Goal: Task Accomplishment & Management: Use online tool/utility

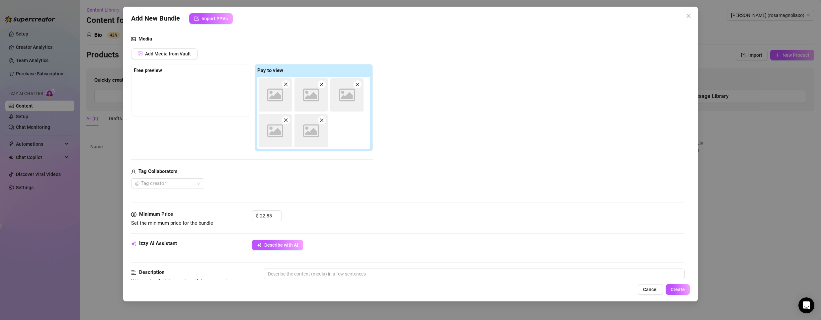
scroll to position [66, 0]
drag, startPoint x: 303, startPoint y: 102, endPoint x: 260, endPoint y: 102, distance: 42.8
click at [264, 103] on div "Image placeholder Image placeholder Image placeholder Image placeholder Image p…" at bounding box center [315, 112] width 116 height 72
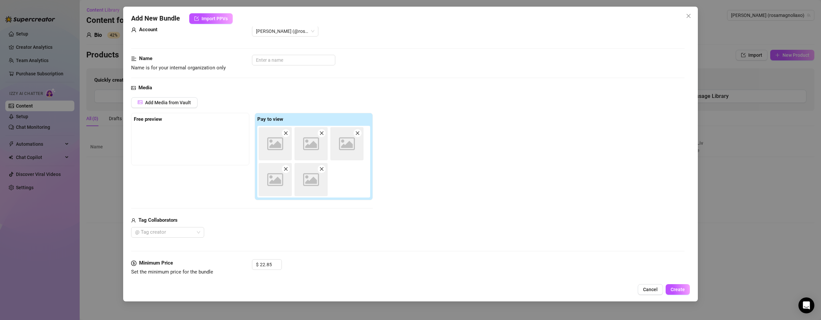
scroll to position [0, 0]
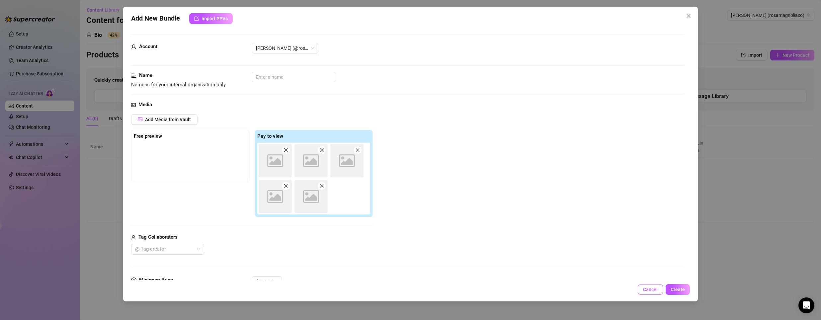
click at [655, 290] on span "Cancel" at bounding box center [650, 289] width 15 height 5
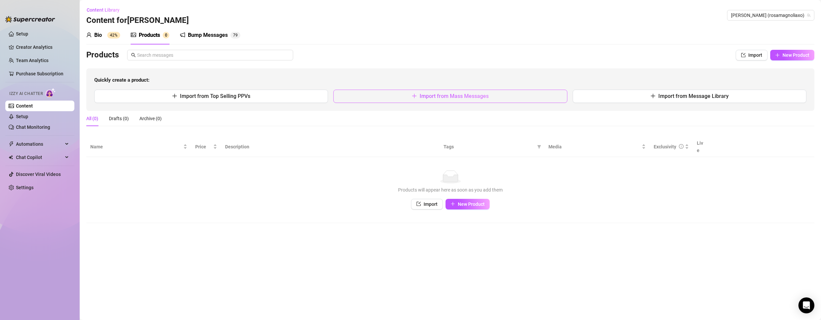
click at [444, 97] on span "Import from Mass Messages" at bounding box center [454, 96] width 69 height 6
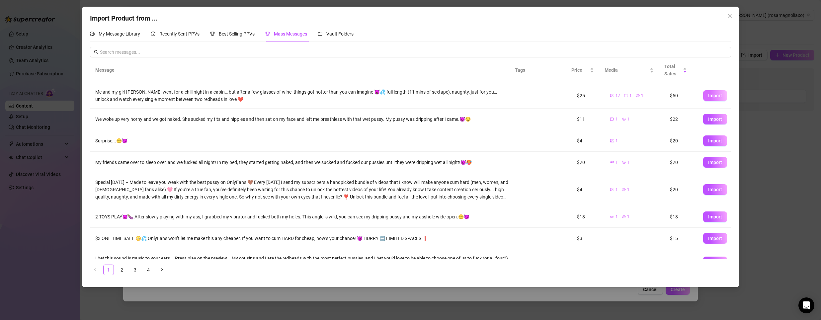
click at [708, 97] on span "Import" at bounding box center [715, 95] width 14 height 5
type textarea "Me and my girl [PERSON_NAME] went for a chill night in a cabin… but after a few…"
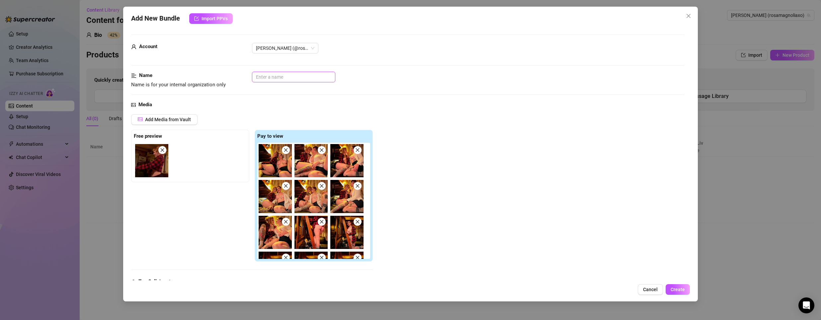
click at [296, 74] on input "text" at bounding box center [293, 77] width 83 height 11
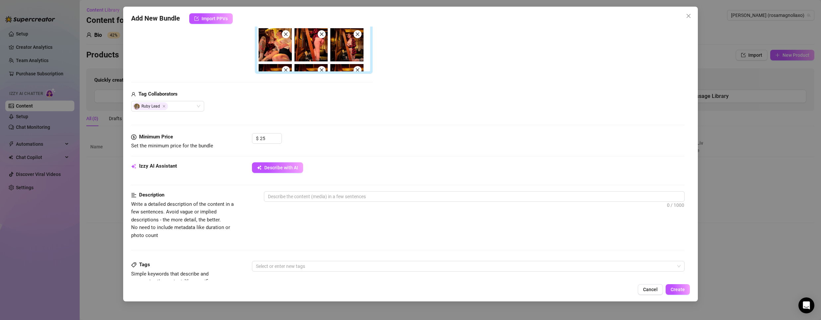
scroll to position [199, 0]
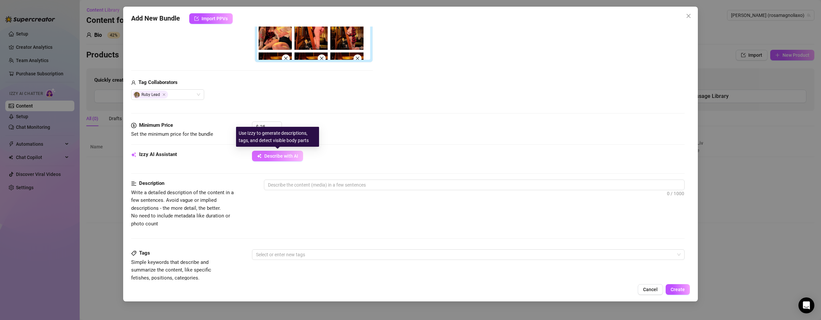
type input "RubySextape"
click at [275, 154] on span "Describe with AI" at bounding box center [281, 155] width 34 height 5
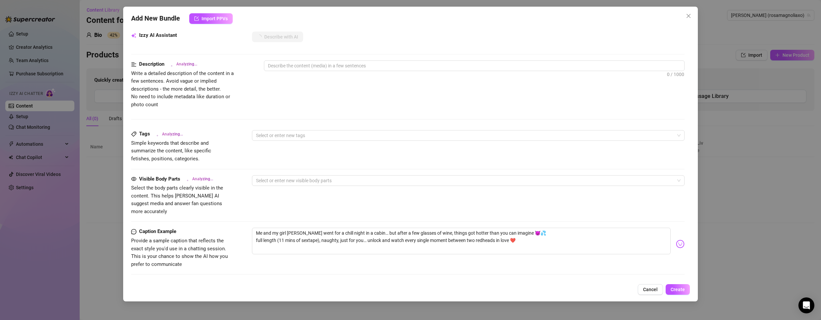
scroll to position [327, 0]
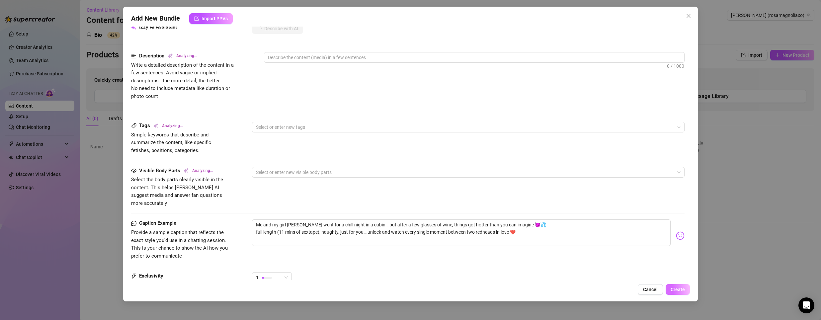
click at [680, 293] on button "Create" at bounding box center [678, 289] width 24 height 11
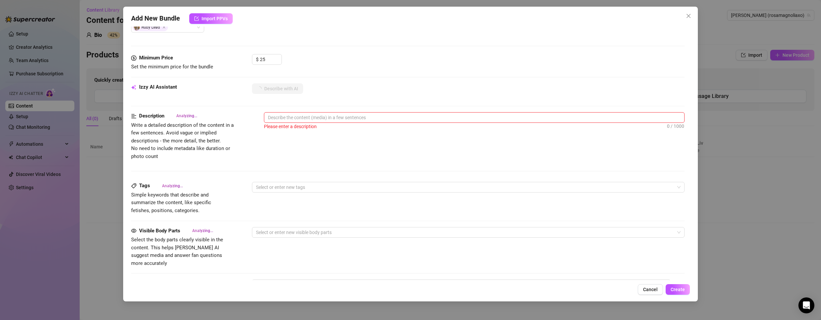
scroll to position [299, 0]
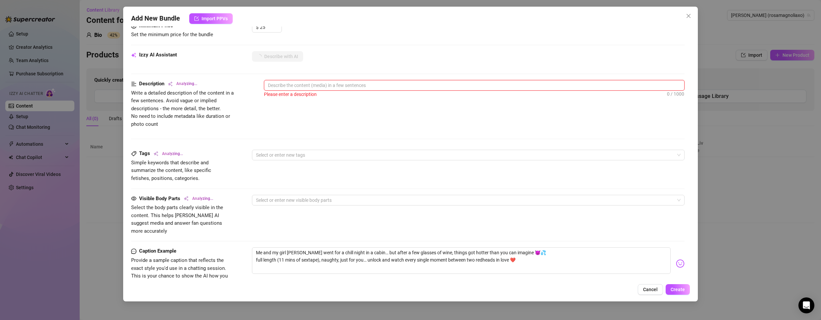
click at [279, 86] on textarea at bounding box center [474, 85] width 420 height 10
click at [306, 83] on textarea at bounding box center [474, 85] width 420 height 10
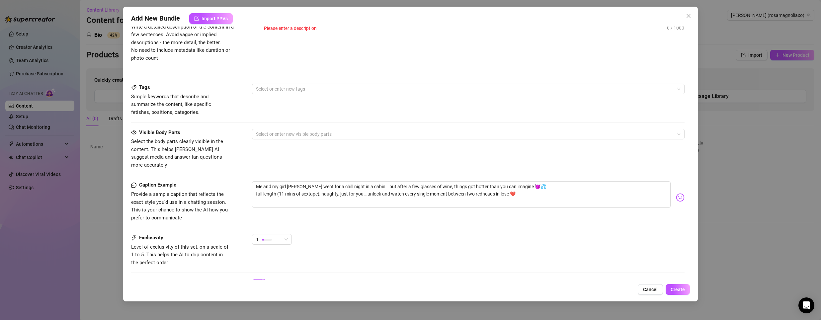
scroll to position [365, 0]
drag, startPoint x: 332, startPoint y: 177, endPoint x: 360, endPoint y: 175, distance: 28.3
click at [360, 181] on textarea "Me and my girl [PERSON_NAME] went for a chill night in a cabin… but after a few…" at bounding box center [461, 194] width 419 height 27
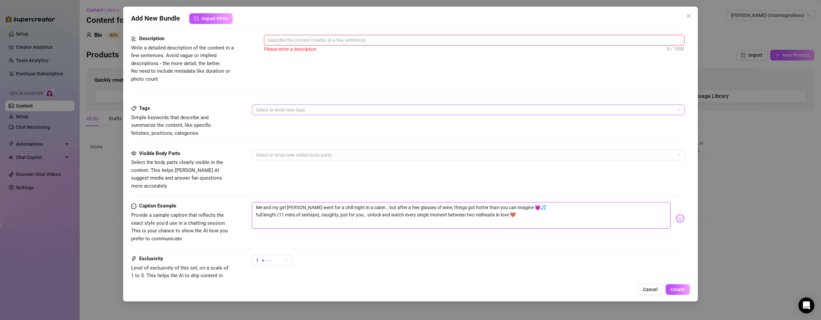
scroll to position [332, 0]
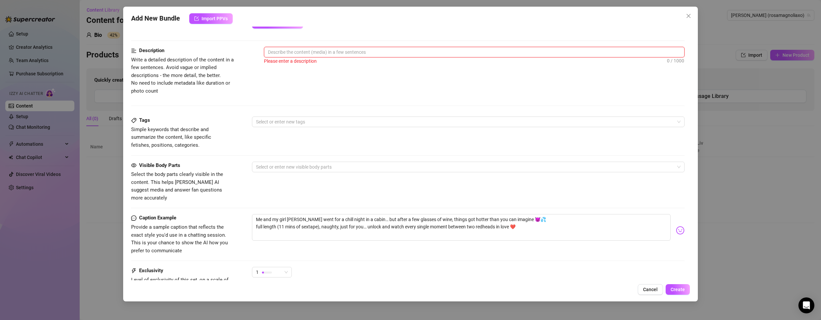
click at [304, 49] on textarea at bounding box center [474, 52] width 420 height 10
paste textarea "chill night in a cabin"
type textarea "chill night in a cabin"
drag, startPoint x: 386, startPoint y: 212, endPoint x: 427, endPoint y: 211, distance: 40.9
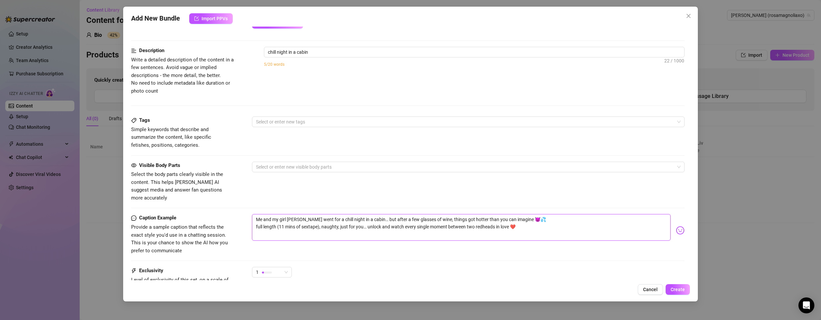
click at [427, 214] on textarea "Me and my girl [PERSON_NAME] went for a chill night in a cabin… but after a few…" at bounding box center [461, 227] width 419 height 27
click at [345, 53] on textarea "chill night in a cabin" at bounding box center [474, 52] width 420 height 10
type textarea "chill night in a cabin,"
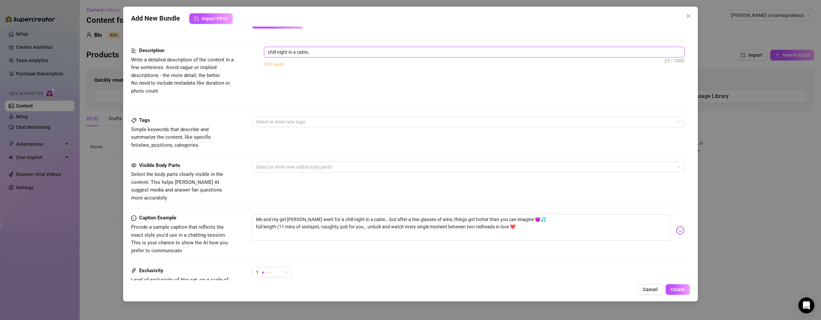
type textarea "chill night in a cabin,"
paste textarea "few glasses of wine"
type textarea "chill night in a cabin, few glasses of wine"
type textarea "chill night in a cabin, few glasses of wine,"
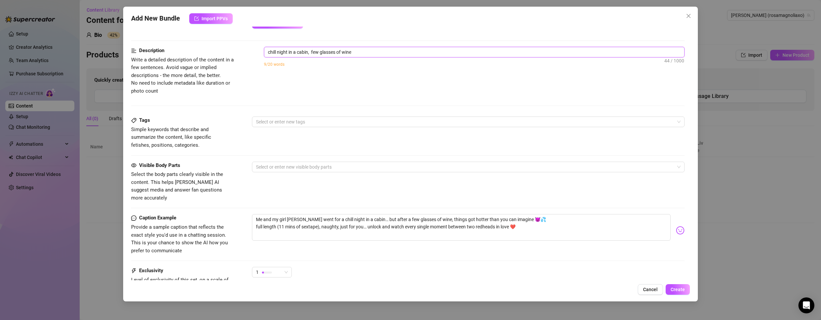
type textarea "chill night in a cabin, few glasses of wine,"
drag, startPoint x: 254, startPoint y: 218, endPoint x: 338, endPoint y: 219, distance: 84.7
click at [338, 219] on textarea "Me and my girl [PERSON_NAME] went for a chill night in a cabin… but after a few…" at bounding box center [461, 227] width 419 height 27
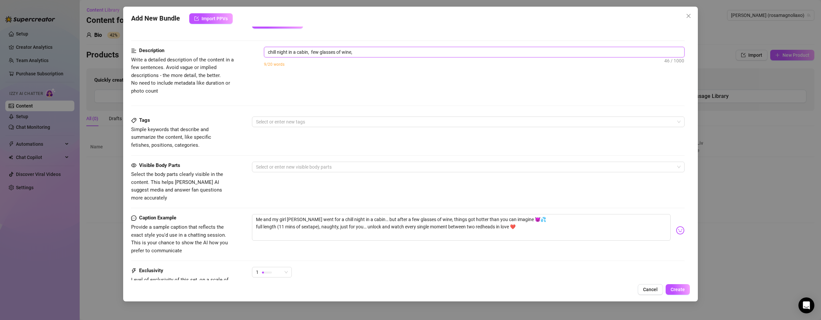
click at [374, 50] on textarea "chill night in a cabin, few glasses of wine," at bounding box center [474, 52] width 420 height 10
paste textarea "full length (11 mins of sextape), naughty"
type textarea "chill night in a cabin, few glasses of wine, full length (11 mins of sextape), …"
click at [281, 122] on div at bounding box center [464, 121] width 423 height 9
type textarea "chill night in a cabin, few glasses of wine, full length (11 mins of sextape), …"
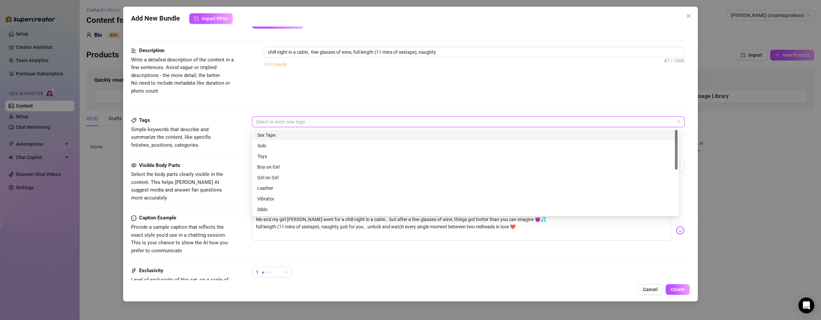
click at [274, 137] on div "Sex Tape" at bounding box center [465, 134] width 416 height 7
click at [278, 178] on div "Girl on Girl" at bounding box center [465, 177] width 416 height 7
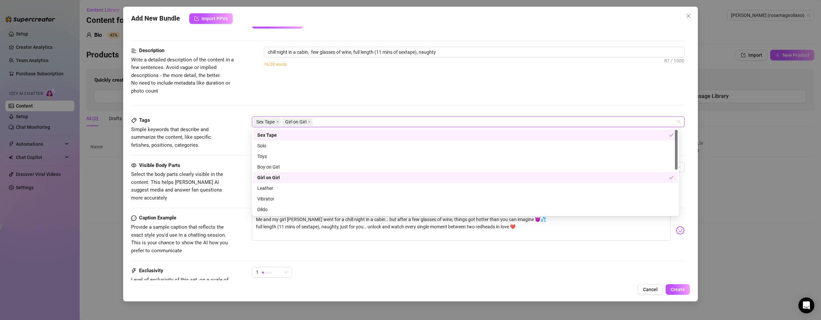
click at [307, 97] on div "Description Write a detailed description of the content in a few sentences. Avo…" at bounding box center [408, 82] width 554 height 70
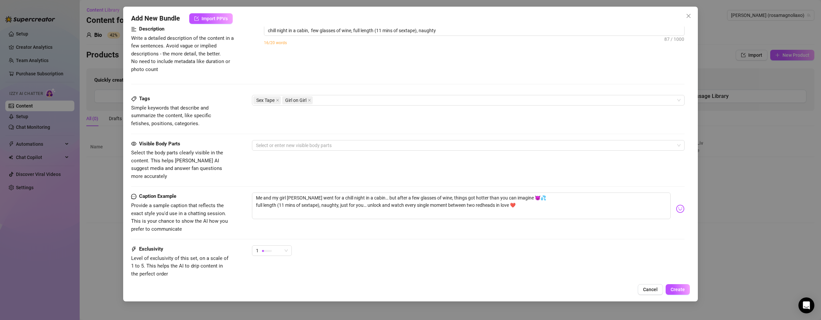
scroll to position [365, 0]
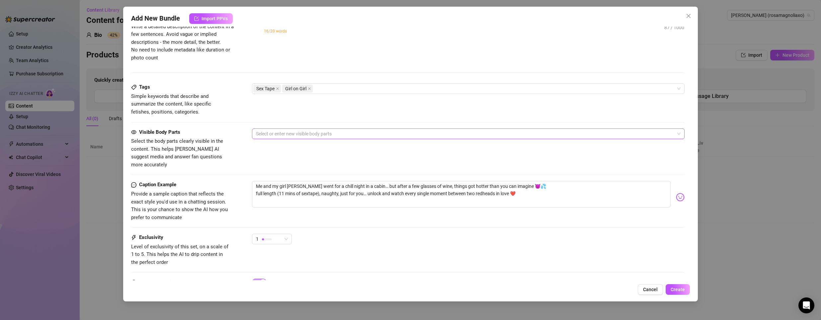
click at [288, 130] on div at bounding box center [464, 133] width 423 height 9
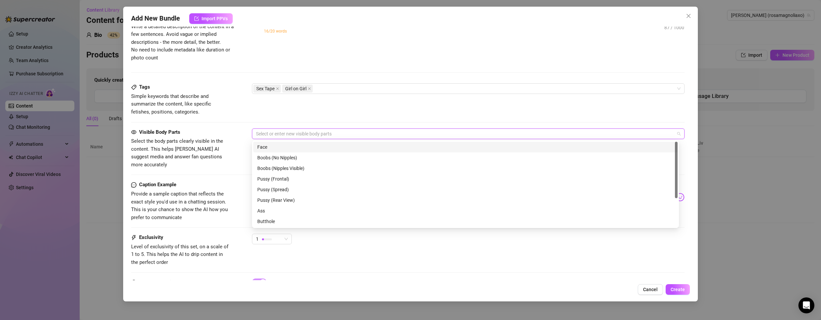
click at [284, 146] on div "Face" at bounding box center [465, 146] width 416 height 7
click at [281, 167] on div "Boobs (Nipples Visible)" at bounding box center [465, 168] width 416 height 7
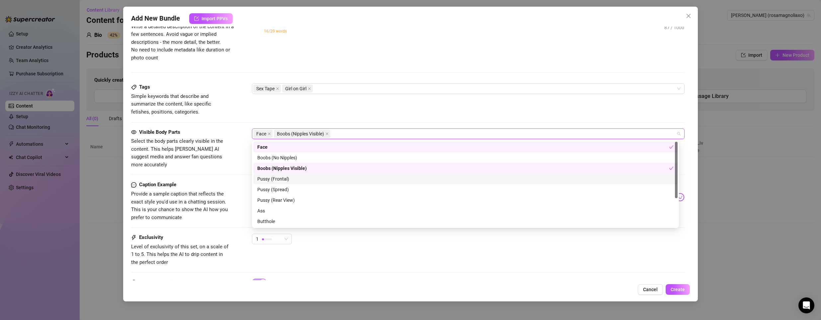
click at [282, 182] on div "Pussy (Frontal)" at bounding box center [465, 178] width 416 height 7
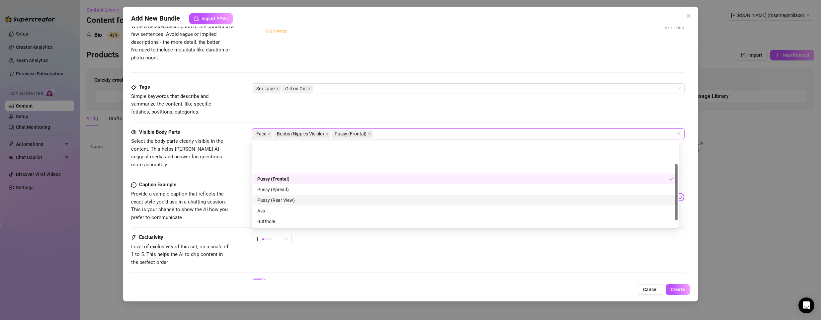
scroll to position [33, 0]
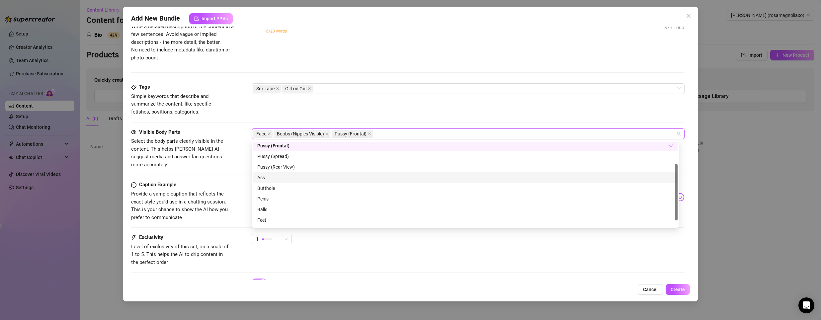
click at [294, 178] on div "Ass" at bounding box center [465, 177] width 416 height 7
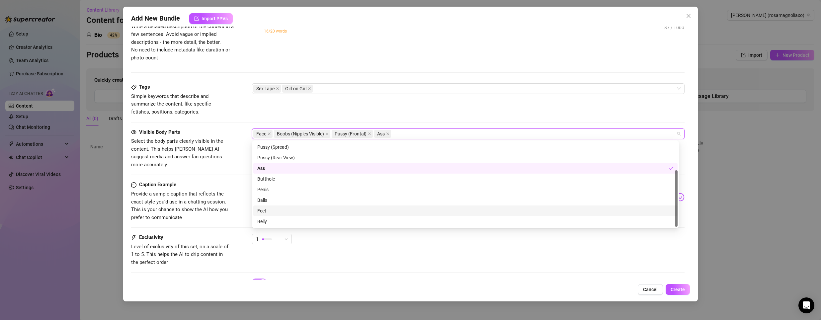
click at [318, 209] on div "Feet" at bounding box center [465, 210] width 416 height 7
click at [309, 221] on div "Belly" at bounding box center [465, 221] width 416 height 7
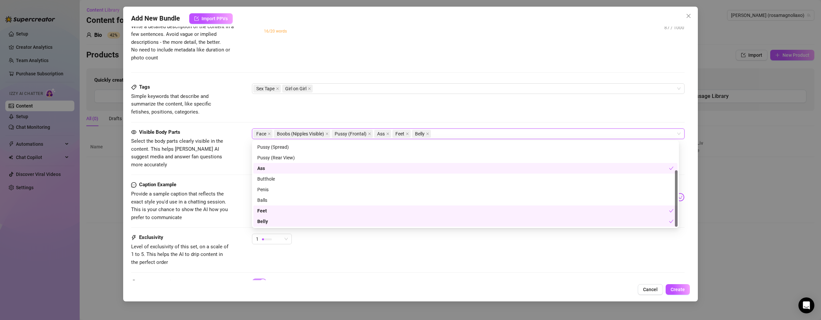
click at [336, 259] on div "Exclusivity Level of exclusivity of this set, on a scale of 1 to 5. This helps …" at bounding box center [408, 256] width 554 height 45
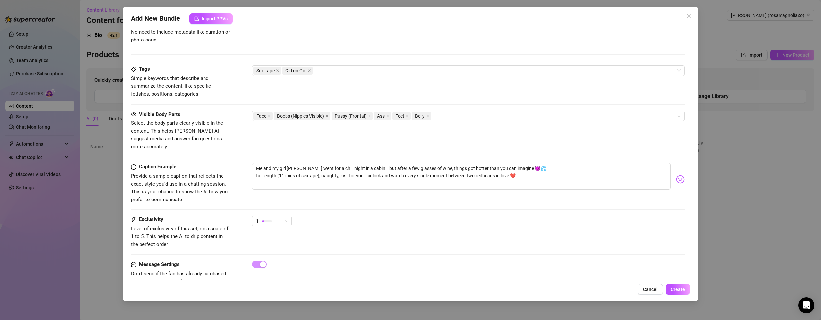
scroll to position [393, 0]
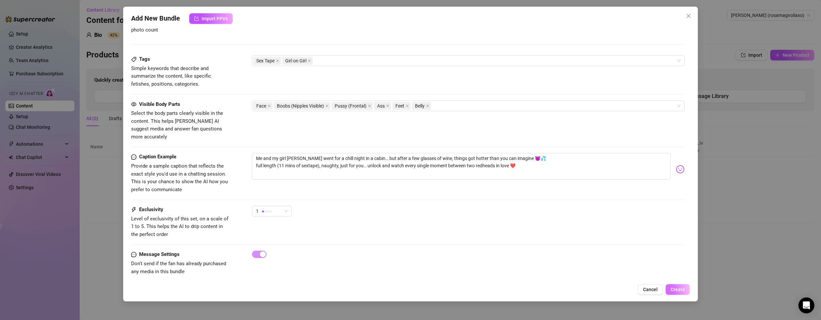
click at [684, 291] on span "Create" at bounding box center [678, 289] width 14 height 5
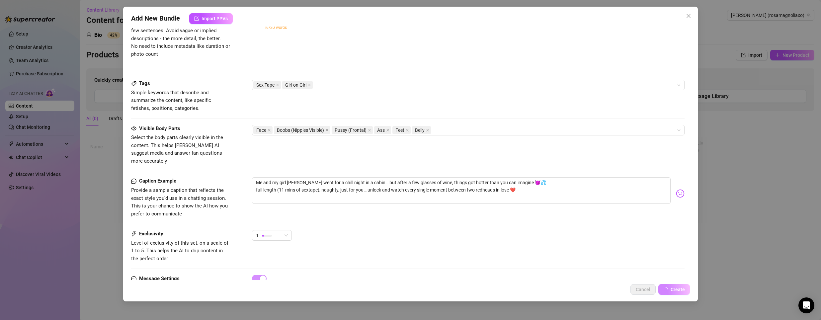
scroll to position [0, 0]
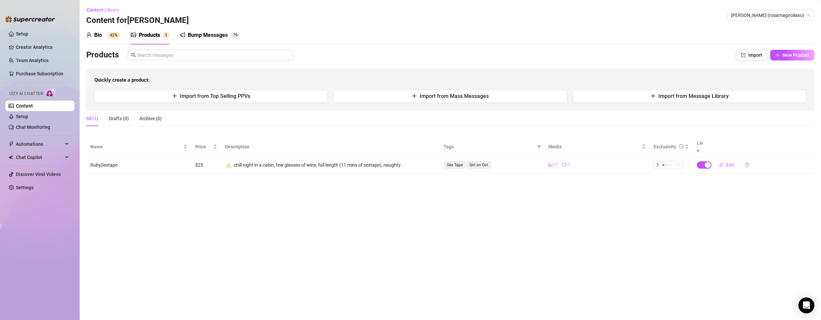
drag, startPoint x: 37, startPoint y: 92, endPoint x: 33, endPoint y: 103, distance: 11.2
click at [37, 93] on span "Izzy AI Chatter" at bounding box center [26, 94] width 34 height 6
click at [101, 36] on div "Bio" at bounding box center [98, 35] width 8 height 8
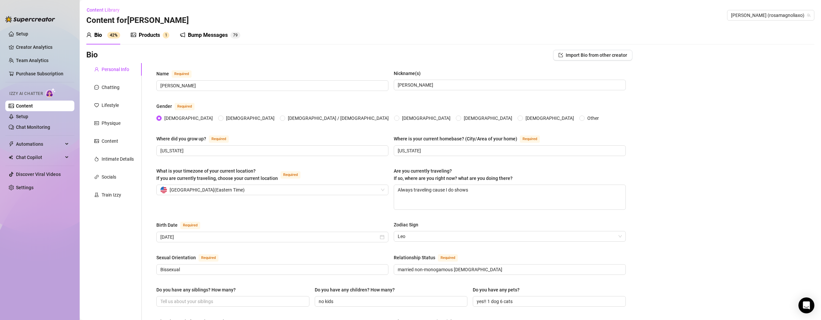
click at [203, 36] on div "Bump Messages" at bounding box center [208, 35] width 40 height 8
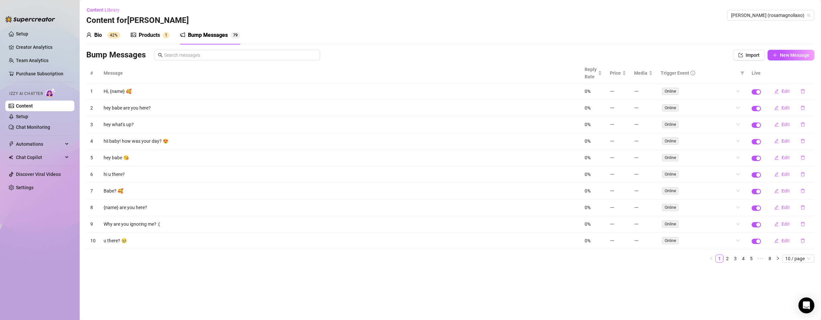
click at [38, 91] on div "Izzy AI Chatter" at bounding box center [39, 93] width 60 height 10
click at [28, 118] on link "Setup" at bounding box center [22, 116] width 12 height 5
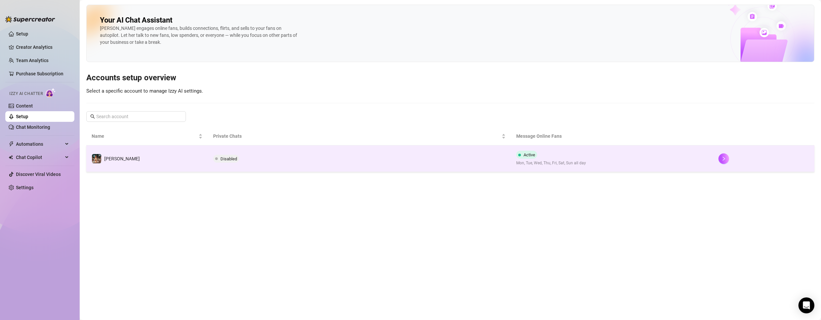
click at [341, 157] on td "Disabled" at bounding box center [360, 158] width 304 height 27
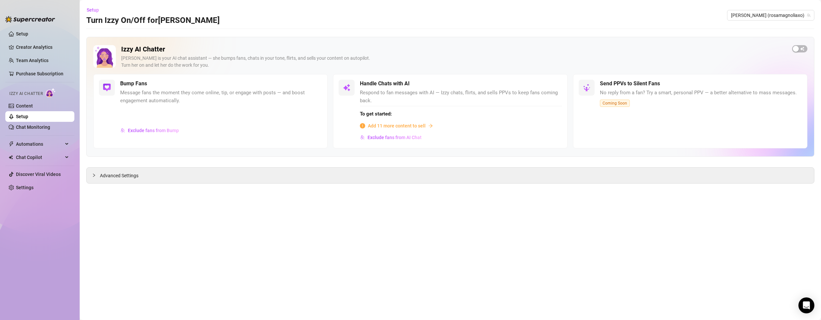
click at [397, 127] on span "Add 11 more content to sell" at bounding box center [397, 125] width 58 height 7
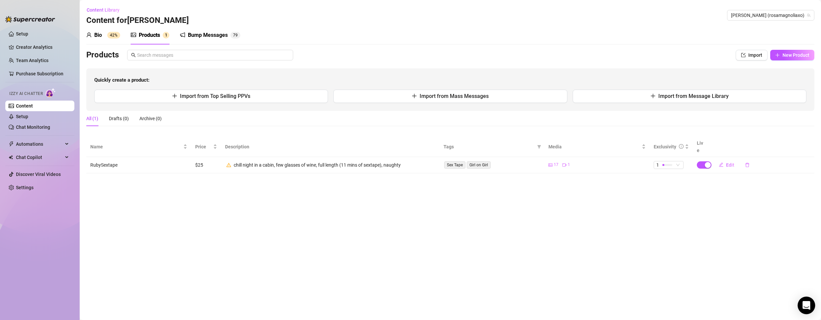
click at [809, 303] on icon "Open Intercom Messenger" at bounding box center [807, 305] width 8 height 9
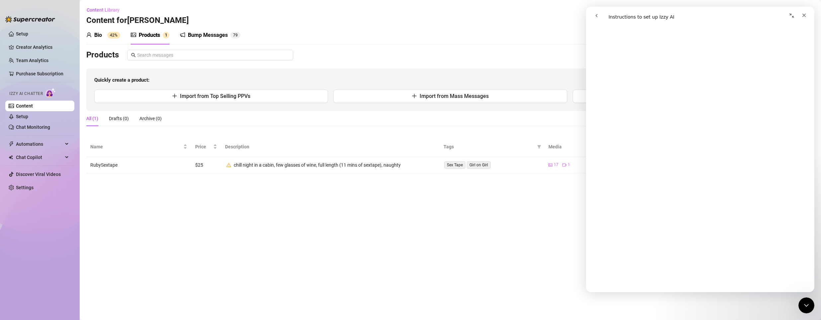
scroll to position [830, 0]
click at [480, 197] on main "Content Library Content for [PERSON_NAME] (rosamagnoliaxo) Bio 42% Products 1 B…" at bounding box center [450, 160] width 741 height 320
click at [804, 14] on icon "Close" at bounding box center [804, 15] width 5 height 5
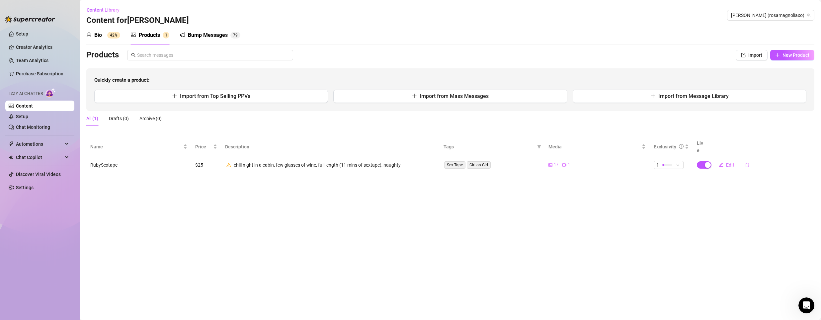
scroll to position [0, 0]
click at [254, 101] on button "Import from Top Selling PPVs" at bounding box center [211, 96] width 234 height 13
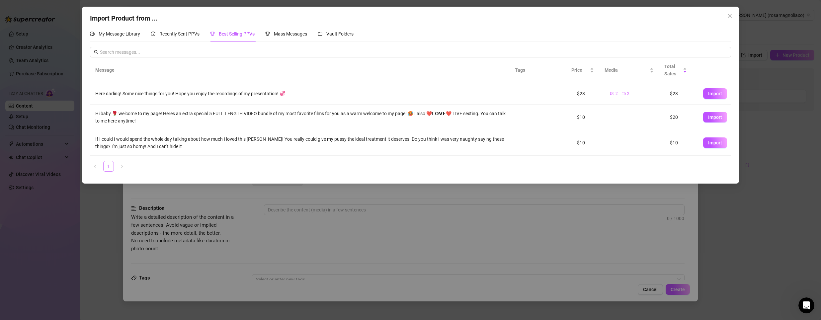
click at [104, 167] on link "1" at bounding box center [109, 166] width 10 height 10
click at [113, 166] on link "1" at bounding box center [109, 166] width 10 height 10
click at [188, 31] on div "Recently Sent PPVs" at bounding box center [175, 33] width 49 height 7
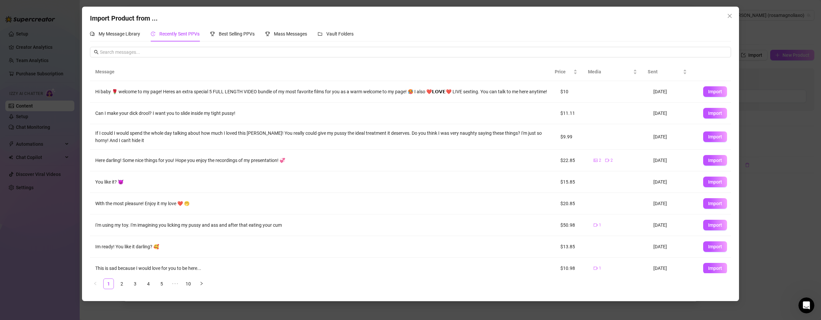
scroll to position [32, 0]
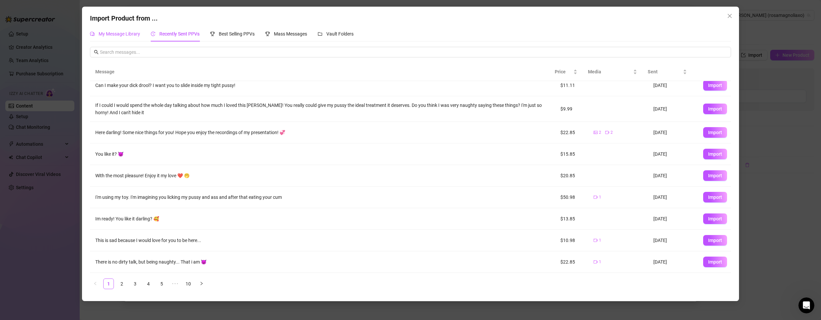
click at [114, 36] on span "My Message Library" at bounding box center [120, 33] width 42 height 5
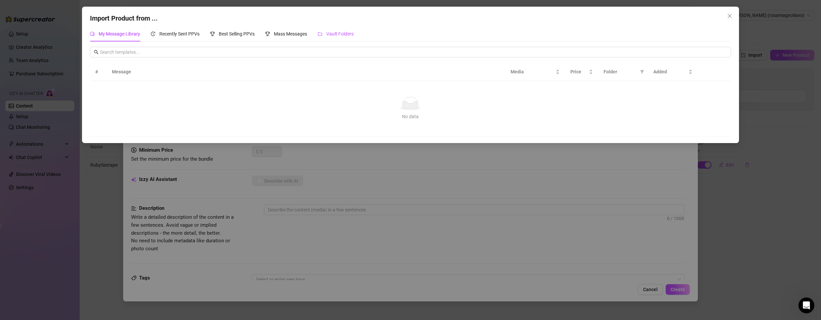
click at [338, 34] on span "Vault Folders" at bounding box center [339, 33] width 27 height 5
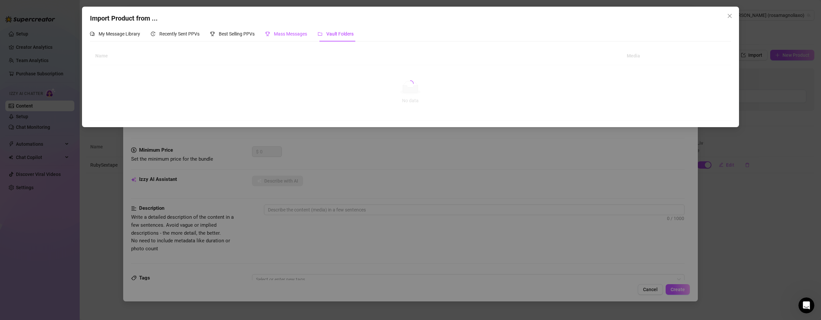
click at [294, 33] on span "Mass Messages" at bounding box center [290, 33] width 33 height 5
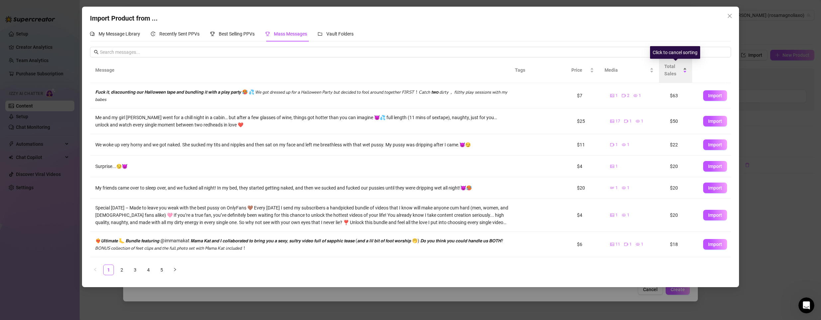
click at [686, 67] on div "Total Sales" at bounding box center [675, 70] width 23 height 15
click at [684, 68] on div "Total Sales" at bounding box center [675, 70] width 23 height 15
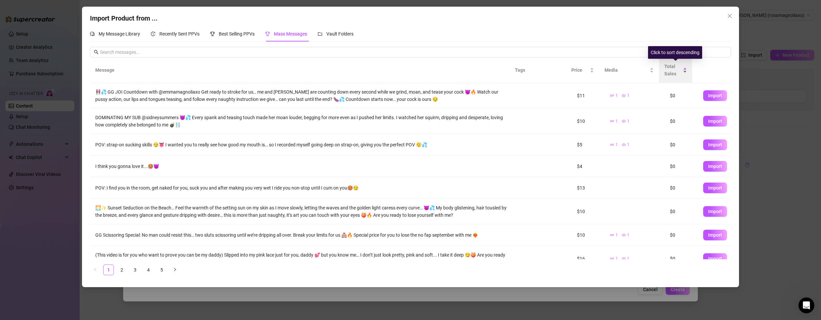
click at [684, 69] on div "Total Sales" at bounding box center [675, 70] width 23 height 15
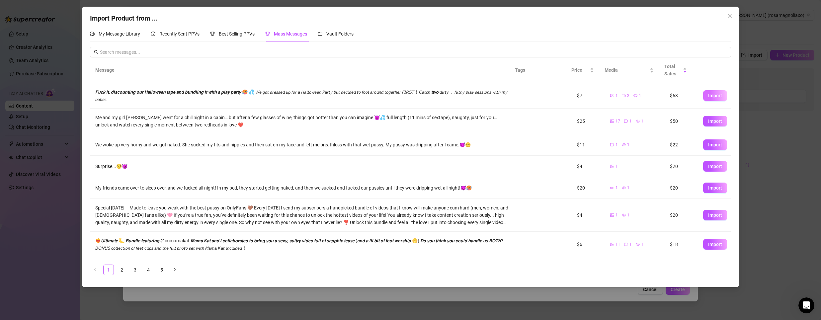
click at [708, 96] on span "Import" at bounding box center [715, 95] width 14 height 5
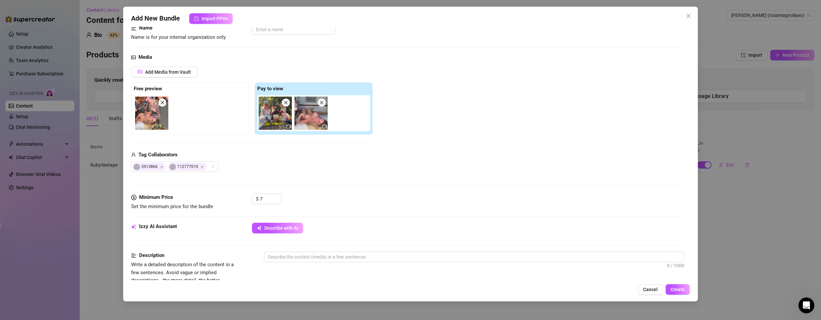
scroll to position [33, 0]
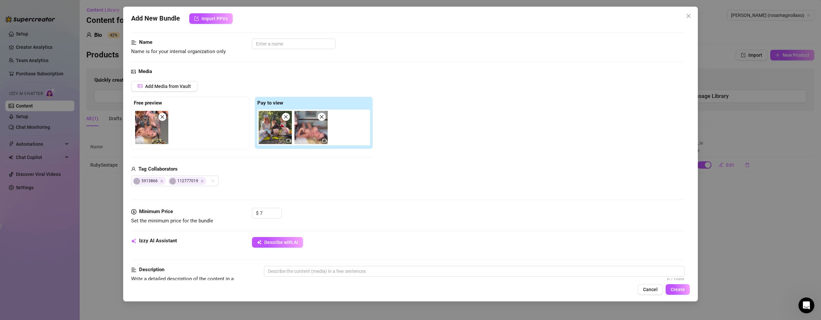
click at [309, 131] on img at bounding box center [311, 127] width 33 height 33
click at [326, 139] on icon "video-camera" at bounding box center [324, 141] width 5 height 4
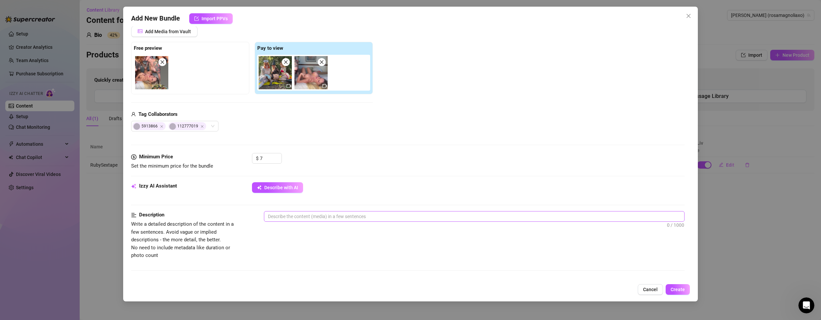
scroll to position [100, 0]
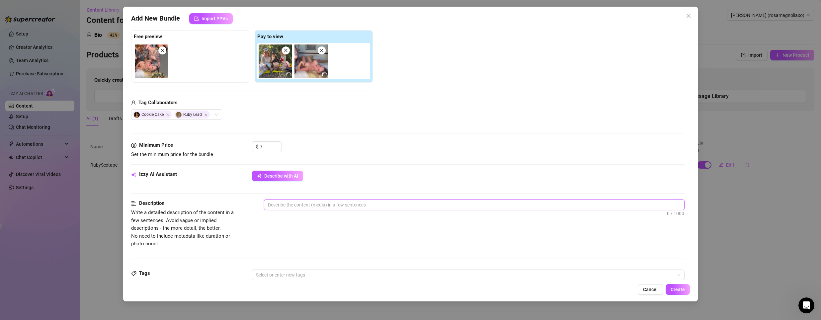
click at [318, 204] on textarea at bounding box center [474, 205] width 420 height 10
type textarea "H"
type textarea "Ha"
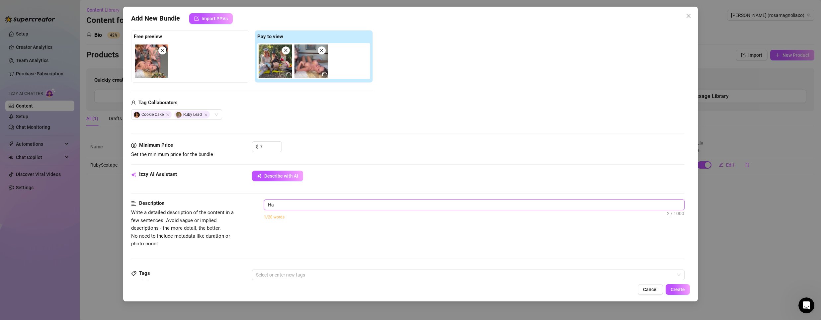
type textarea "Hal"
type textarea "Hall"
type textarea "Hallo"
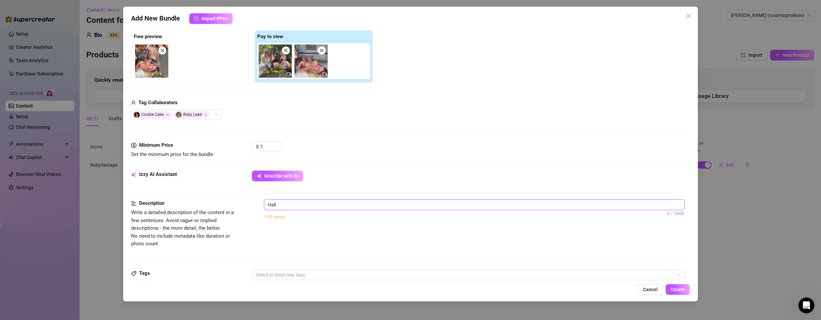
type textarea "Hallo"
type textarea "Hallow"
type textarea "Hallowe"
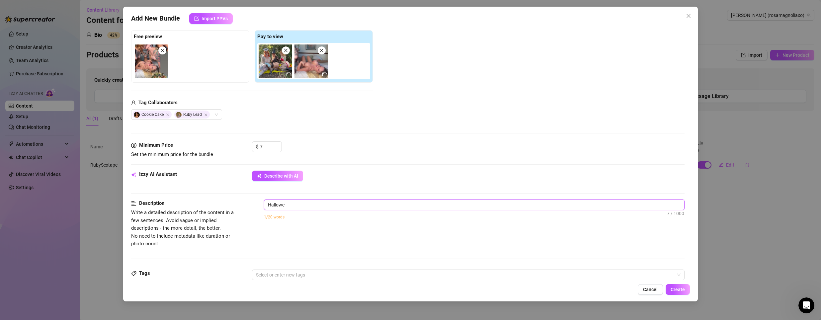
type textarea "Hallowee"
type textarea "[DATE]"
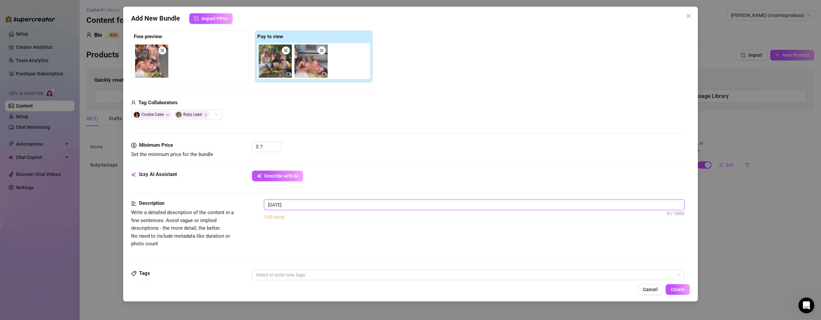
type textarea "[DATE]"
type textarea "[DATE] t"
type textarea "[DATE] th"
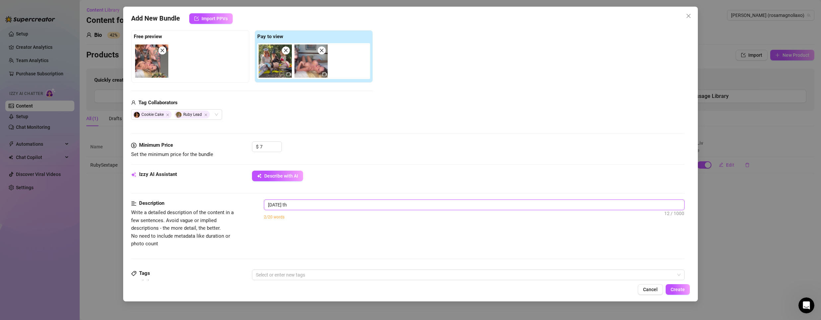
type textarea "[DATE] thr"
type textarea "[DATE] thre"
type textarea "[DATE] three"
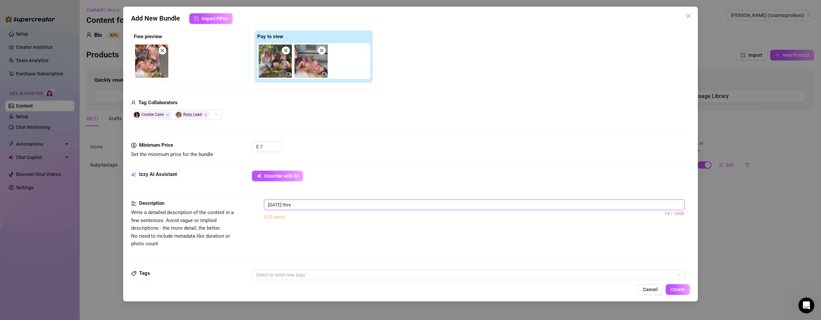
type textarea "[DATE] three"
type textarea "[DATE] threes"
type textarea "[DATE] threeso"
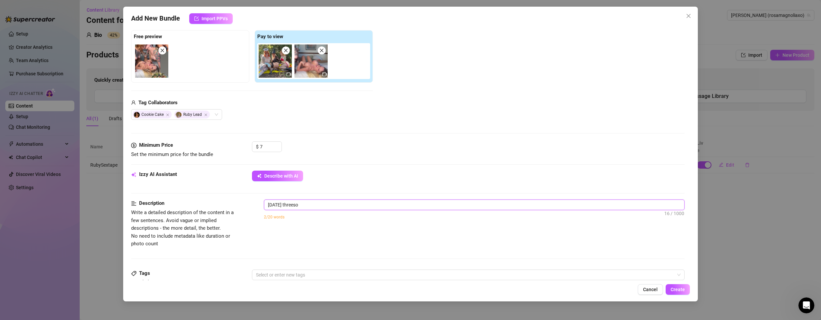
type textarea "[DATE] threesom"
type textarea "[DATE] threesome"
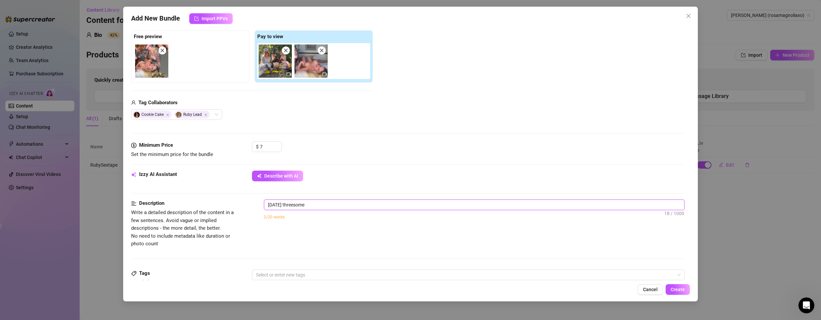
type textarea "[DATE] threesome"
type textarea "[DATE] threesome s"
type textarea "[DATE] threesome se"
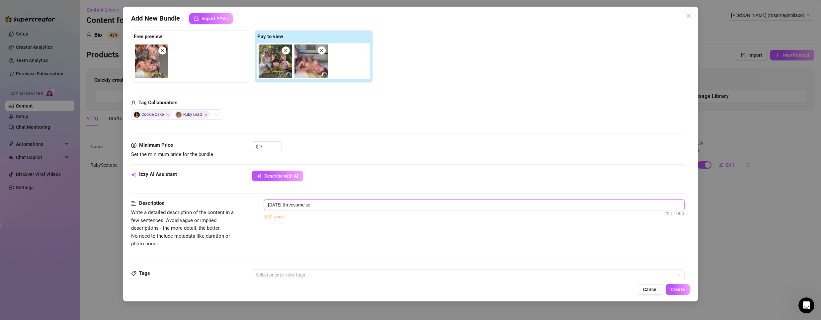
type textarea "[DATE] threesome sex"
type textarea "[DATE] threesome sext"
type textarea "[DATE] threesome sexta"
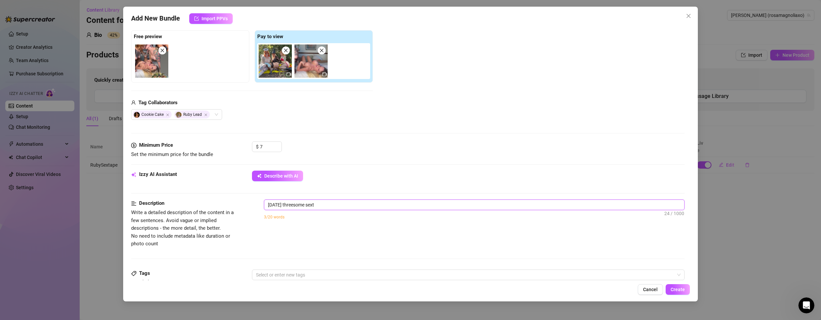
type textarea "[DATE] threesome sexta"
type textarea "[DATE] threesome sextap"
type textarea "[DATE] threesome sextape"
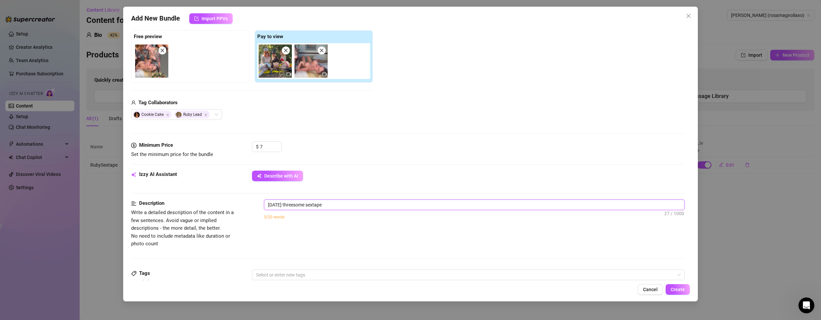
type textarea "[DATE] threesome sextape"
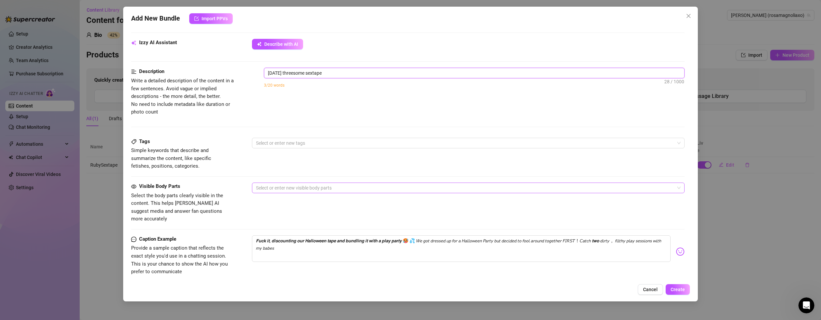
scroll to position [232, 0]
click at [368, 145] on div at bounding box center [464, 141] width 423 height 9
type textarea "[DATE] threesome sextape"
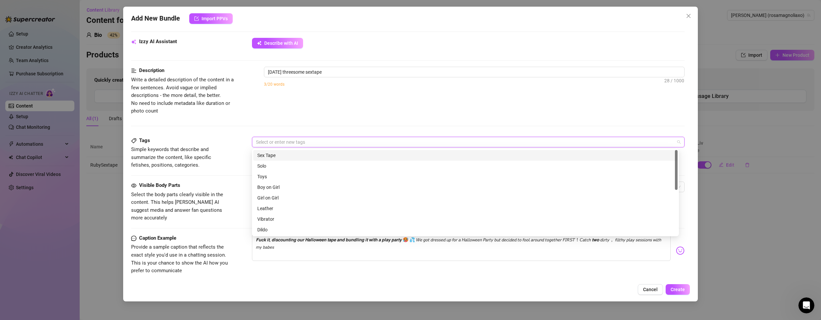
click at [334, 150] on div "Sex Tape" at bounding box center [465, 155] width 424 height 11
click at [353, 124] on div "Description Write a detailed description of the content in a few sentences. Avo…" at bounding box center [408, 102] width 554 height 70
click at [345, 141] on div "Sex Tape" at bounding box center [464, 141] width 423 height 9
drag, startPoint x: 306, startPoint y: 187, endPoint x: 301, endPoint y: 214, distance: 27.1
click at [301, 219] on div "Sex Tape Solo Toys Boy on Girl Girl on Girl Leather Vibrator Dildo Cheap Conten…" at bounding box center [465, 203] width 424 height 106
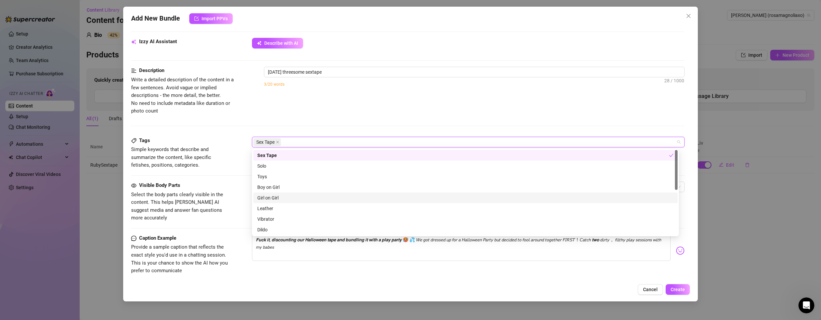
click at [301, 198] on div "Girl on Girl" at bounding box center [465, 197] width 416 height 7
click at [369, 99] on div "Description Write a detailed description of the content in a few sentences. Avo…" at bounding box center [408, 91] width 554 height 48
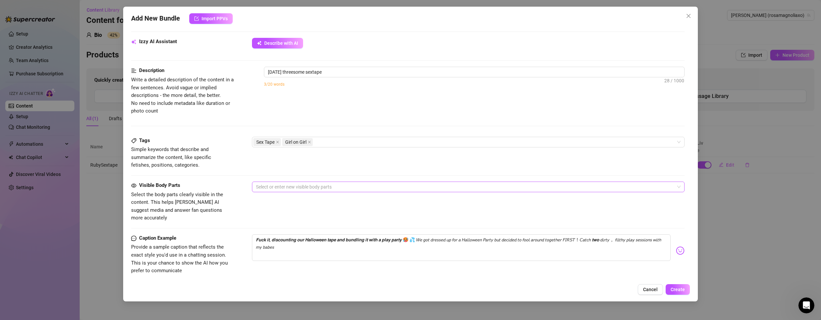
scroll to position [266, 0]
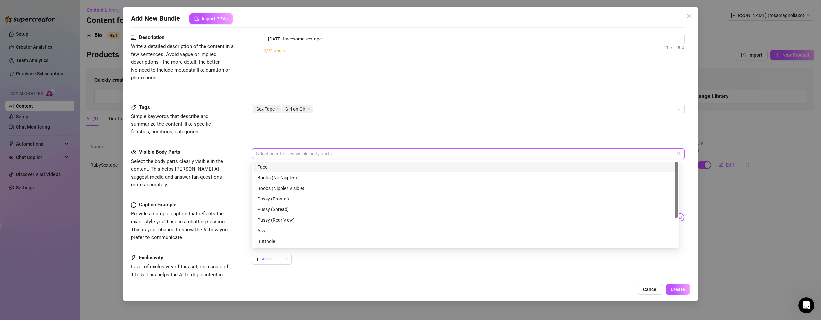
click at [344, 152] on div at bounding box center [464, 153] width 423 height 9
click at [299, 168] on div "Face" at bounding box center [465, 166] width 416 height 7
click at [295, 187] on div "Boobs (Nipples Visible)" at bounding box center [465, 188] width 416 height 7
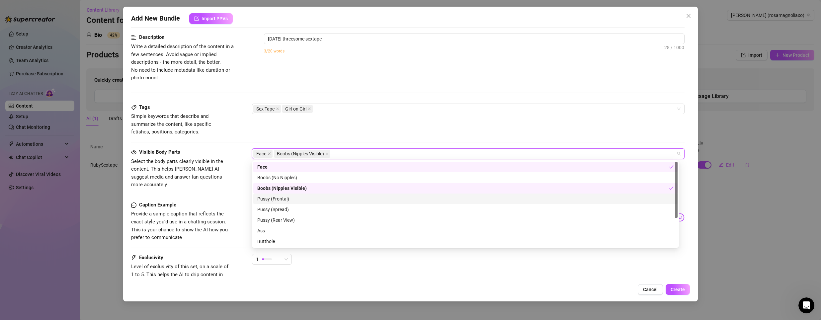
click at [314, 198] on div "Pussy (Frontal)" at bounding box center [465, 198] width 416 height 7
click at [304, 211] on div "Pussy (Spread)" at bounding box center [465, 209] width 416 height 7
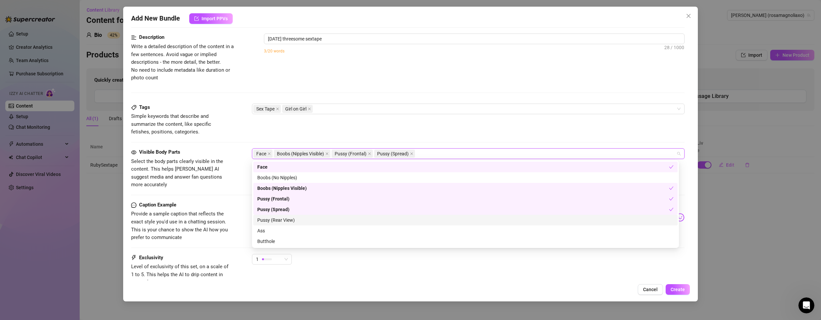
click at [299, 222] on div "Pussy (Rear View)" at bounding box center [465, 220] width 416 height 7
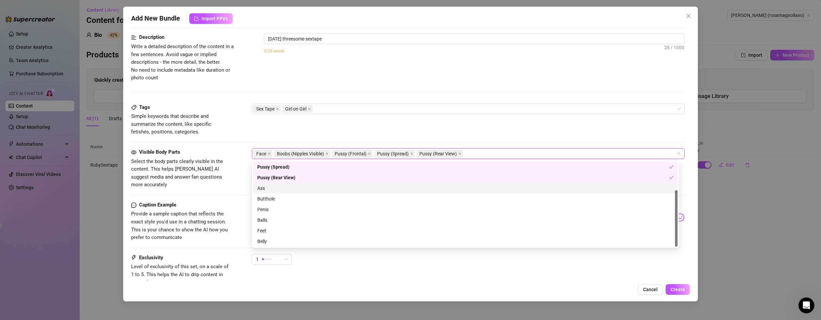
click at [296, 186] on div "Ass" at bounding box center [465, 188] width 416 height 7
click at [294, 199] on div "Butthole" at bounding box center [465, 198] width 416 height 7
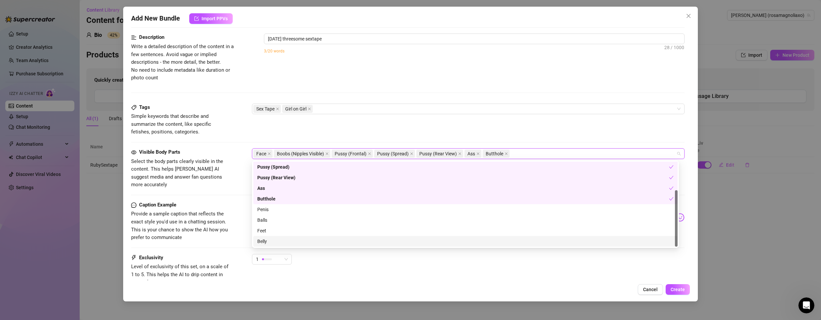
click at [326, 242] on div "Belly" at bounding box center [465, 241] width 416 height 7
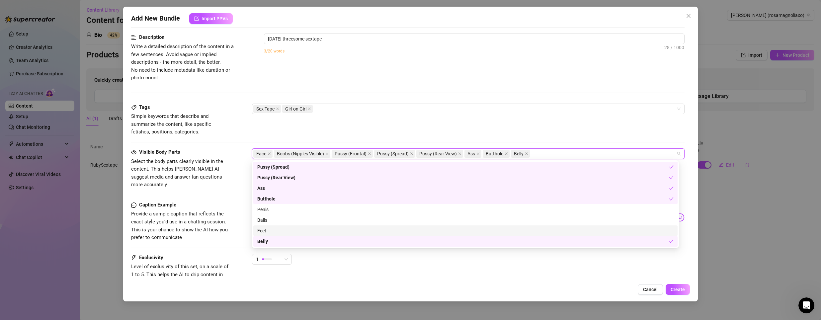
click at [328, 230] on div "Feet" at bounding box center [465, 230] width 416 height 7
click at [563, 285] on div "Cancel Create" at bounding box center [410, 289] width 559 height 11
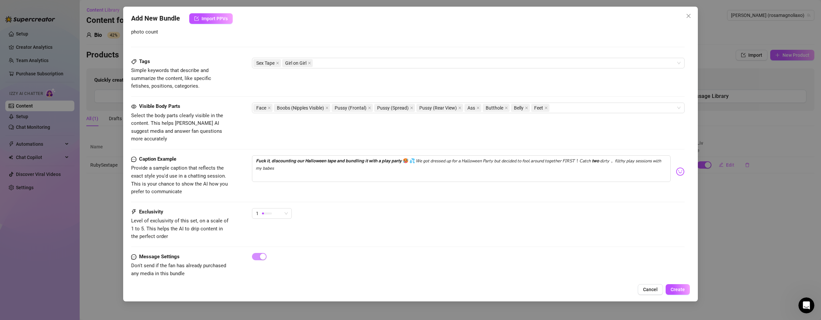
scroll to position [313, 0]
click at [679, 287] on span "Create" at bounding box center [678, 289] width 14 height 5
click at [682, 294] on button "Create" at bounding box center [678, 289] width 24 height 11
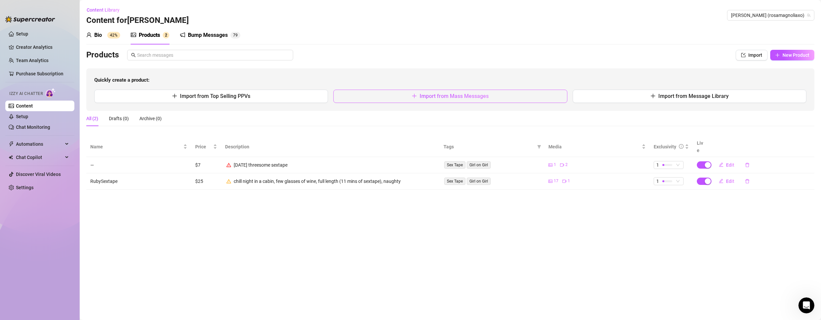
click at [426, 99] on span "Import from Mass Messages" at bounding box center [454, 96] width 69 height 6
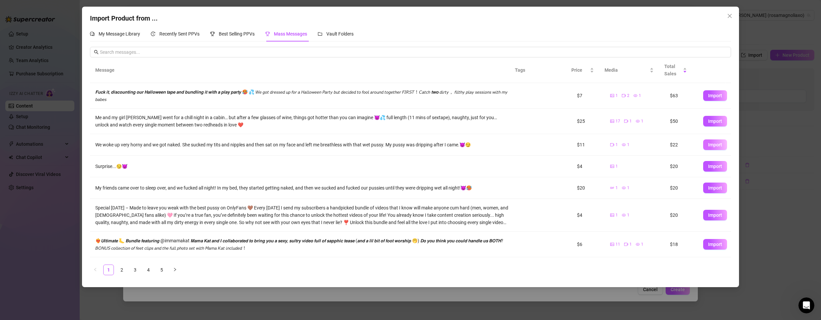
click at [711, 144] on span "Import" at bounding box center [715, 144] width 14 height 5
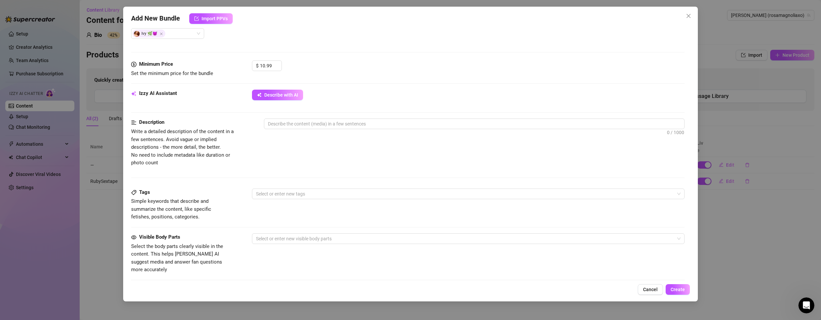
scroll to position [147, 0]
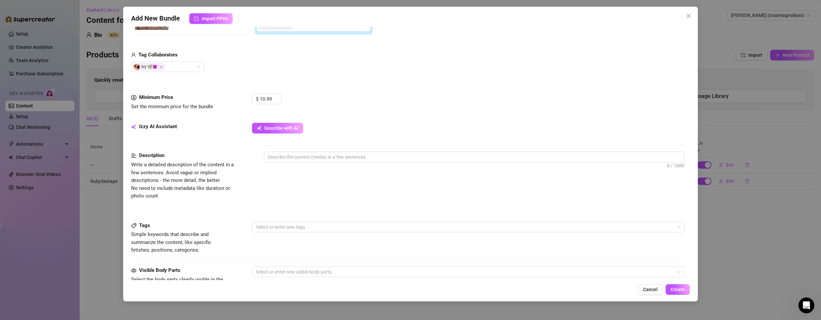
click at [553, 166] on div at bounding box center [474, 169] width 421 height 11
click at [546, 157] on textarea at bounding box center [474, 157] width 420 height 10
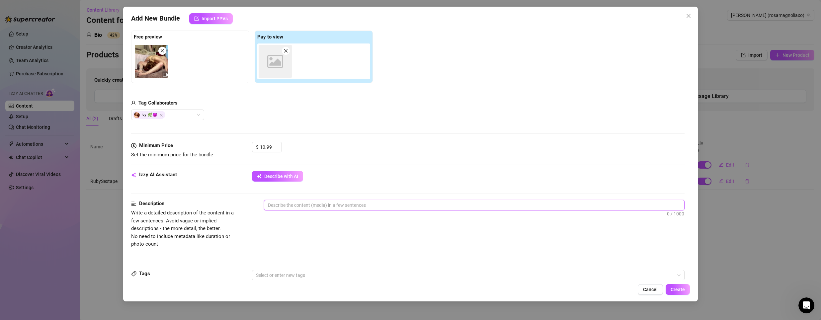
scroll to position [15, 0]
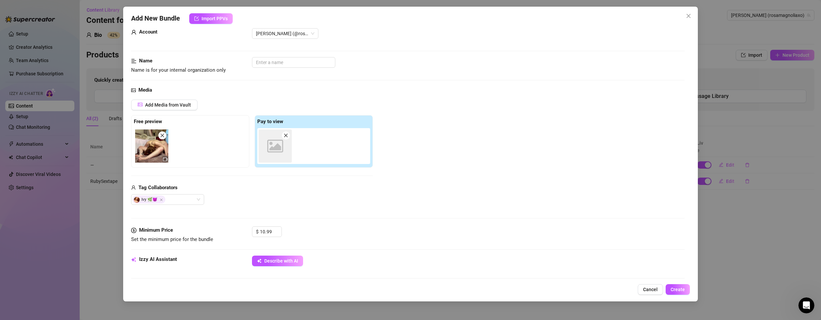
type textarea "m"
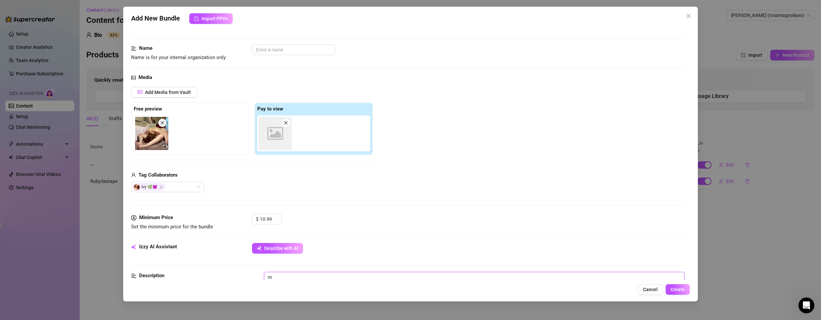
type textarea "my"
type textarea "my c"
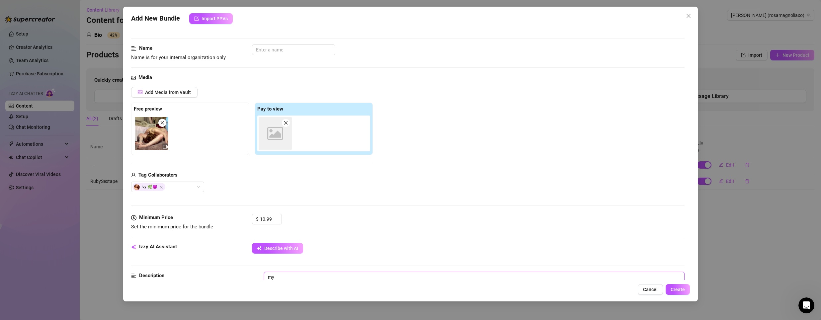
type textarea "my c"
type textarea "my co"
type textarea "my cou"
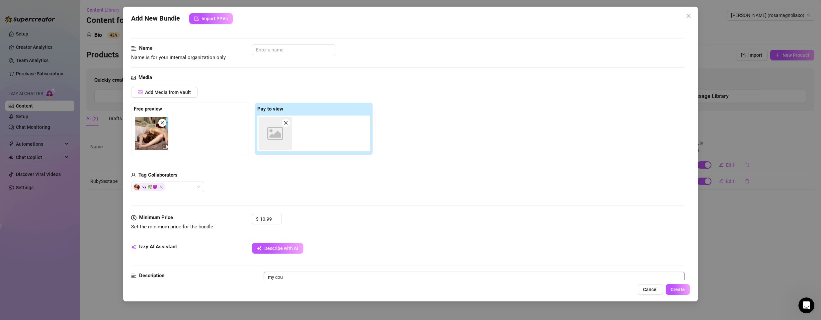
type textarea "my cous"
type textarea "my cousy"
type textarea "my cous"
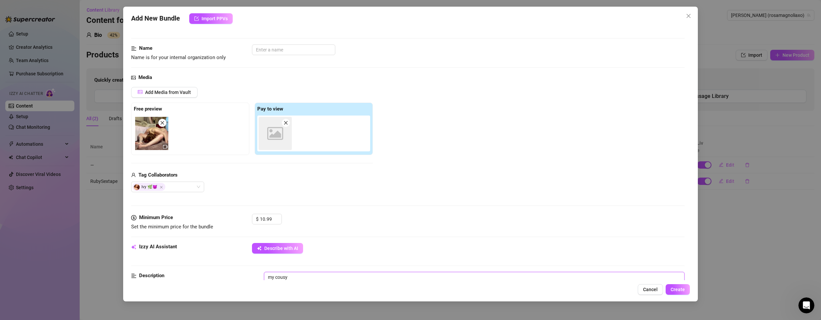
type textarea "my cous"
type textarea "my cousi"
type textarea "my cousin"
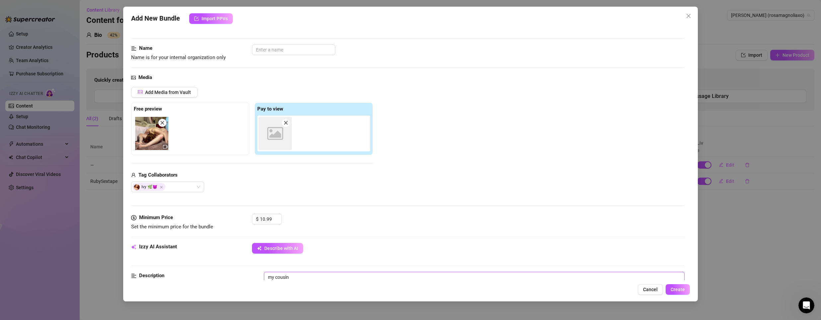
type textarea "my cousin"
type textarea "my cousin i"
type textarea "my cousin iv"
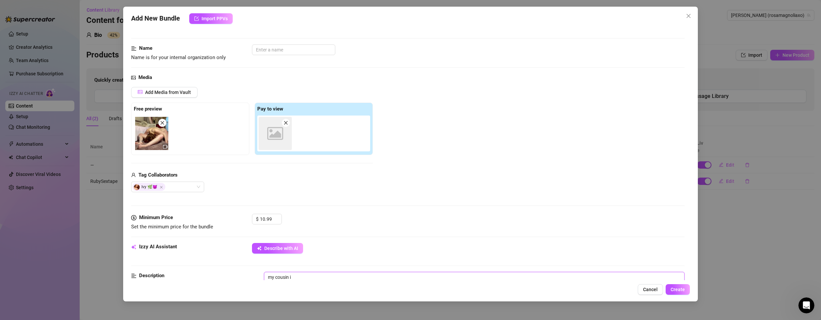
type textarea "my cousin iv"
type textarea "my cousin [PERSON_NAME]"
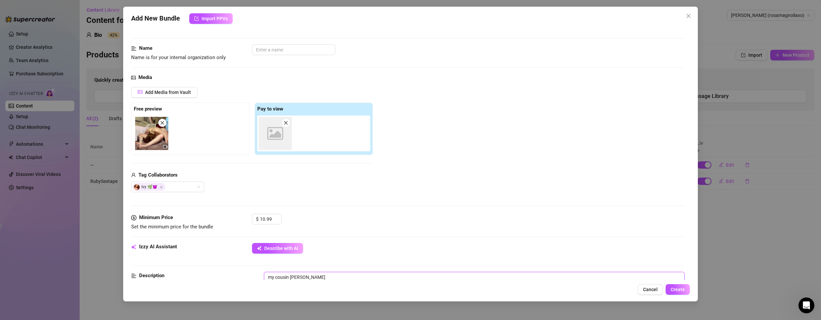
type textarea "my cousin [PERSON_NAME]"
type textarea "my cousin [PERSON_NAME] do"
type textarea "my cousin [PERSON_NAME]"
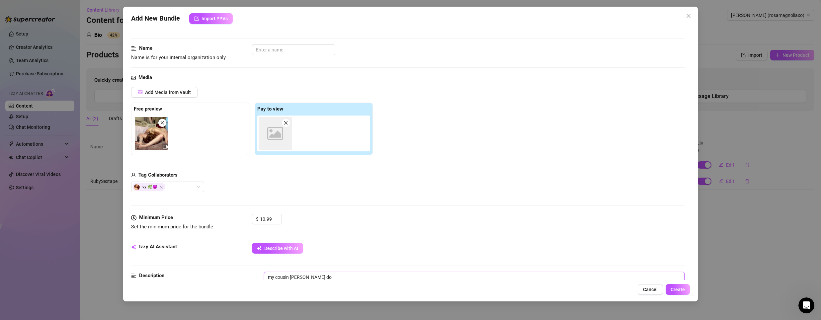
type textarea "my cousin [PERSON_NAME]"
type textarea "my cousin [PERSON_NAME] doing"
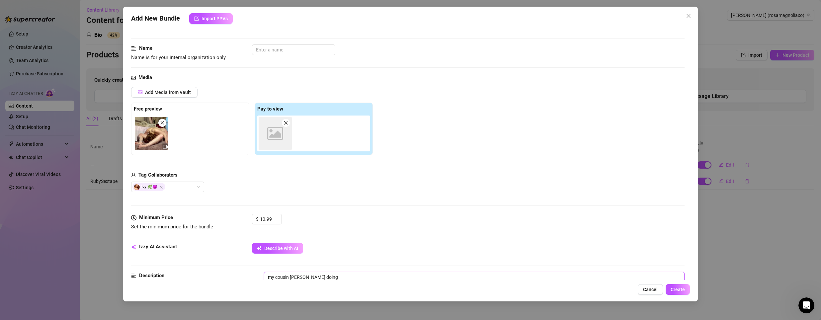
type textarea "my cousin [PERSON_NAME] doing"
type textarea "my cousin [PERSON_NAME] doing 6"
type textarea "my cousin [PERSON_NAME] doing 69"
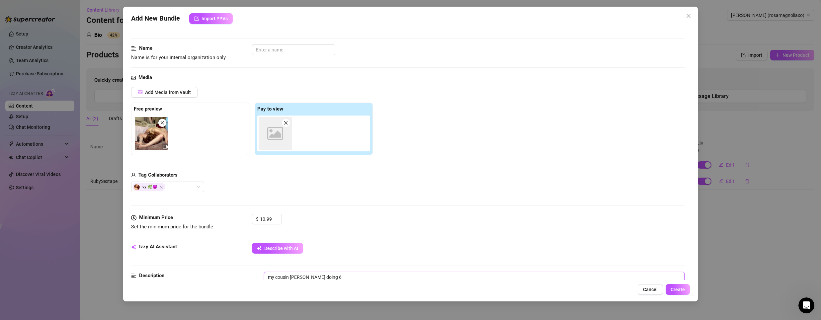
type textarea "my cousin [PERSON_NAME] doing 69"
type textarea "my cousin [PERSON_NAME] doing 69 w"
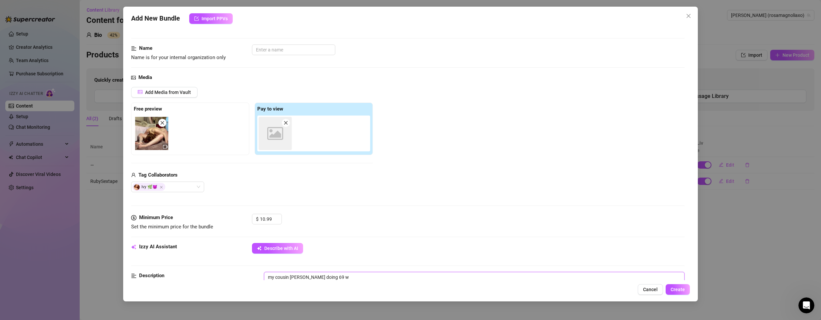
type textarea "my cousin [PERSON_NAME] doing 69 wi"
type textarea "my cousin [PERSON_NAME] doing 69 wit"
type textarea "my cousin [PERSON_NAME] doing 69 with"
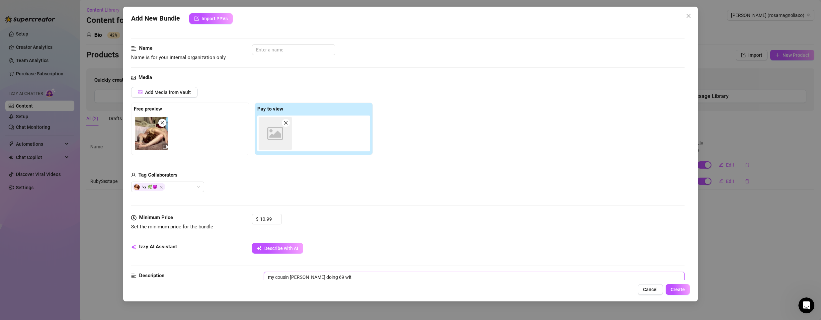
type textarea "my cousin [PERSON_NAME] doing 69 with"
type textarea "my cousin [PERSON_NAME] doing 69 with m"
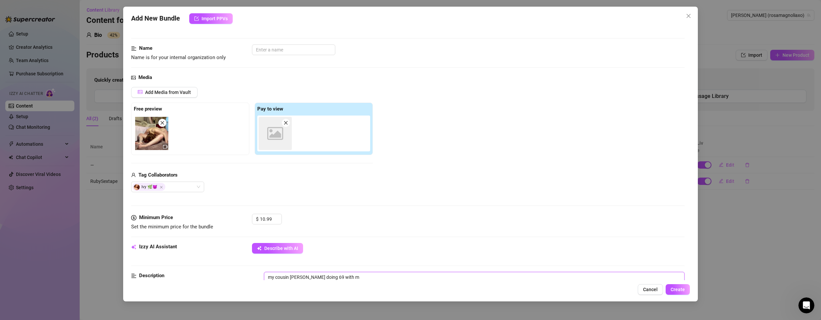
type textarea "my cousin [PERSON_NAME] doing 69 with me"
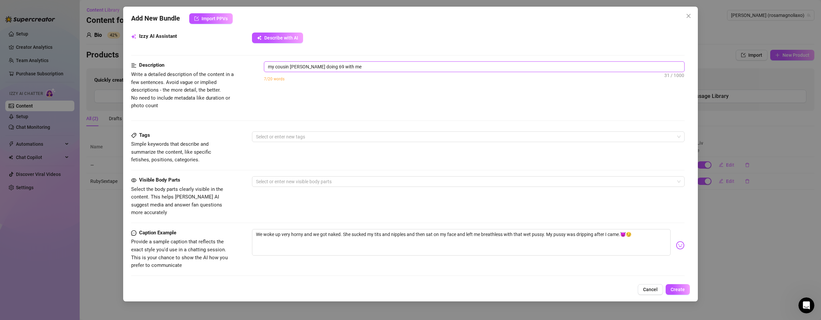
scroll to position [313, 0]
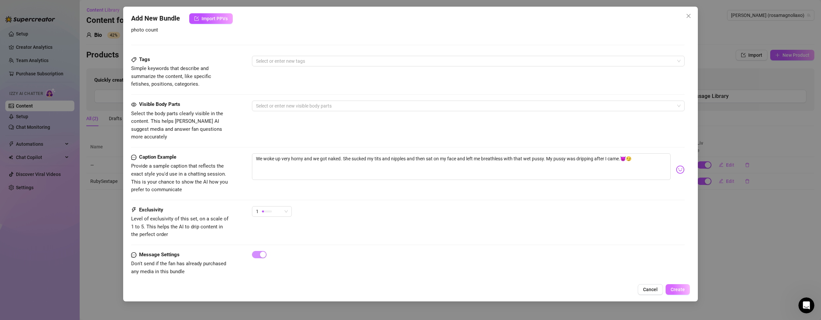
type textarea "my cousin [PERSON_NAME] doing 69 with me"
click at [676, 284] on div "Add New Bundle Import PPVs Account [PERSON_NAME] (@rosamagnoliaxo) Name Name is…" at bounding box center [410, 154] width 575 height 295
click at [678, 289] on span "Create" at bounding box center [678, 289] width 14 height 5
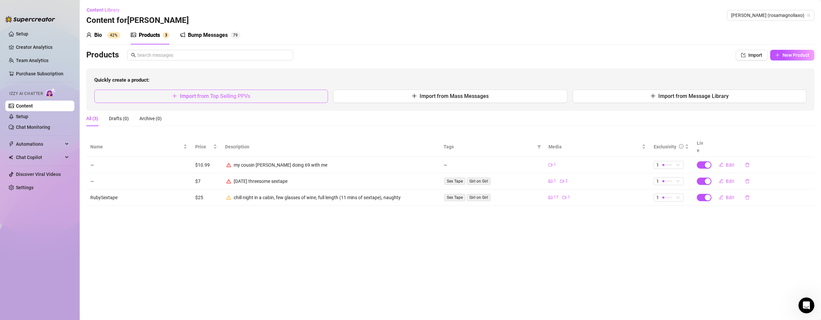
click at [290, 94] on button "Import from Top Selling PPVs" at bounding box center [211, 96] width 234 height 13
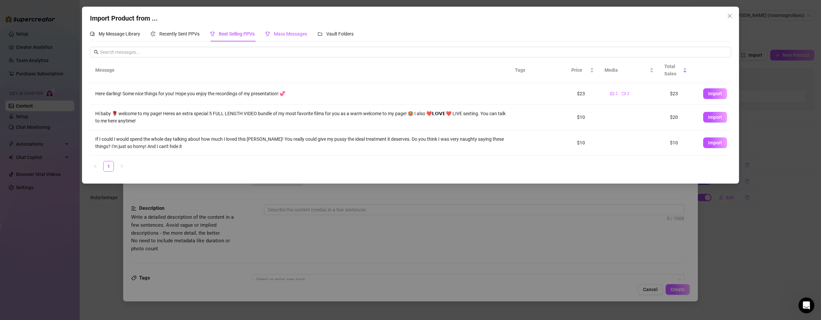
click at [293, 35] on span "Mass Messages" at bounding box center [290, 33] width 33 height 5
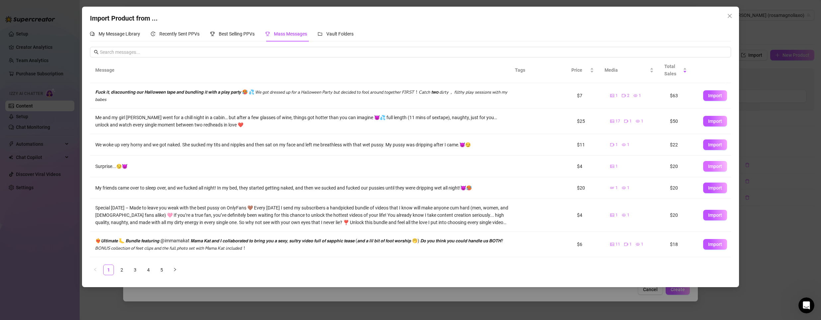
click at [708, 167] on span "Import" at bounding box center [715, 166] width 14 height 5
type textarea "Surprise...😏😈"
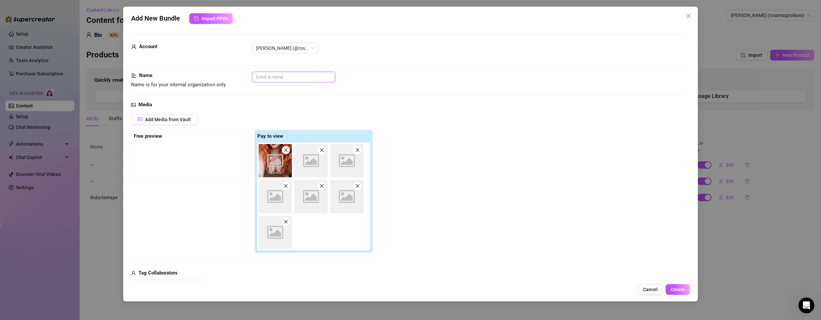
click at [305, 77] on input "text" at bounding box center [293, 77] width 83 height 11
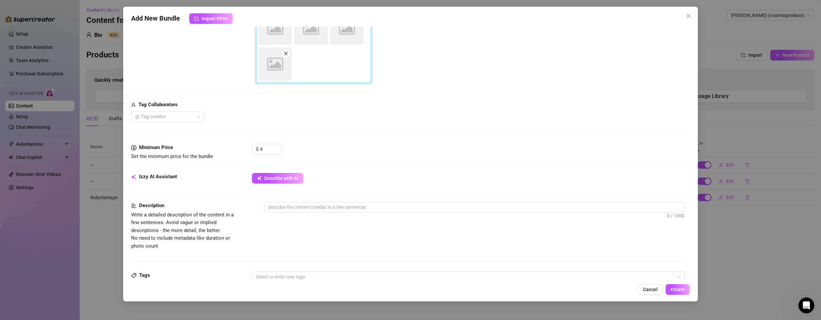
scroll to position [232, 0]
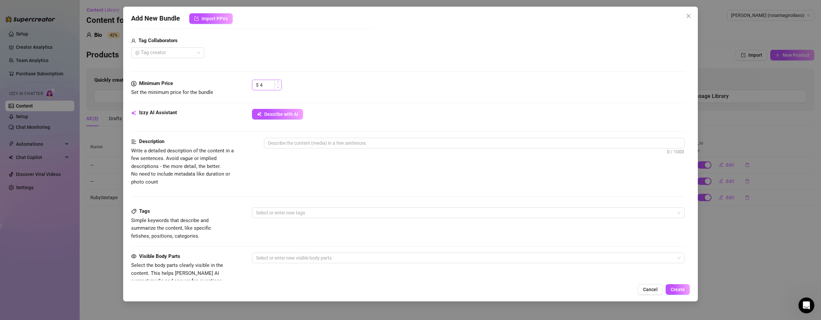
type input "Bundle $3"
type input "3"
click at [278, 88] on icon "down" at bounding box center [278, 87] width 2 height 2
click at [349, 104] on div "Minimum Price Set the minimum price for the bundle $ 3" at bounding box center [408, 94] width 554 height 29
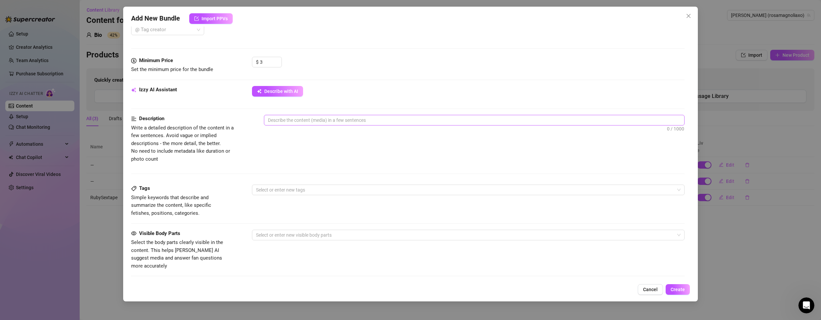
scroll to position [266, 0]
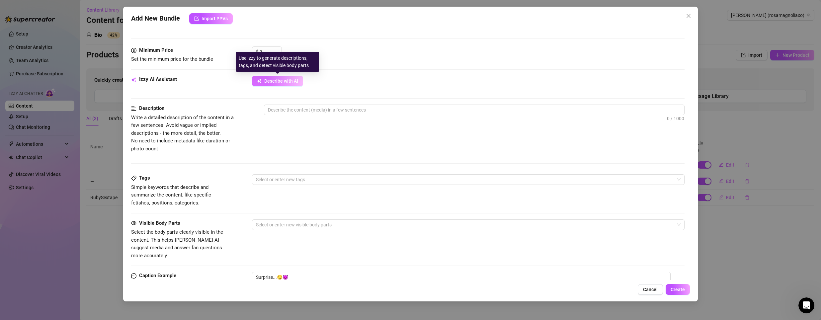
click at [280, 84] on button "Describe with AI" at bounding box center [277, 81] width 51 height 11
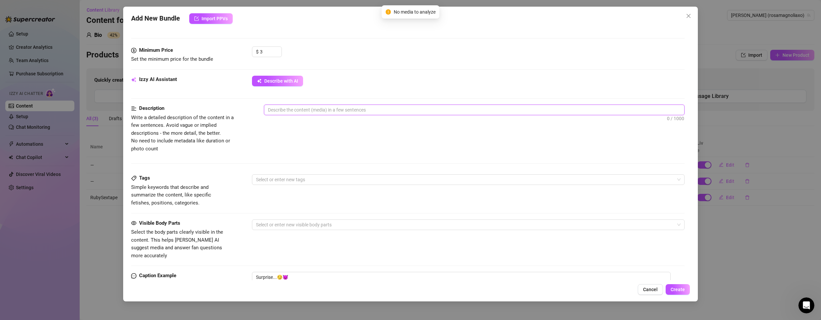
click at [305, 108] on textarea at bounding box center [474, 110] width 420 height 10
type textarea "b"
type textarea "bu"
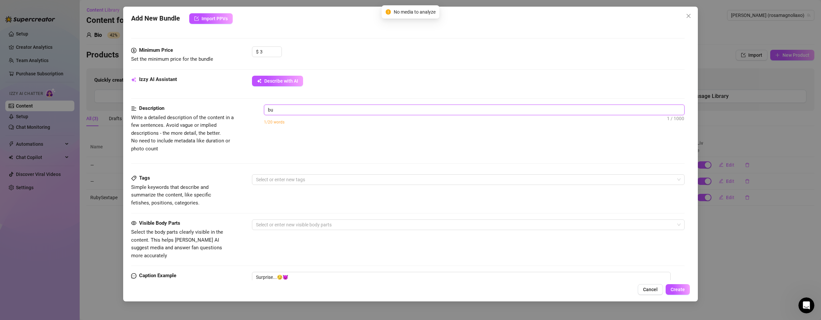
type textarea "bun"
type textarea "bunf"
type textarea "bunfl"
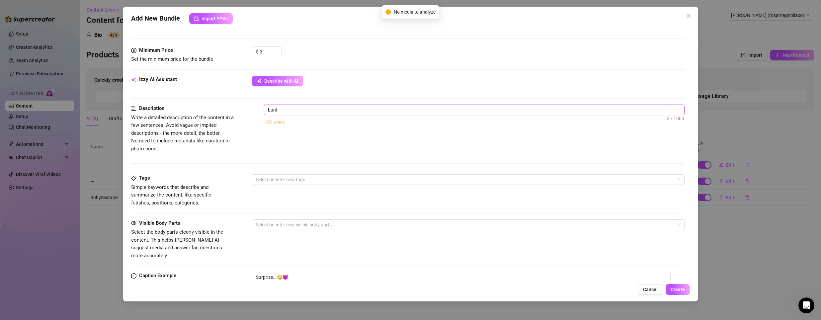
type textarea "bunfl"
type textarea "bunfle"
type textarea "bunfl"
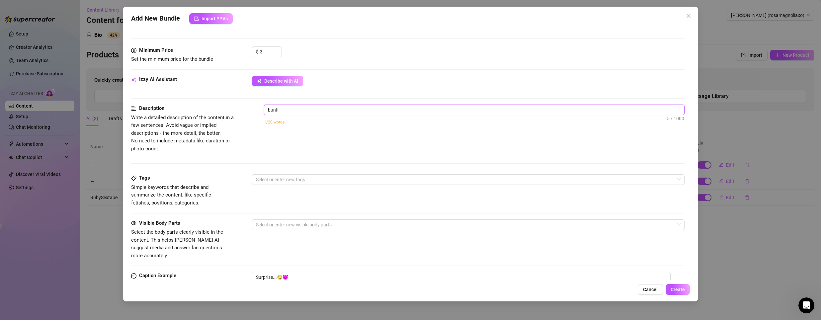
type textarea "bunf"
type textarea "bun"
type textarea "bunf"
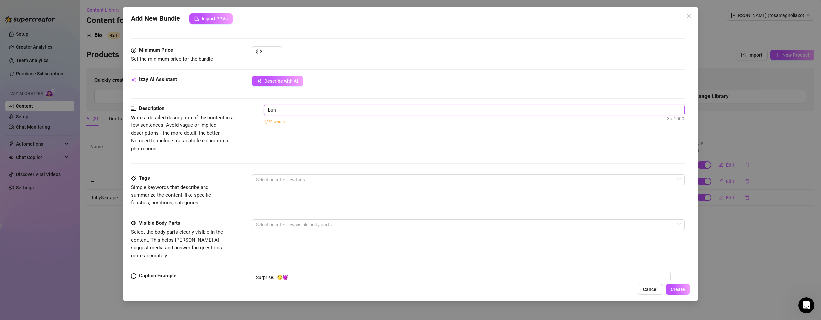
type textarea "bunf"
type textarea "bunfl"
type textarea "bunf"
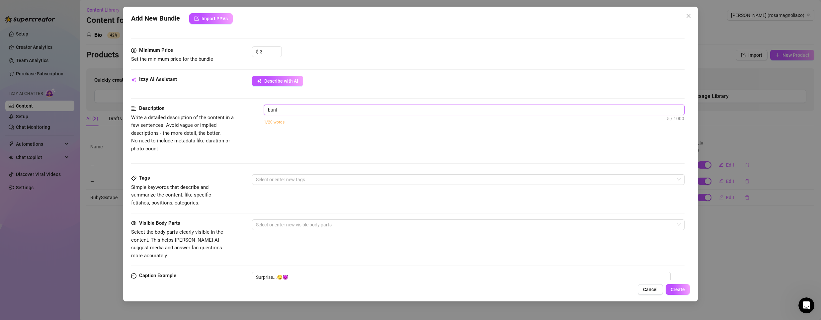
type textarea "bun"
type textarea "bund"
type textarea "bundl"
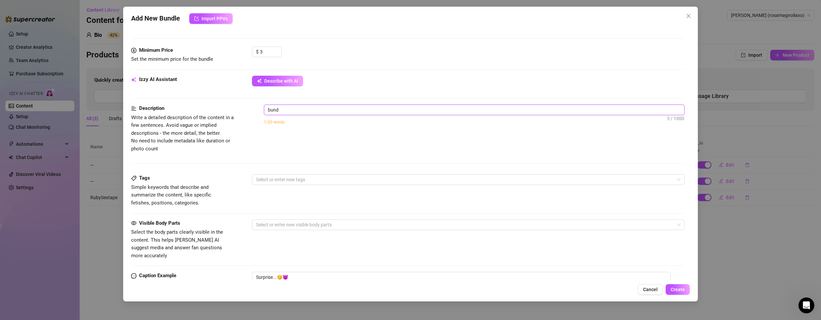
type textarea "bundl"
type textarea "bundle"
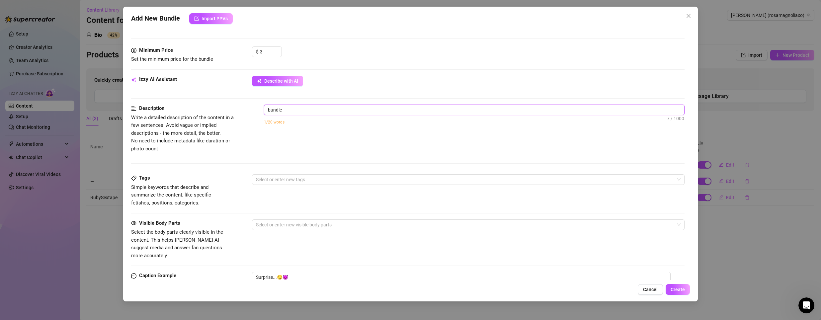
type textarea "bundle w"
type textarea "bundle wi"
type textarea "bundle wit"
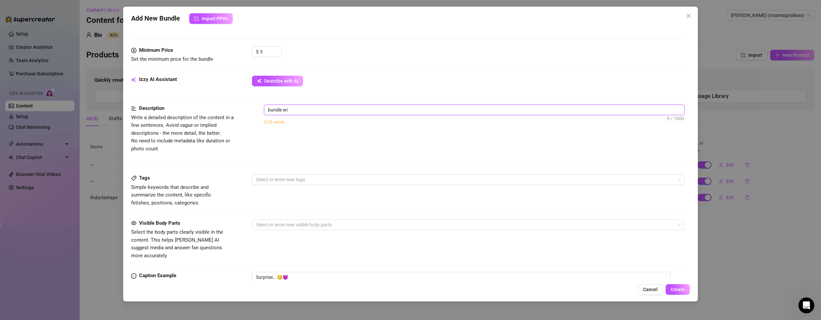
type textarea "bundle wit"
type textarea "bundle with"
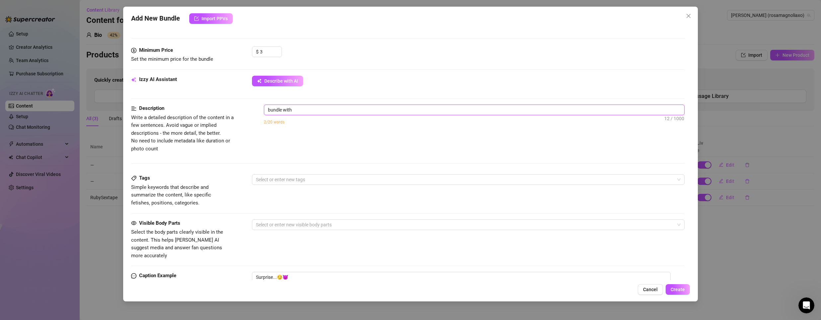
type textarea "bundle with p"
type textarea "bundle with pi"
type textarea "bundle with pic"
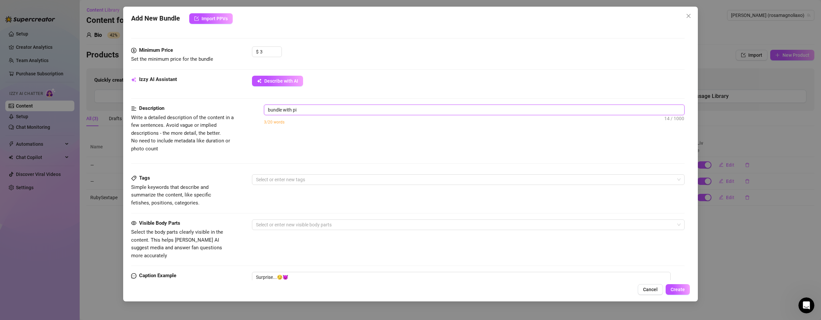
type textarea "bundle with pic"
type textarea "bundle with pics"
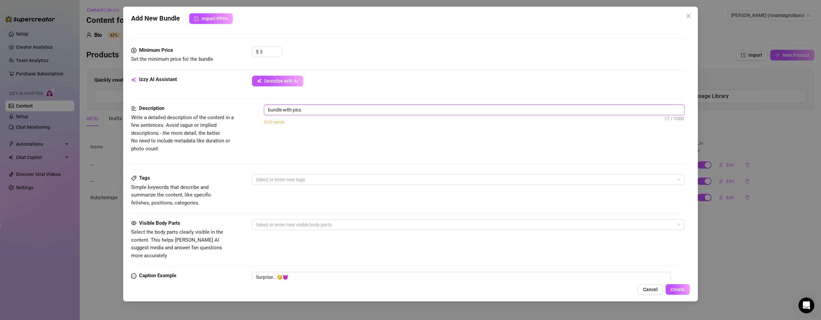
type textarea "bundle with pics a"
type textarea "bundle with pics an"
type textarea "bundle with pics and"
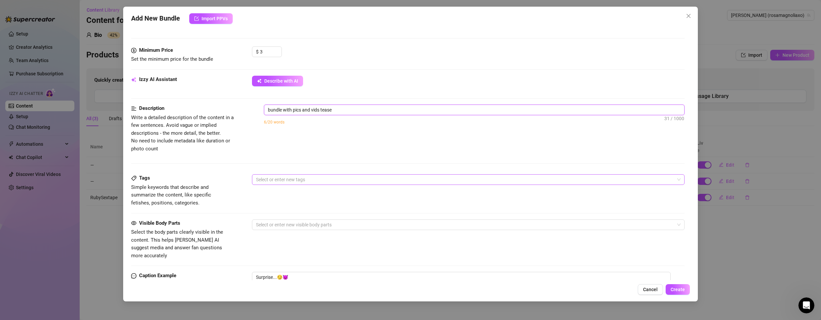
click at [392, 180] on div at bounding box center [464, 179] width 423 height 9
click at [315, 148] on div "Description Write a detailed description of the content in a few sentences. Avo…" at bounding box center [408, 129] width 554 height 48
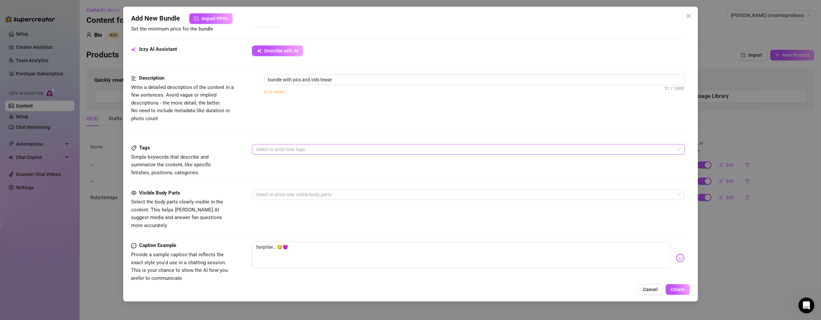
scroll to position [299, 0]
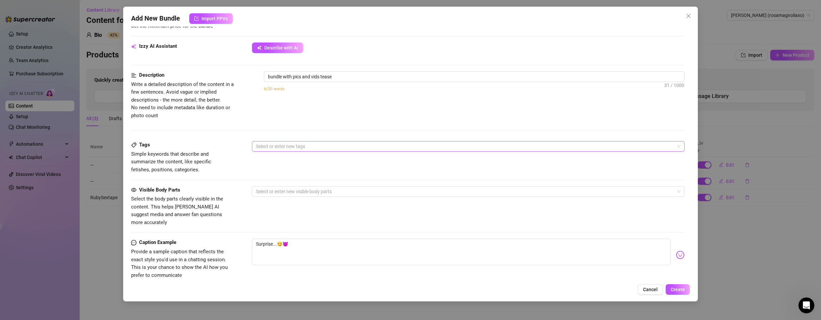
click at [318, 146] on div at bounding box center [464, 146] width 423 height 9
click at [271, 170] on div "Solo" at bounding box center [465, 170] width 416 height 7
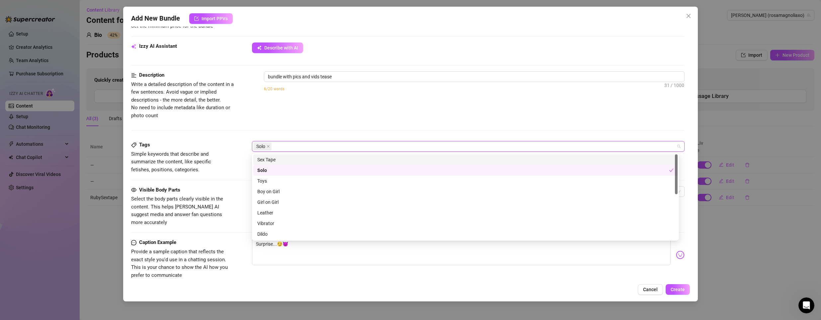
click at [311, 120] on div "Description Write a detailed description of the content in a few sentences. Avo…" at bounding box center [408, 95] width 554 height 48
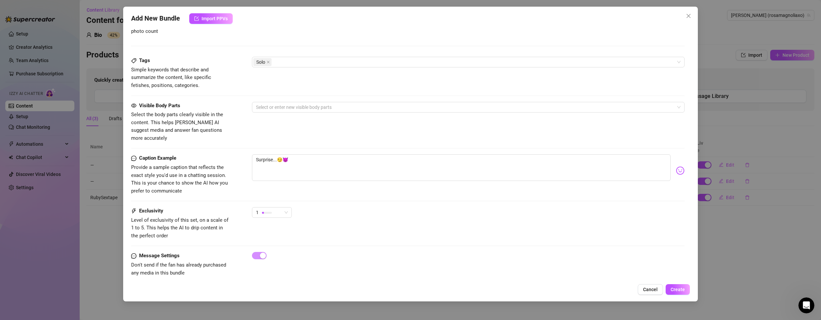
scroll to position [385, 0]
click at [366, 104] on div at bounding box center [464, 105] width 423 height 9
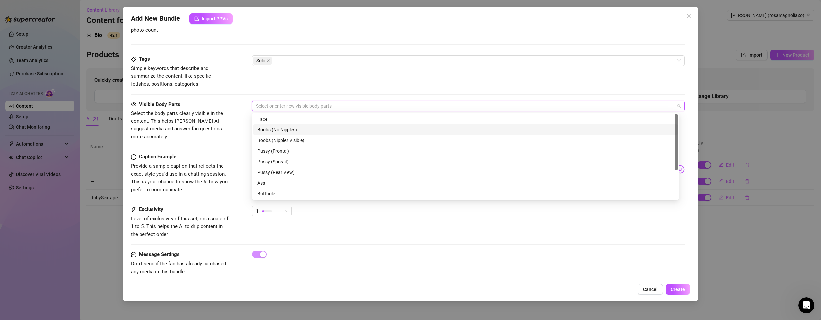
click at [302, 122] on div "Face" at bounding box center [465, 119] width 416 height 7
click at [299, 142] on div "Boobs (Nipples Visible)" at bounding box center [465, 140] width 416 height 7
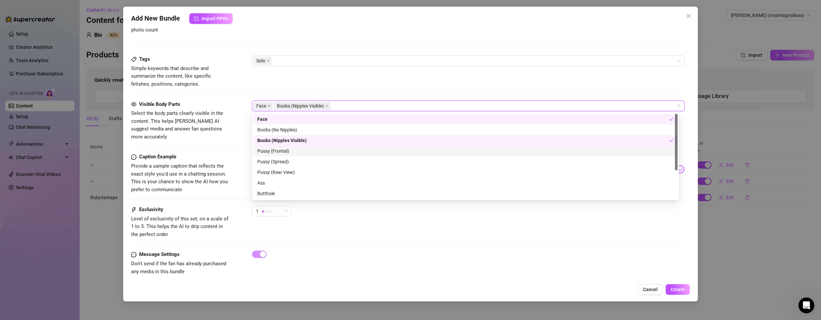
click at [289, 151] on div "Pussy (Frontal)" at bounding box center [465, 150] width 416 height 7
click at [683, 292] on span "Create" at bounding box center [678, 289] width 14 height 5
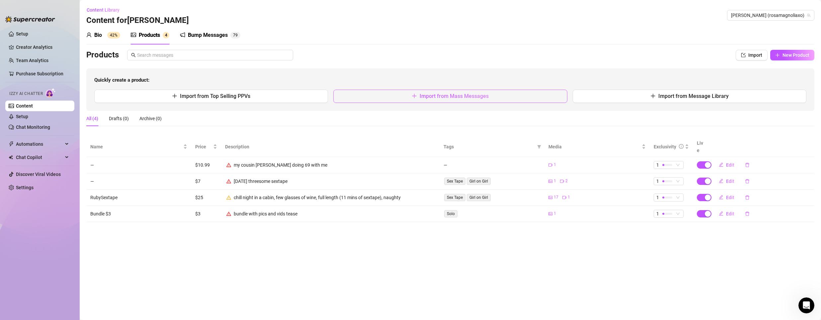
click at [405, 96] on button "Import from Mass Messages" at bounding box center [450, 96] width 234 height 13
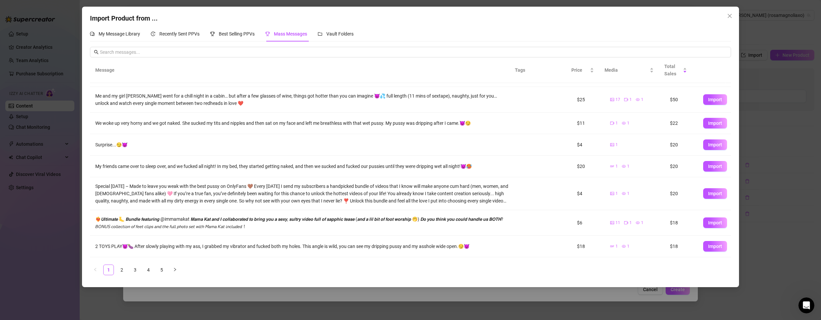
scroll to position [33, 0]
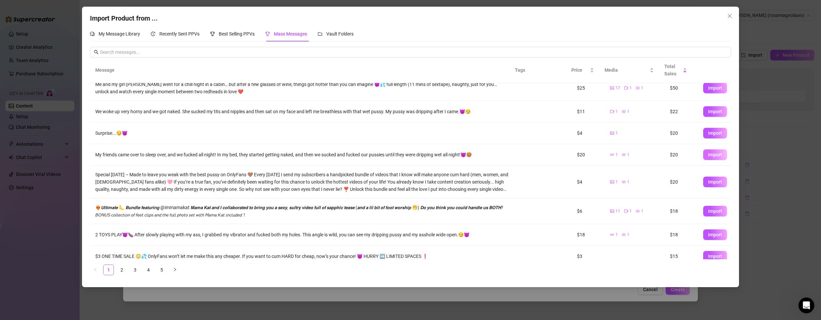
click at [708, 155] on span "Import" at bounding box center [715, 154] width 14 height 5
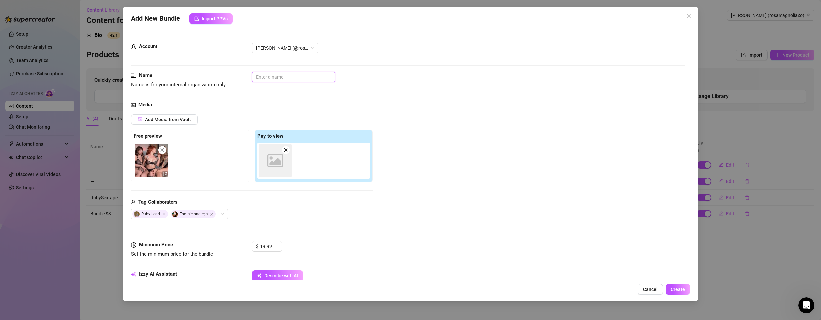
click at [294, 75] on input "text" at bounding box center [293, 77] width 83 height 11
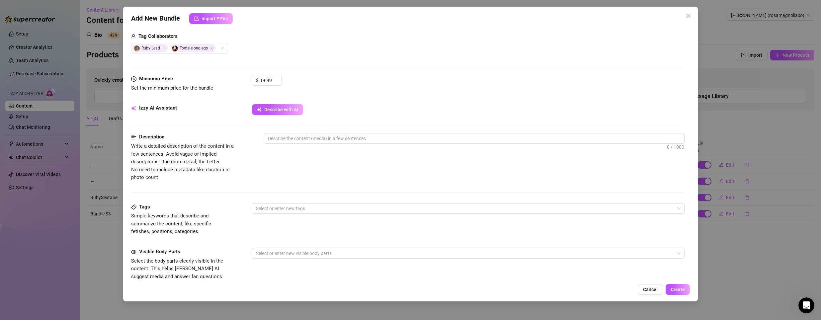
scroll to position [199, 0]
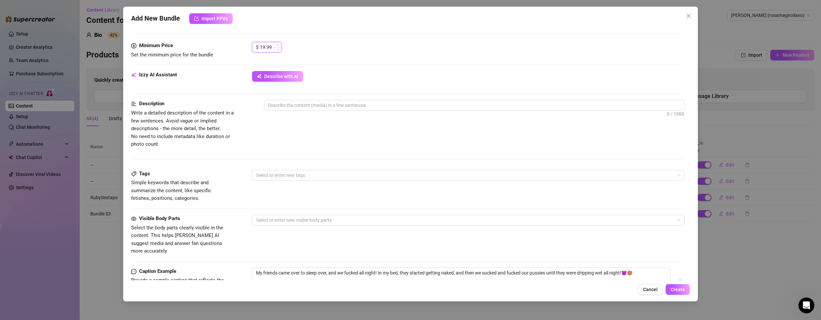
click at [269, 47] on input "19.99" at bounding box center [271, 47] width 22 height 10
click at [277, 49] on icon "down" at bounding box center [278, 49] width 2 height 2
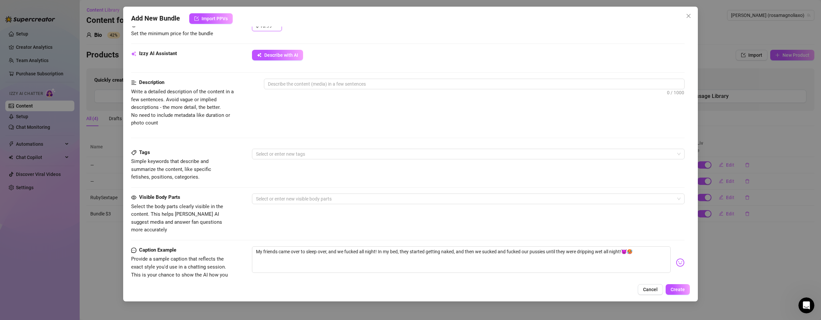
scroll to position [232, 0]
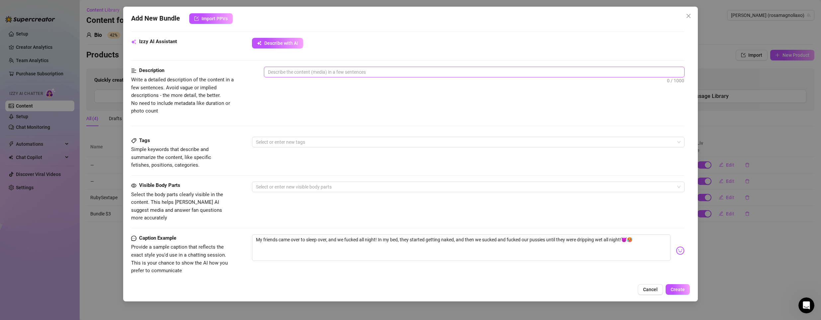
click at [301, 73] on textarea at bounding box center [474, 72] width 420 height 10
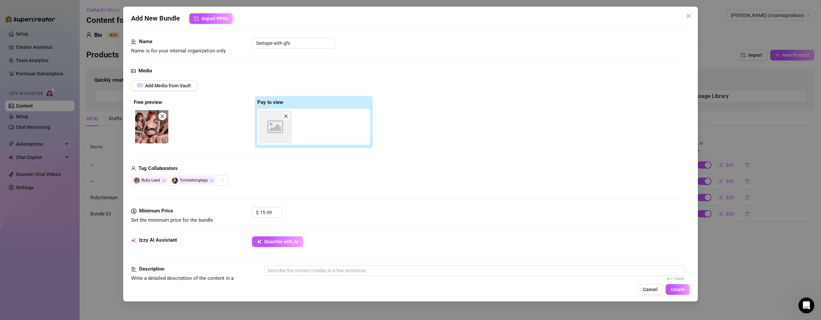
scroll to position [166, 0]
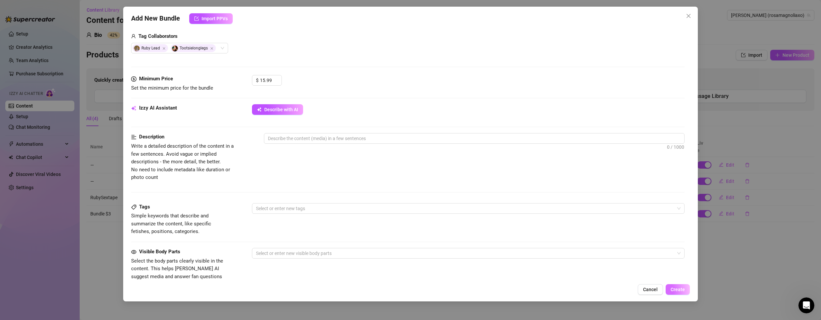
click at [680, 286] on button "Create" at bounding box center [678, 289] width 24 height 11
click at [420, 141] on textarea at bounding box center [474, 138] width 420 height 10
click at [374, 128] on div "Izzy AI Assistant Describe with AI" at bounding box center [408, 118] width 554 height 29
click at [372, 135] on textarea at bounding box center [474, 138] width 420 height 10
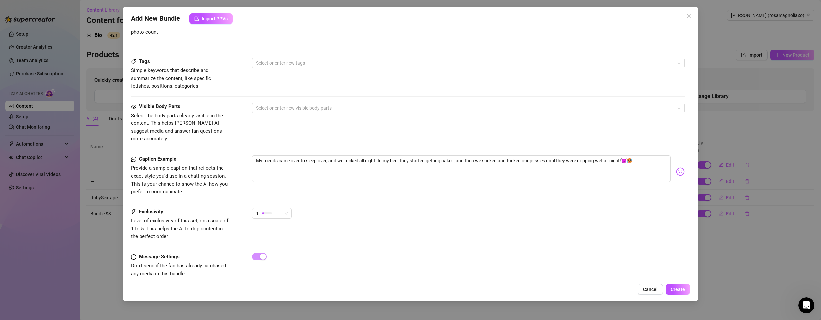
scroll to position [313, 0]
click at [681, 290] on span "Create" at bounding box center [678, 289] width 14 height 5
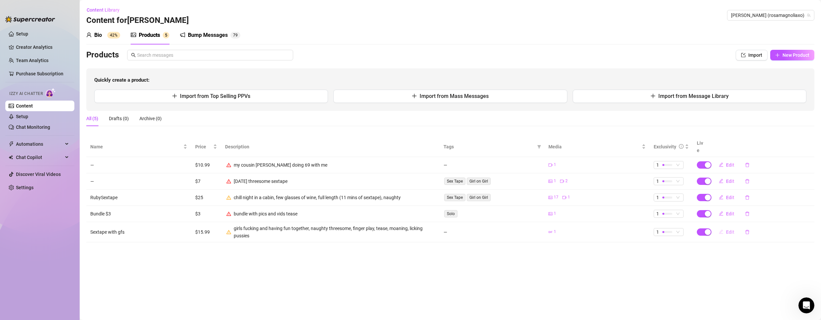
click at [732, 229] on span "Edit" at bounding box center [730, 231] width 8 height 5
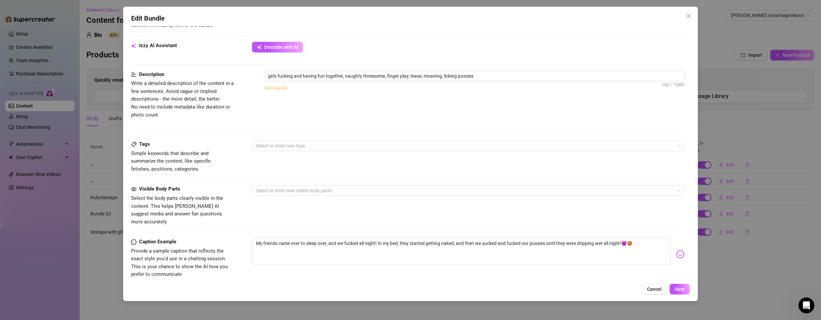
scroll to position [232, 0]
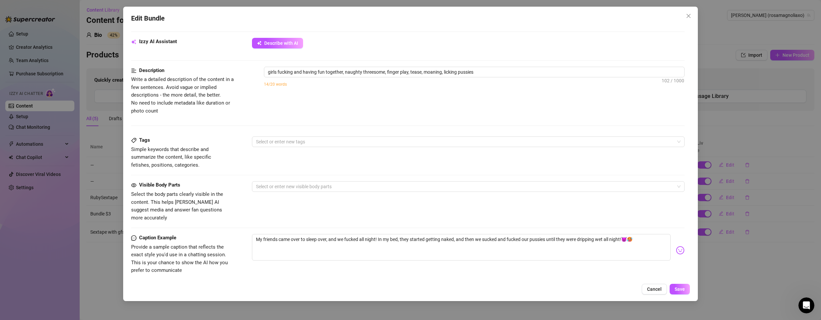
click at [284, 136] on form "Account [PERSON_NAME] (@rosamagnoliaxo) Name Name is for your internal organiza…" at bounding box center [408, 85] width 554 height 567
click at [277, 154] on div "Sex Tape" at bounding box center [465, 154] width 416 height 7
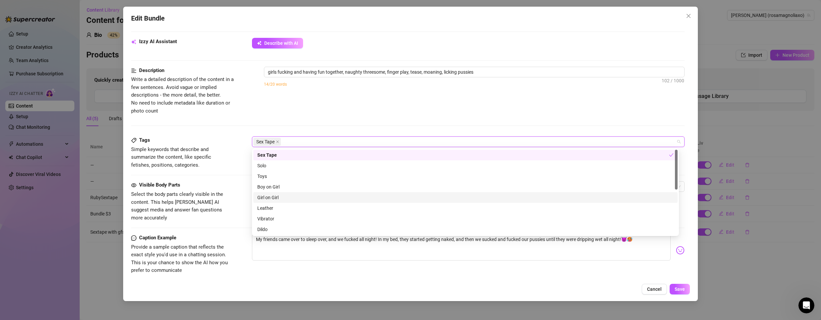
click at [274, 199] on div "Girl on Girl" at bounding box center [465, 197] width 416 height 7
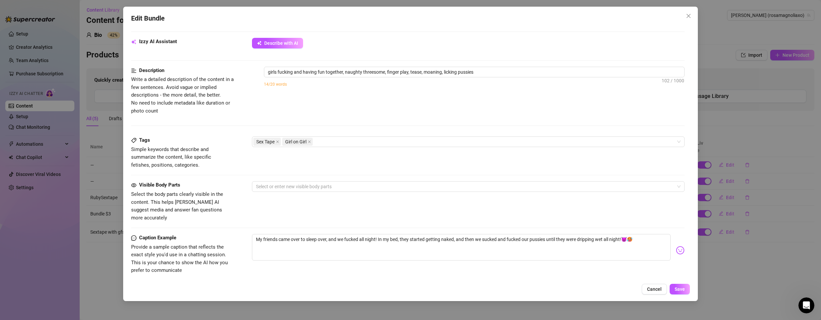
click at [308, 108] on div "Description Write a detailed description of the content in a few sentences. Avo…" at bounding box center [408, 91] width 554 height 48
click at [371, 190] on div at bounding box center [464, 186] width 423 height 9
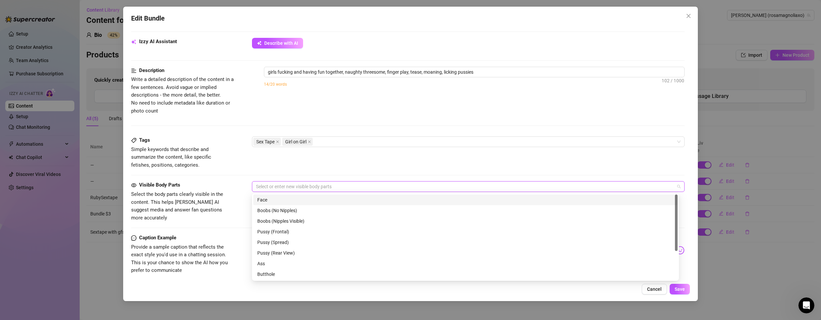
click at [363, 185] on div at bounding box center [464, 186] width 423 height 9
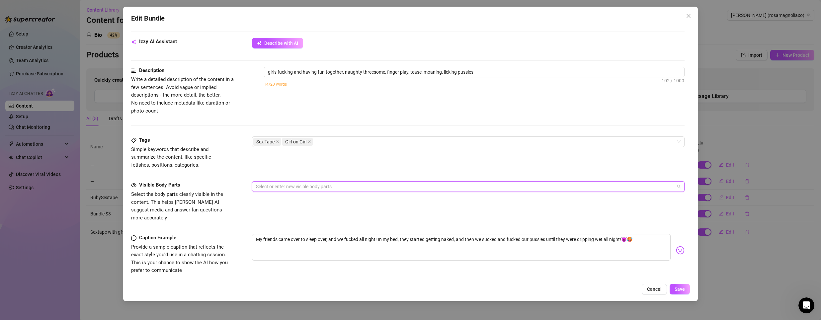
click at [328, 183] on div at bounding box center [464, 186] width 423 height 9
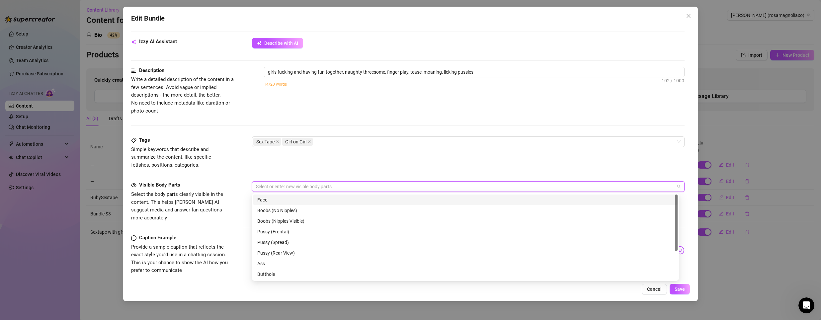
click at [294, 199] on div "Face" at bounding box center [465, 199] width 416 height 7
click at [286, 224] on div "Boobs (Nipples Visible)" at bounding box center [465, 221] width 416 height 7
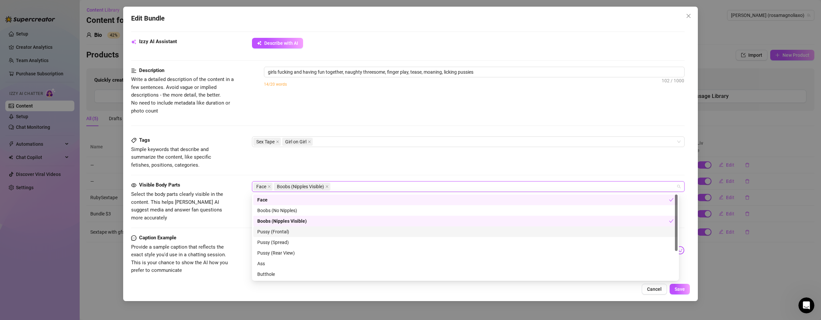
click at [286, 234] on div "Pussy (Frontal)" at bounding box center [465, 231] width 416 height 7
click at [286, 244] on div "Pussy (Spread)" at bounding box center [465, 242] width 416 height 7
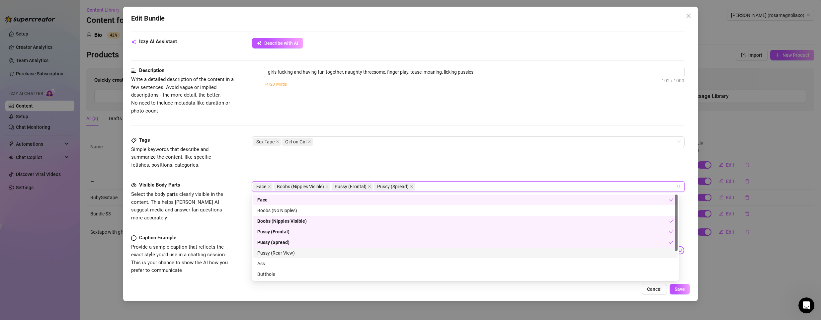
click at [289, 254] on div "Pussy (Rear View)" at bounding box center [465, 252] width 416 height 7
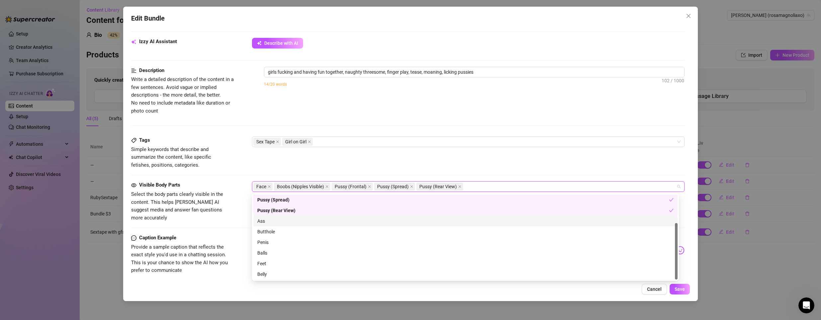
click at [283, 218] on div "Ass" at bounding box center [465, 221] width 416 height 7
click at [280, 230] on div "Butthole" at bounding box center [465, 231] width 416 height 7
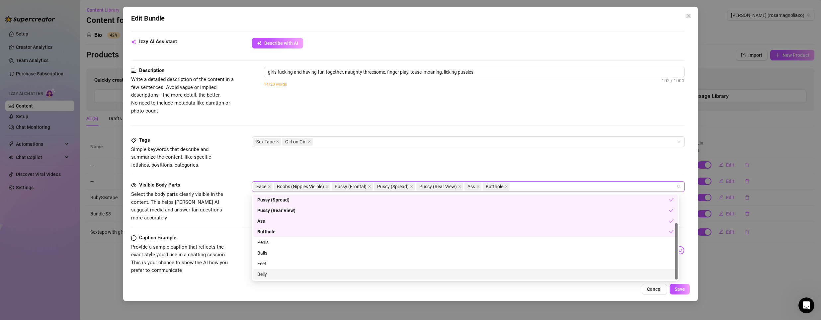
click at [488, 274] on div "Belly" at bounding box center [465, 274] width 416 height 7
click at [484, 268] on div "Feet" at bounding box center [465, 263] width 424 height 11
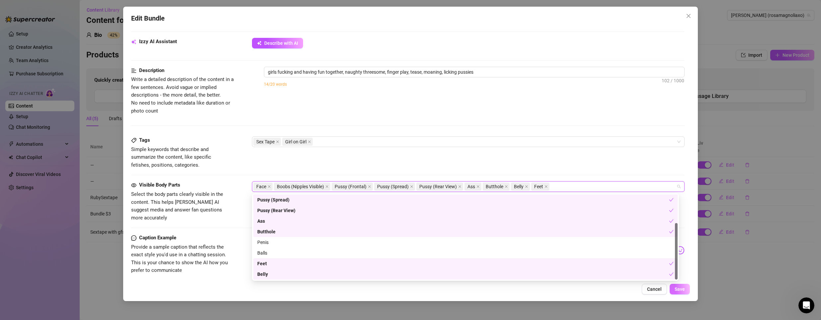
click at [680, 290] on span "Save" at bounding box center [680, 289] width 10 height 5
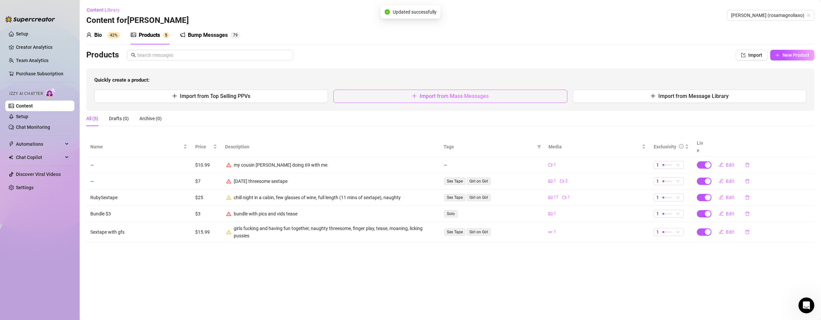
click at [408, 100] on button "Import from Mass Messages" at bounding box center [450, 96] width 234 height 13
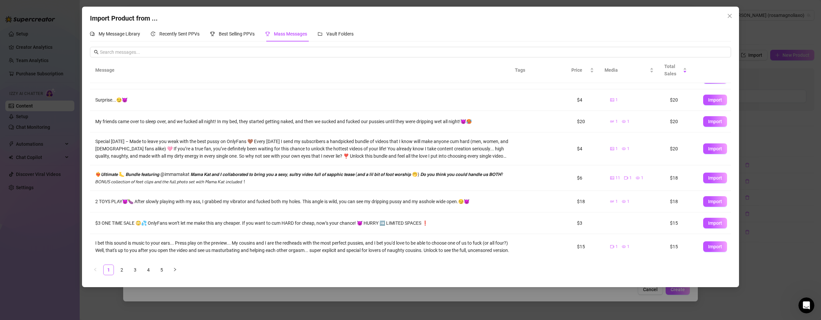
scroll to position [74, 0]
click at [114, 35] on span "My Message Library" at bounding box center [120, 33] width 42 height 5
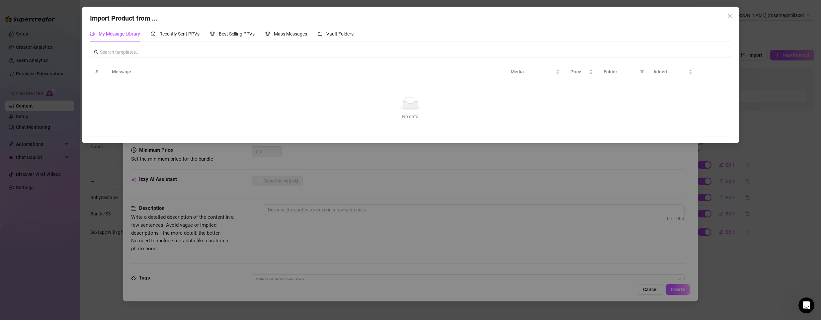
click at [143, 77] on th "Message" at bounding box center [306, 72] width 398 height 18
click at [285, 105] on div "No data" at bounding box center [410, 103] width 625 height 13
click at [336, 33] on span "Vault Folders" at bounding box center [339, 33] width 27 height 5
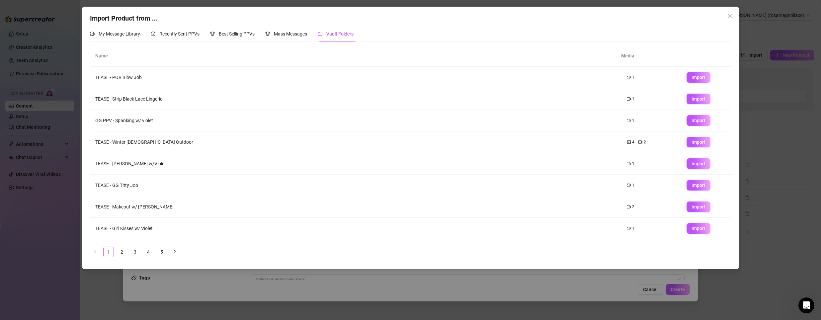
scroll to position [0, 0]
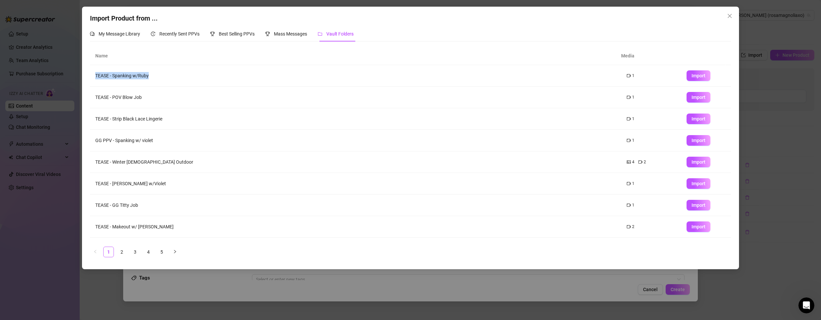
drag, startPoint x: 97, startPoint y: 76, endPoint x: 154, endPoint y: 76, distance: 57.8
click at [154, 76] on td "TEASE - Spanking w/Ruby" at bounding box center [355, 76] width 531 height 22
click at [207, 75] on td "TEASE - Spanking w/Ruby" at bounding box center [355, 76] width 531 height 22
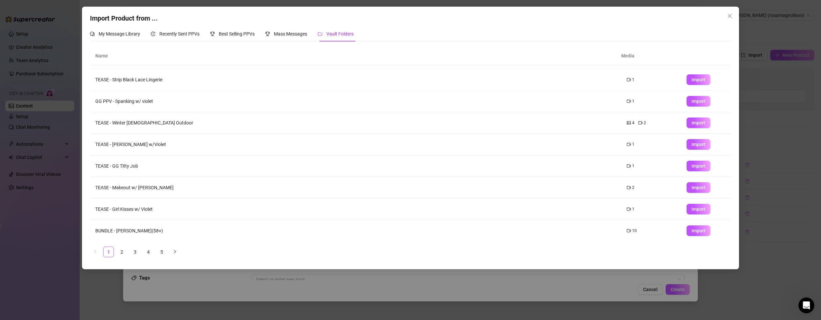
scroll to position [40, 0]
click at [172, 253] on button "button" at bounding box center [175, 252] width 11 height 11
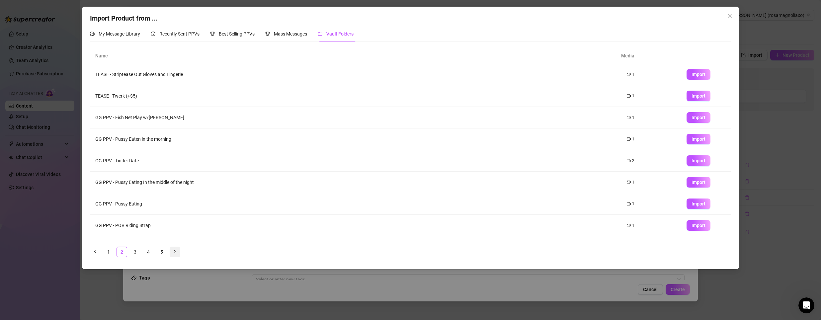
click at [172, 253] on button "button" at bounding box center [175, 252] width 11 height 11
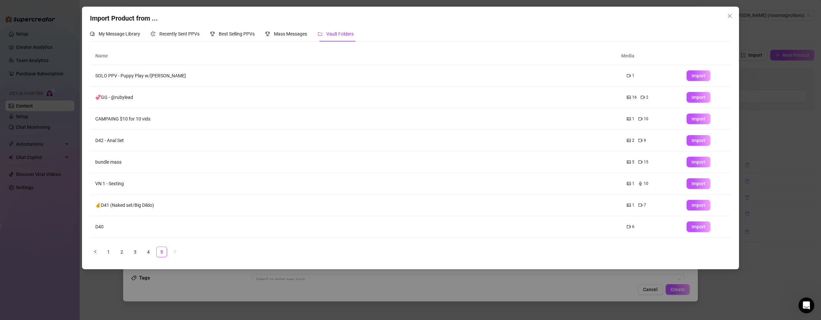
click at [127, 75] on td "SOLO PPV - Puppy Play w/[PERSON_NAME]" at bounding box center [355, 76] width 531 height 22
click at [693, 78] on span "Import" at bounding box center [699, 75] width 14 height 5
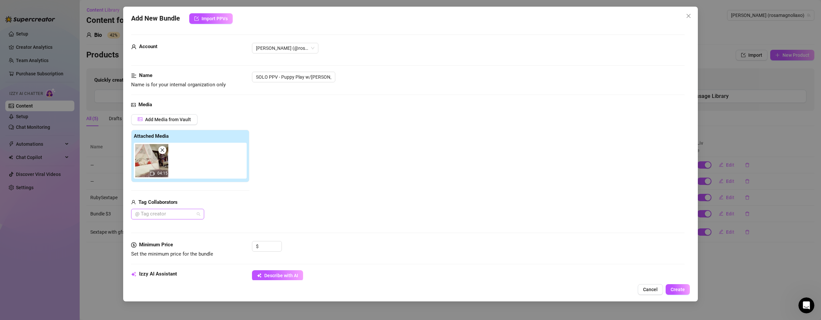
click at [165, 213] on div at bounding box center [163, 214] width 63 height 9
click at [166, 226] on div "[PERSON_NAME]" at bounding box center [167, 227] width 62 height 7
click at [278, 205] on div "Add Media from Vault Attached Media 04:15 Tag Collaborators [PERSON_NAME]" at bounding box center [408, 167] width 554 height 106
click at [265, 243] on input at bounding box center [271, 246] width 22 height 10
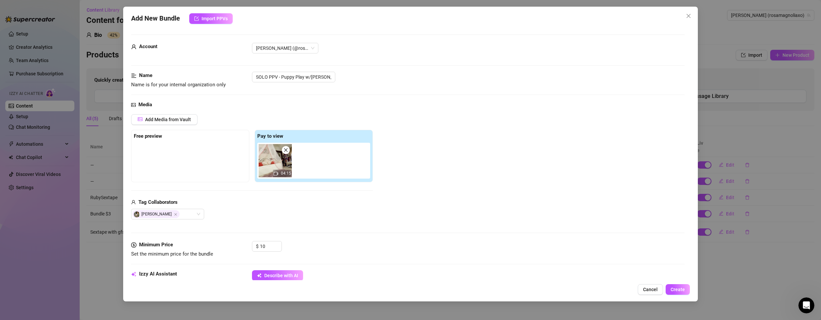
click at [210, 151] on div at bounding box center [190, 159] width 113 height 33
click at [155, 135] on strong "Free preview" at bounding box center [148, 136] width 28 height 6
click at [163, 121] on span "Add Media from Vault" at bounding box center [168, 119] width 46 height 5
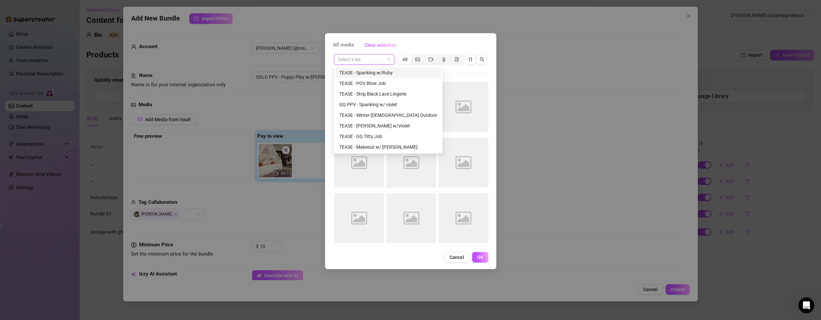
click at [370, 56] on input "search" at bounding box center [361, 59] width 46 height 10
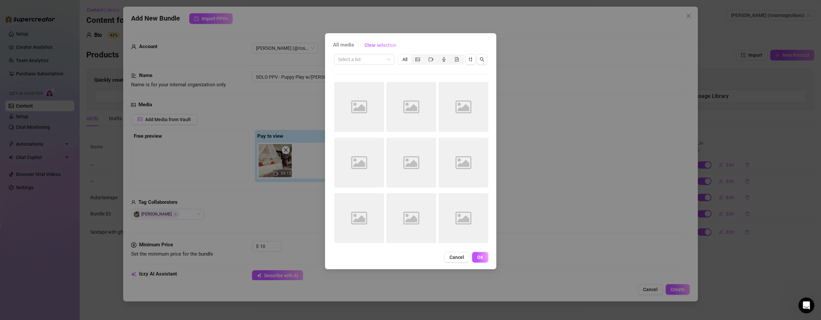
click at [346, 47] on span "All media" at bounding box center [343, 45] width 21 height 8
click at [345, 44] on span "All media" at bounding box center [343, 45] width 21 height 8
click at [362, 63] on input "search" at bounding box center [361, 59] width 46 height 10
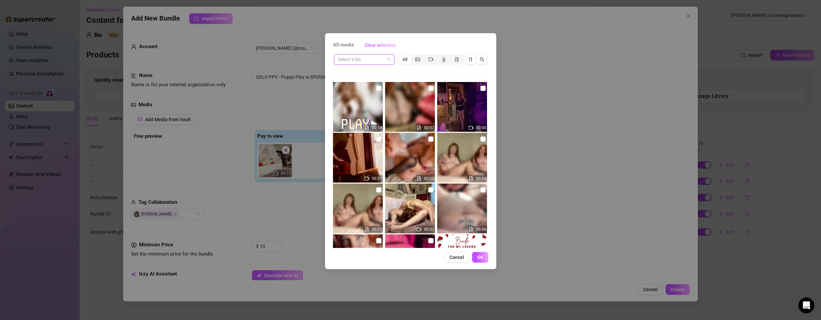
click at [360, 55] on input "search" at bounding box center [361, 59] width 46 height 10
click at [418, 56] on div "segmented control" at bounding box center [417, 59] width 13 height 9
click at [413, 56] on input "segmented control" at bounding box center [413, 56] width 0 height 0
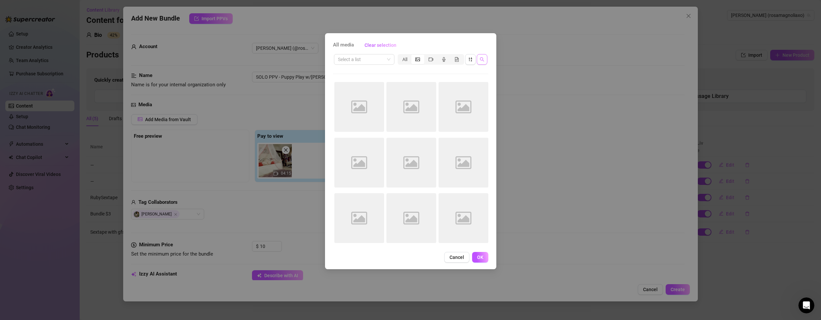
click at [481, 59] on icon "search" at bounding box center [482, 59] width 5 height 5
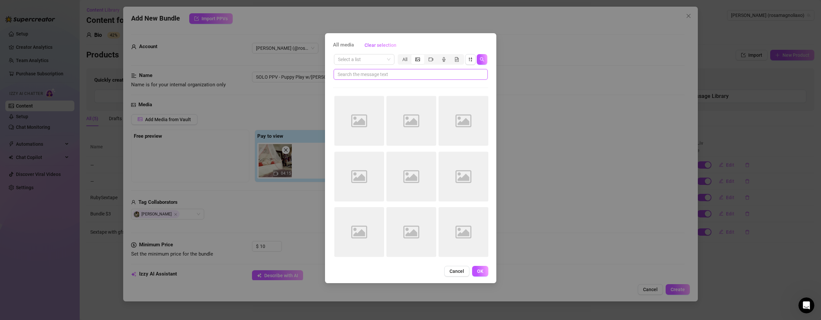
click at [457, 71] on input "text" at bounding box center [408, 74] width 141 height 7
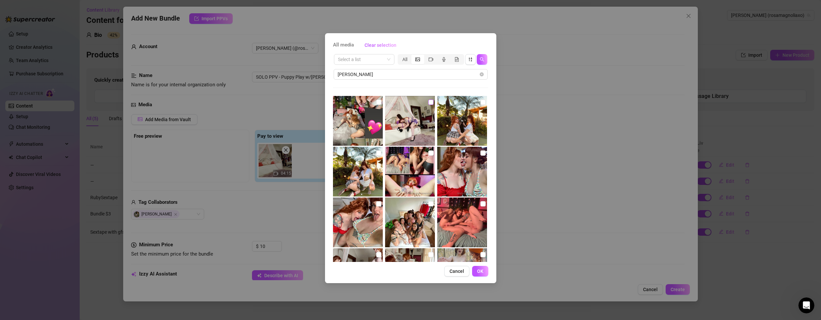
click at [428, 102] on input "checkbox" at bounding box center [430, 102] width 5 height 5
click at [483, 269] on span "OK" at bounding box center [480, 271] width 6 height 5
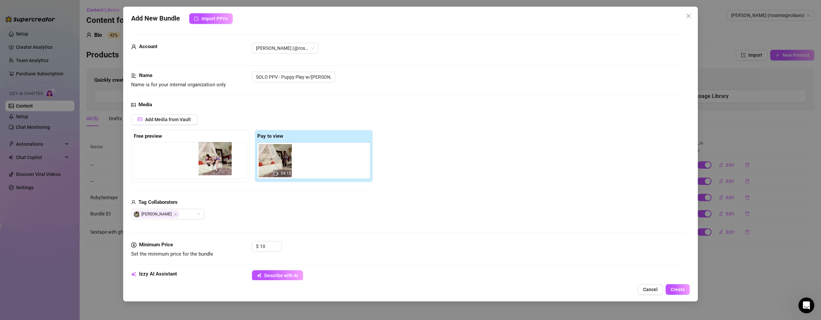
drag, startPoint x: 309, startPoint y: 161, endPoint x: 193, endPoint y: 159, distance: 115.9
click at [193, 159] on div "Free preview Pay to view 04:15" at bounding box center [252, 156] width 242 height 52
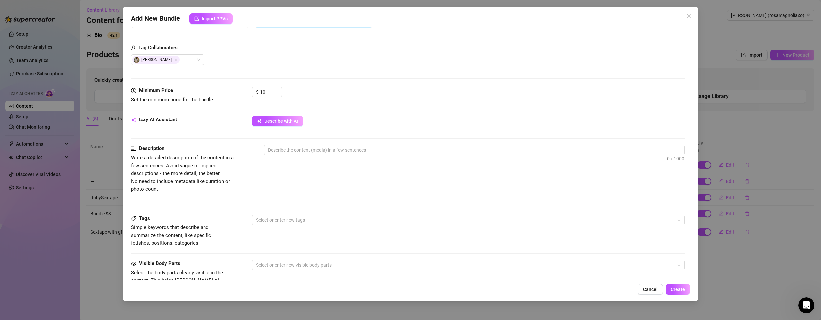
scroll to position [166, 0]
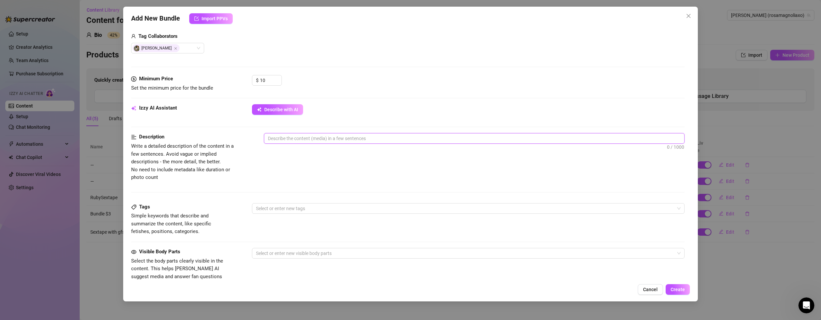
click at [293, 138] on textarea at bounding box center [474, 138] width 420 height 10
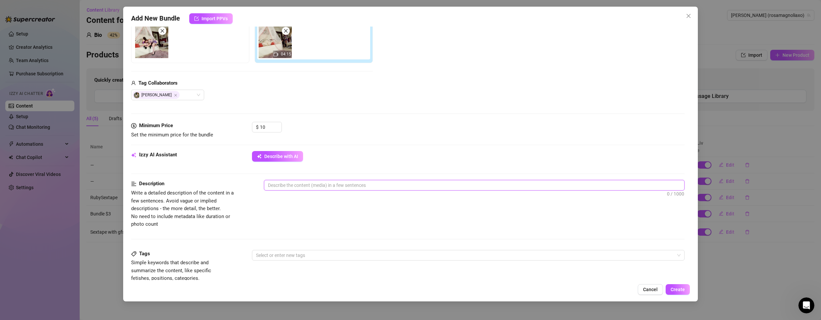
scroll to position [33, 0]
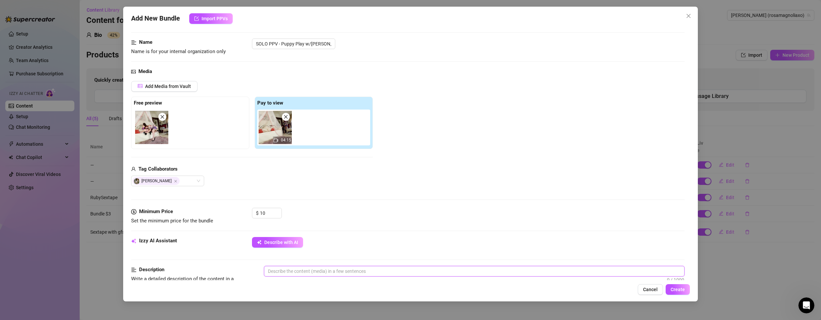
click at [277, 128] on img at bounding box center [275, 127] width 33 height 33
click at [282, 135] on img at bounding box center [275, 127] width 33 height 33
click at [285, 140] on span "04:15" at bounding box center [286, 140] width 10 height 5
click at [310, 270] on textarea at bounding box center [474, 271] width 420 height 10
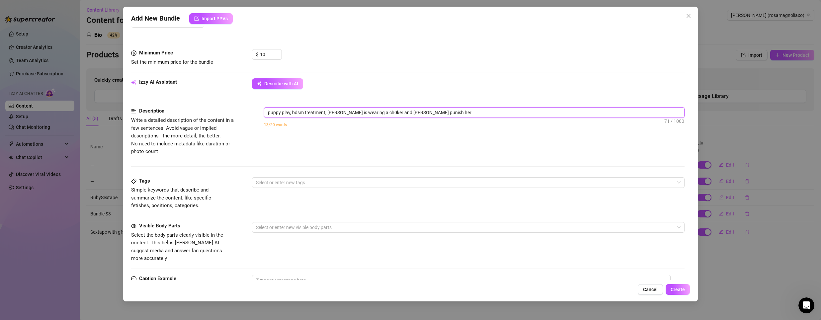
scroll to position [181, 0]
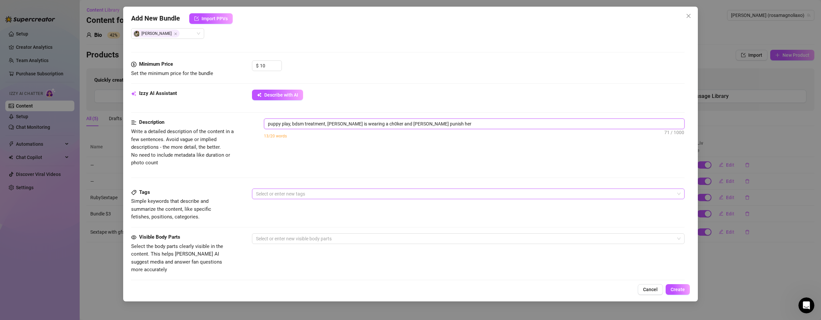
click at [330, 199] on div "Select or enter new tags" at bounding box center [468, 194] width 433 height 11
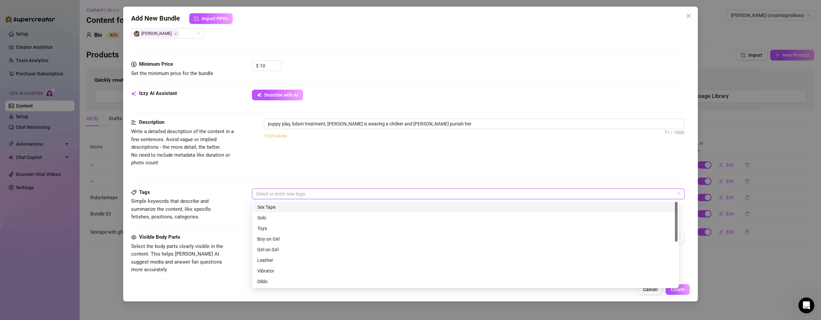
click at [296, 208] on div "Sex Tape" at bounding box center [465, 207] width 416 height 7
drag, startPoint x: 278, startPoint y: 239, endPoint x: 281, endPoint y: 250, distance: 11.6
click at [280, 251] on div "Sex Tape Solo Toys Boy on Girl Girl on Girl Leather Vibrator Dildo Cheap Conten…" at bounding box center [465, 255] width 424 height 106
click at [282, 250] on div "Girl on Girl" at bounding box center [465, 249] width 416 height 7
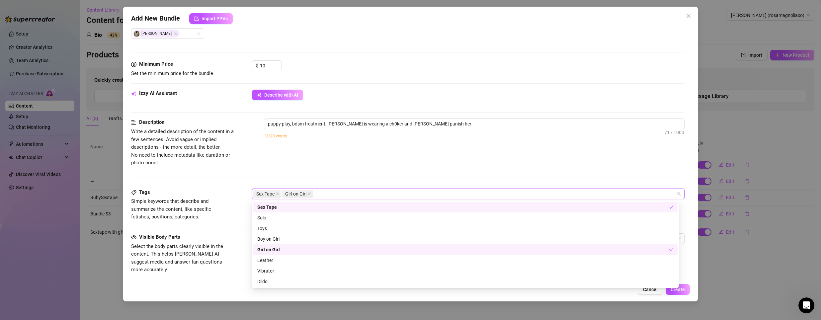
click at [325, 163] on div "Description Write a detailed description of the content in a few sentences. Avo…" at bounding box center [408, 143] width 554 height 48
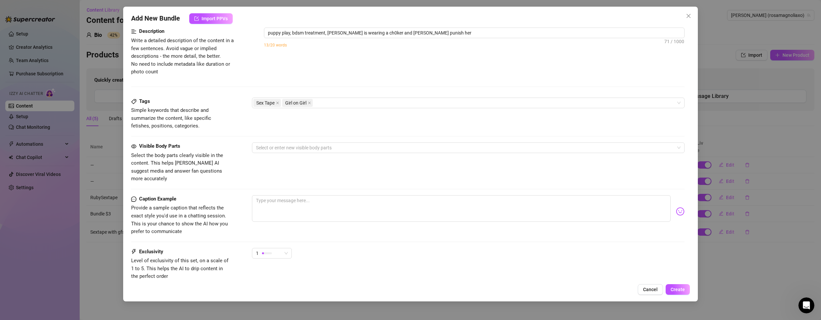
scroll to position [280, 0]
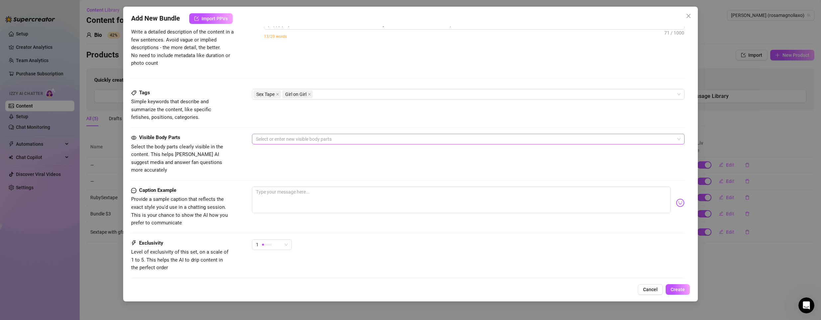
click at [297, 140] on div at bounding box center [464, 138] width 423 height 9
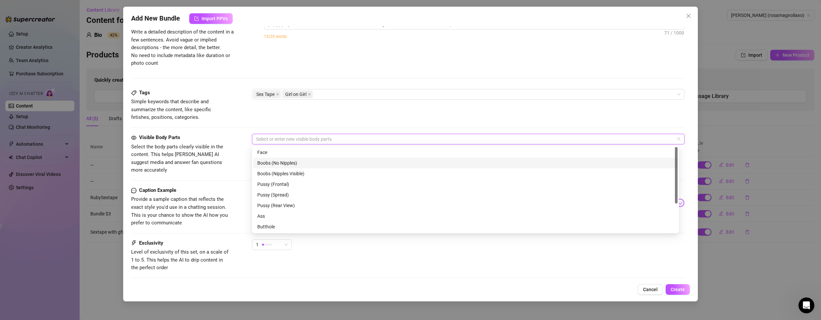
click at [284, 153] on div "Face" at bounding box center [465, 152] width 416 height 7
click at [286, 207] on div "Pussy (Rear View)" at bounding box center [465, 205] width 416 height 7
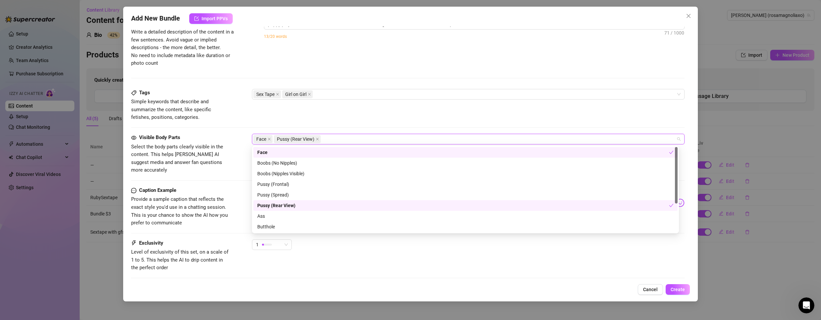
scroll to position [33, 0]
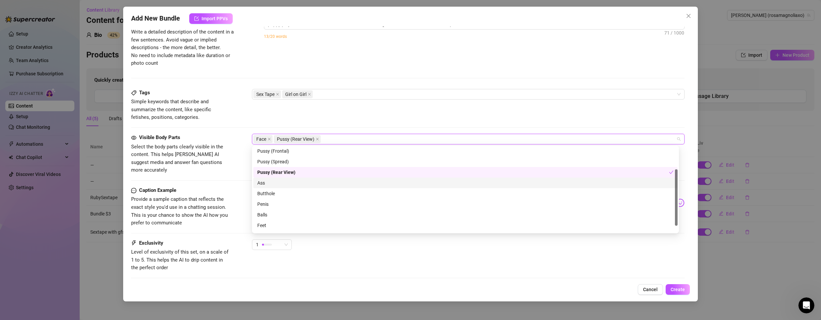
click at [275, 184] on div "Ass" at bounding box center [465, 182] width 416 height 7
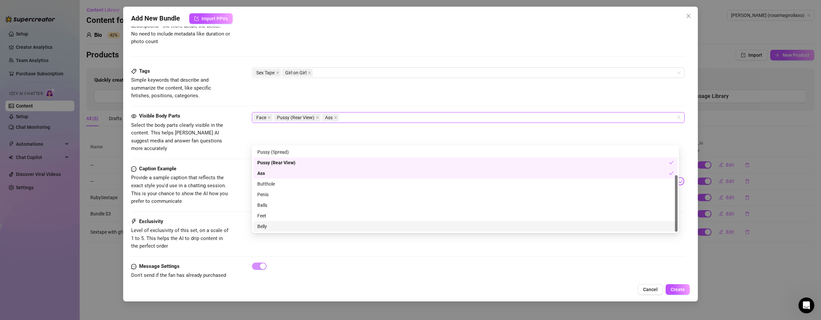
scroll to position [313, 0]
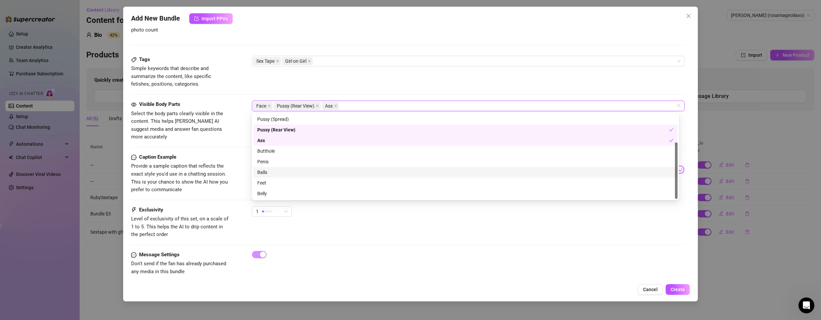
click at [401, 177] on div "Balls" at bounding box center [465, 172] width 424 height 11
click at [397, 180] on div "Feet" at bounding box center [465, 182] width 416 height 7
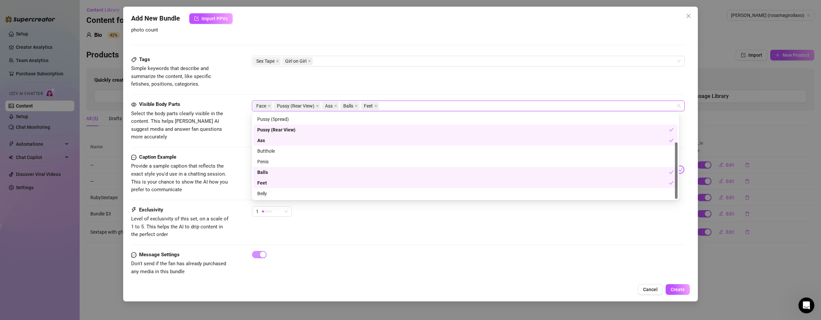
click at [395, 175] on div "Balls" at bounding box center [463, 172] width 412 height 7
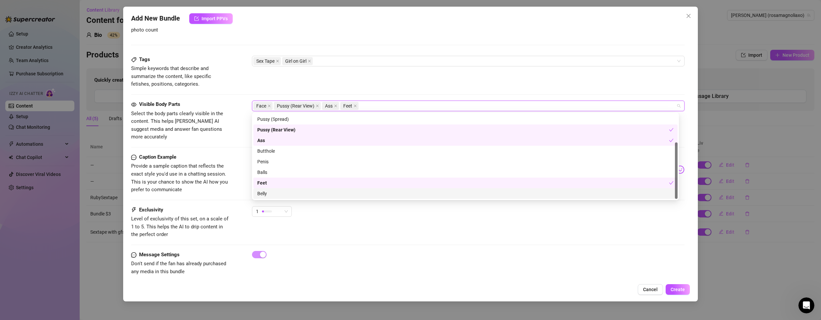
drag, startPoint x: 649, startPoint y: 267, endPoint x: 639, endPoint y: 264, distance: 10.3
click at [649, 267] on div "Message Settings Don't send if the fan has already purchased any media in this …" at bounding box center [408, 263] width 554 height 25
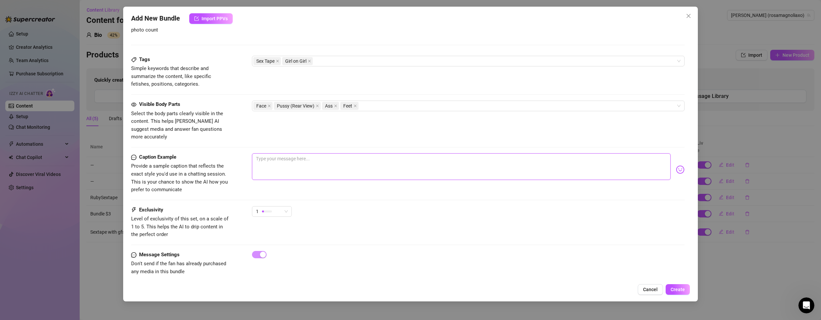
click at [333, 154] on textarea at bounding box center [461, 166] width 419 height 27
click at [678, 289] on span "Create" at bounding box center [678, 289] width 14 height 5
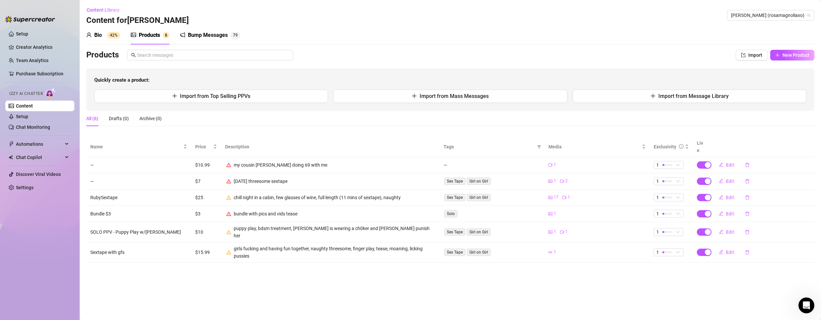
click at [222, 35] on div "Bump Messages" at bounding box center [208, 35] width 40 height 8
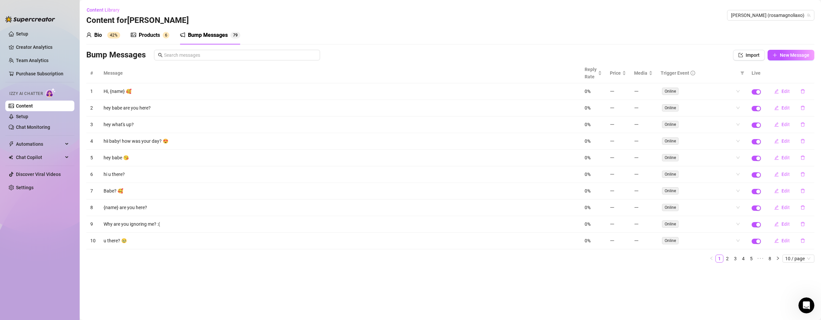
click at [166, 31] on div "Products 6" at bounding box center [150, 35] width 39 height 8
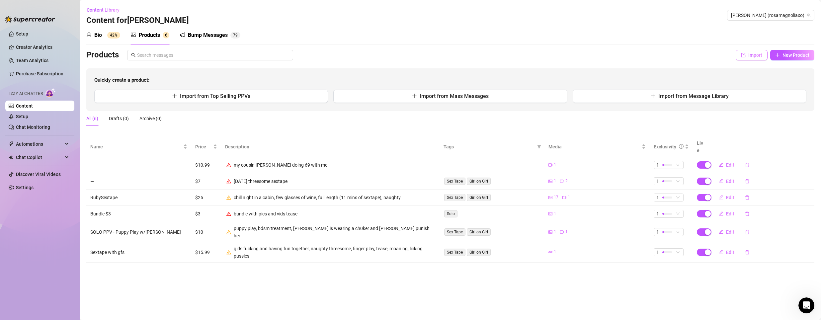
click at [754, 55] on span "Import" at bounding box center [755, 54] width 14 height 5
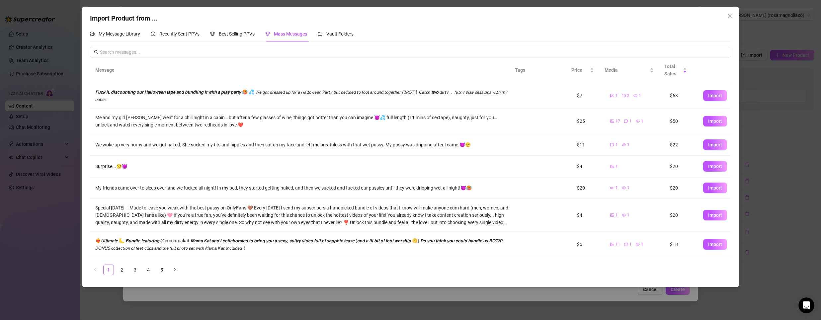
click at [798, 75] on div "Import Product from ... My Message Library Recently Sent PPVs Best Selling PPVs…" at bounding box center [410, 160] width 821 height 320
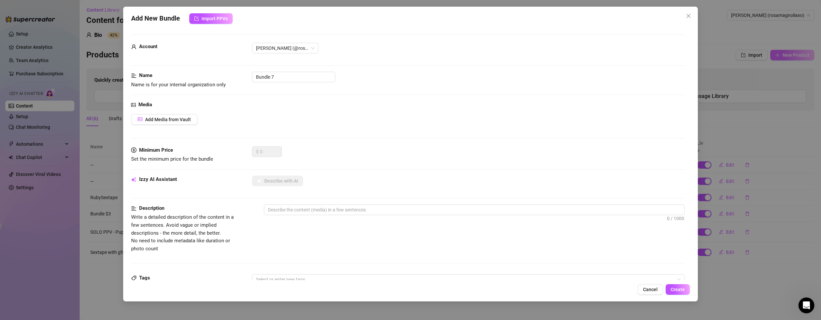
click at [797, 54] on div "Add New Bundle Import PPVs Account [PERSON_NAME] (@rosamagnoliaxo) Name Name is…" at bounding box center [410, 160] width 821 height 320
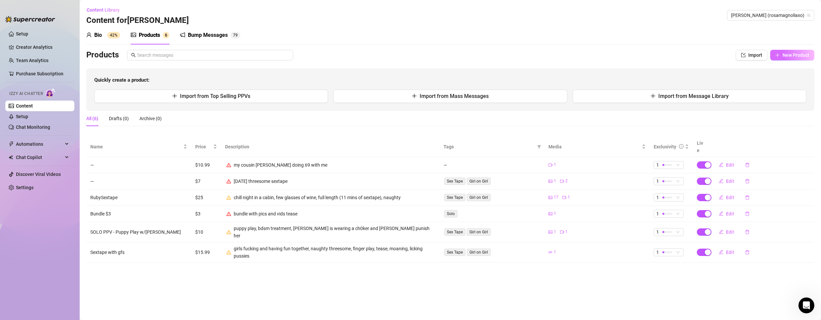
click at [784, 55] on span "New Product" at bounding box center [796, 54] width 27 height 5
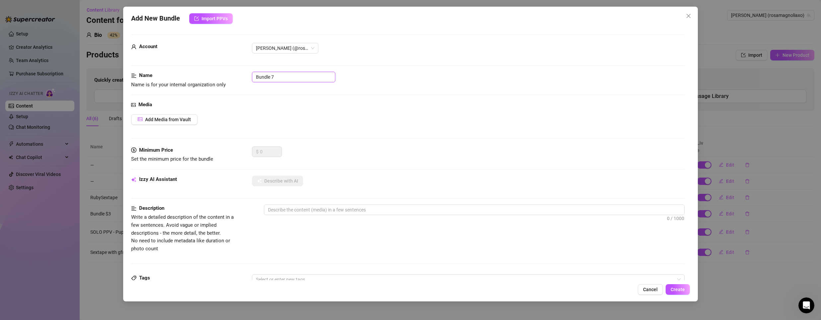
drag, startPoint x: 285, startPoint y: 76, endPoint x: 235, endPoint y: 77, distance: 50.5
click at [235, 77] on div "Name Name is for your internal organization only Bundle 7" at bounding box center [408, 80] width 554 height 17
click at [182, 120] on span "Add Media from Vault" at bounding box center [168, 119] width 46 height 5
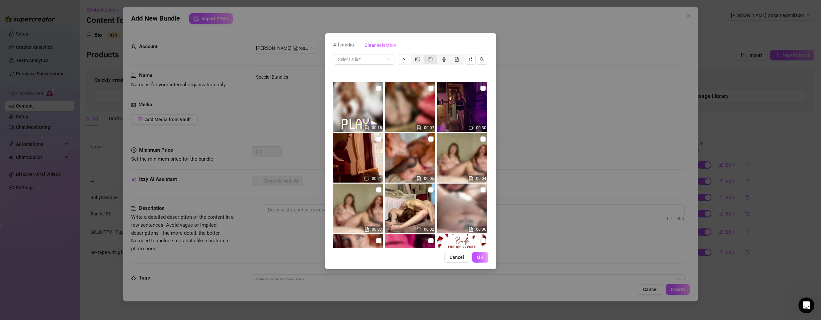
click at [426, 57] on div "segmented control" at bounding box center [430, 59] width 13 height 9
click at [426, 56] on input "segmented control" at bounding box center [426, 56] width 0 height 0
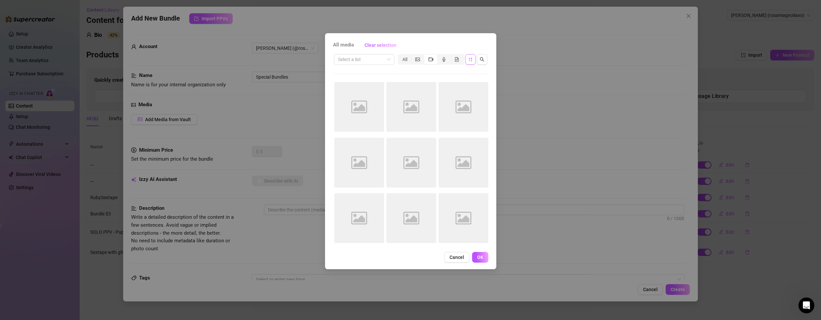
click at [472, 61] on icon "sort-descending" at bounding box center [470, 59] width 5 height 5
click at [381, 57] on input "search" at bounding box center [361, 59] width 46 height 10
click at [386, 58] on span "TEASE - Spanking w/Ruby" at bounding box center [367, 59] width 58 height 10
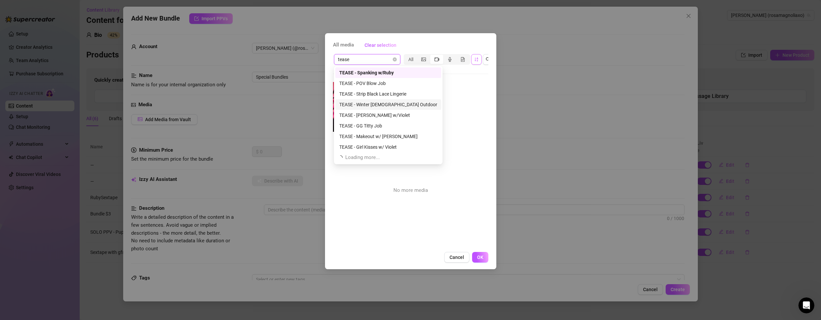
drag, startPoint x: 382, startPoint y: 60, endPoint x: 316, endPoint y: 54, distance: 66.3
click at [316, 54] on div "All media Clear selection tease TEASE - Spanking w/Ruby All 04:51 No more media…" at bounding box center [410, 160] width 821 height 320
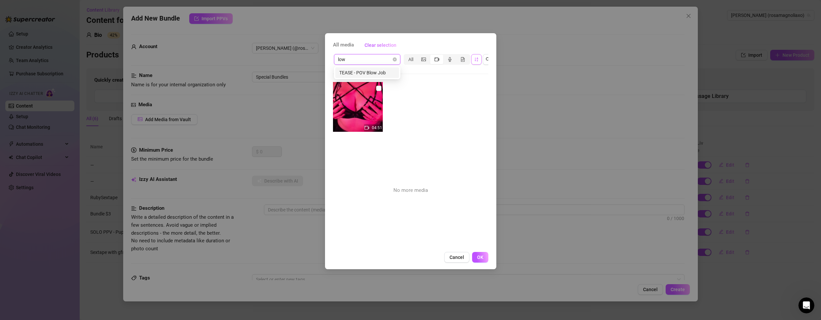
click at [373, 55] on input "low" at bounding box center [364, 59] width 52 height 10
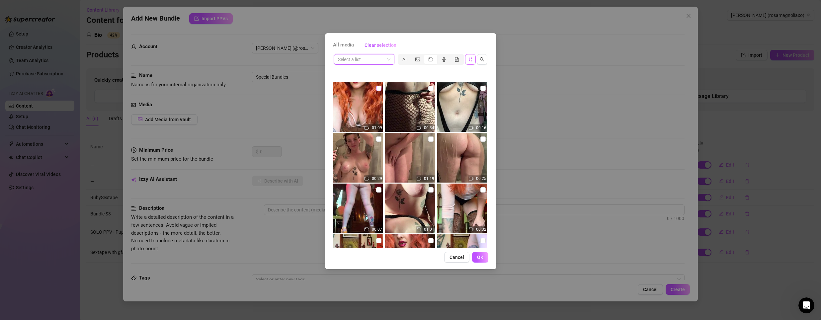
click at [378, 87] on input "checkbox" at bounding box center [378, 88] width 5 height 5
click at [356, 104] on img at bounding box center [358, 107] width 50 height 50
click at [371, 118] on img at bounding box center [358, 107] width 50 height 50
click at [424, 94] on img at bounding box center [410, 107] width 50 height 50
click at [476, 99] on img at bounding box center [462, 107] width 50 height 50
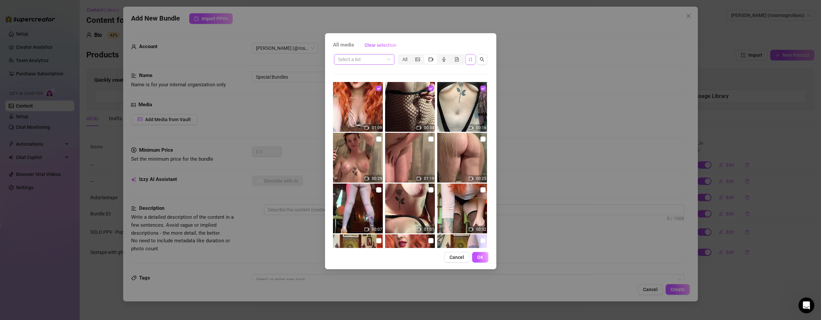
click at [362, 152] on img at bounding box center [358, 158] width 50 height 50
click at [410, 155] on img at bounding box center [410, 158] width 50 height 50
click at [458, 151] on img at bounding box center [462, 158] width 50 height 50
click at [479, 259] on span "OK" at bounding box center [480, 257] width 6 height 5
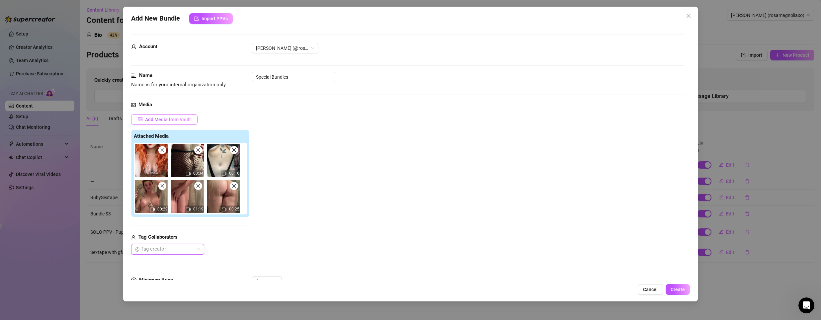
click at [152, 116] on button "Add Media from Vault" at bounding box center [164, 119] width 66 height 11
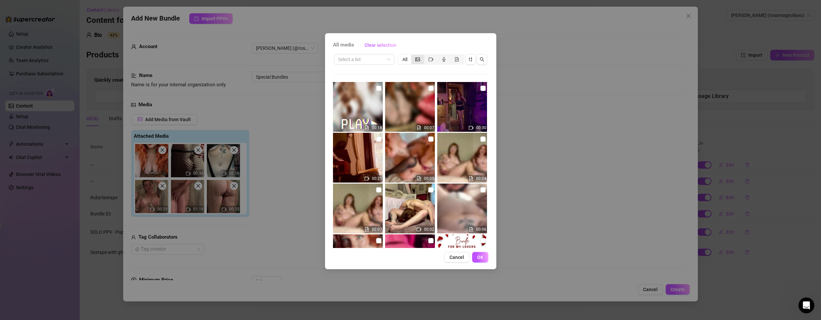
click at [419, 58] on icon "picture" at bounding box center [417, 59] width 5 height 5
click at [413, 56] on input "segmented control" at bounding box center [413, 56] width 0 height 0
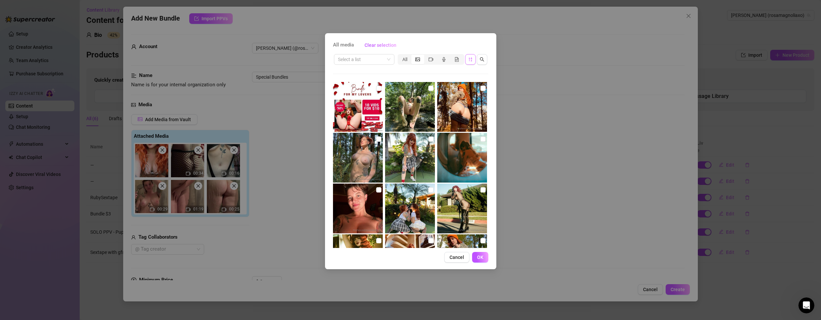
click at [471, 62] on span "button" at bounding box center [470, 59] width 5 height 5
click at [470, 60] on icon "sort-descending" at bounding box center [470, 59] width 5 height 5
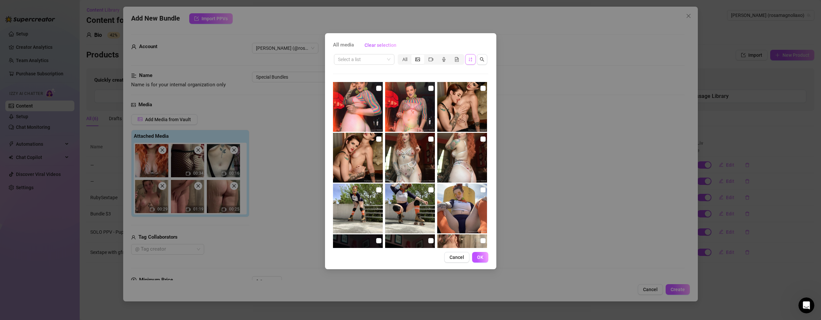
click at [459, 149] on img at bounding box center [462, 158] width 50 height 50
click at [481, 253] on button "OK" at bounding box center [480, 257] width 16 height 11
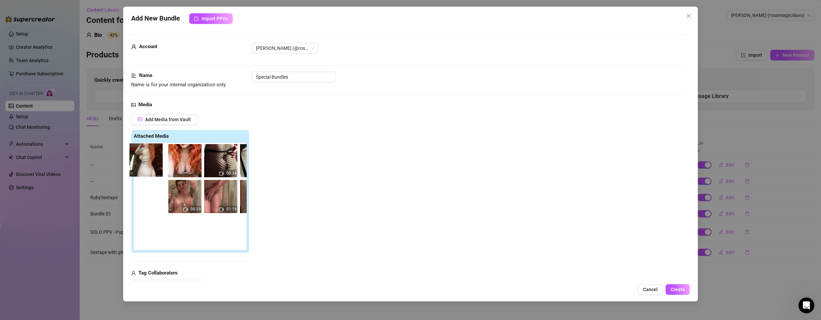
drag, startPoint x: 142, startPoint y: 227, endPoint x: 145, endPoint y: 160, distance: 66.5
click at [145, 160] on div "00:34 00:16 00:29 01:19 00:25" at bounding box center [192, 197] width 116 height 108
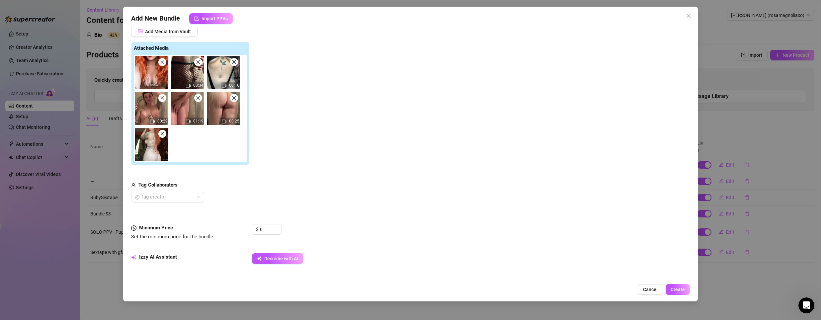
scroll to position [100, 0]
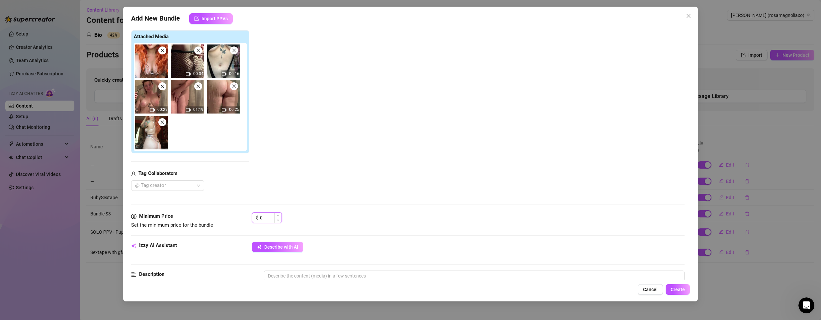
click at [270, 218] on input "0" at bounding box center [271, 218] width 22 height 10
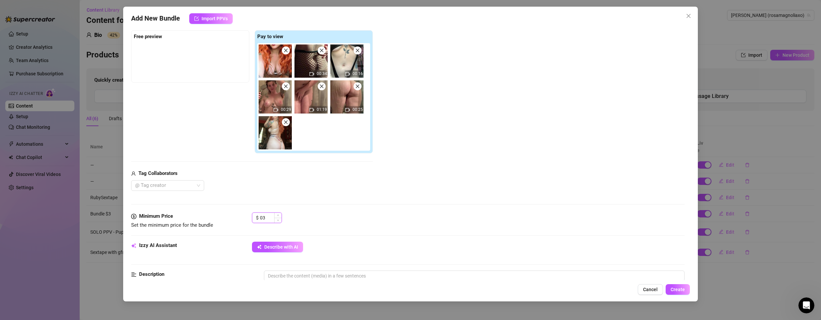
click at [263, 216] on input "03" at bounding box center [271, 218] width 22 height 10
click at [266, 216] on input "03" at bounding box center [271, 218] width 22 height 10
click at [262, 218] on input "03" at bounding box center [271, 218] width 22 height 10
click at [334, 200] on div "Media Add Media from Vault Free preview Pay to view 00:34 00:16 00:29 01:19 00:…" at bounding box center [408, 106] width 554 height 211
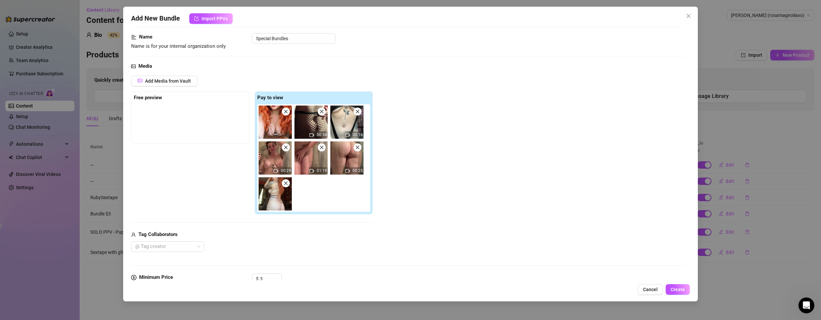
scroll to position [0, 0]
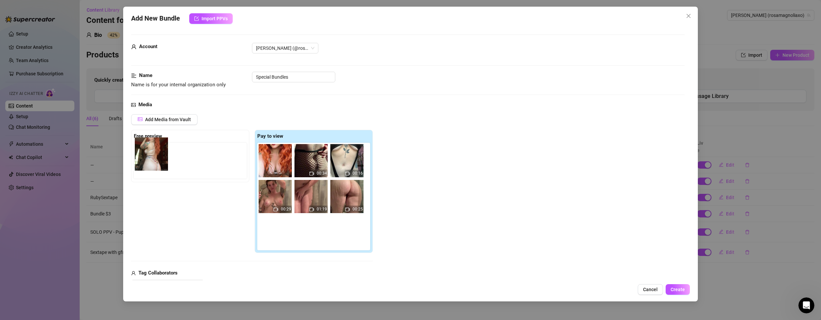
drag, startPoint x: 268, startPoint y: 232, endPoint x: 138, endPoint y: 154, distance: 151.1
click at [138, 154] on div "Free preview Pay to view 00:34 00:16 00:29 01:19 00:25" at bounding box center [252, 192] width 242 height 124
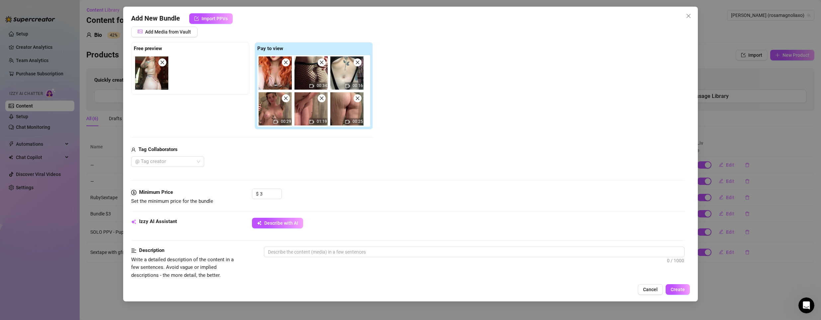
scroll to position [100, 0]
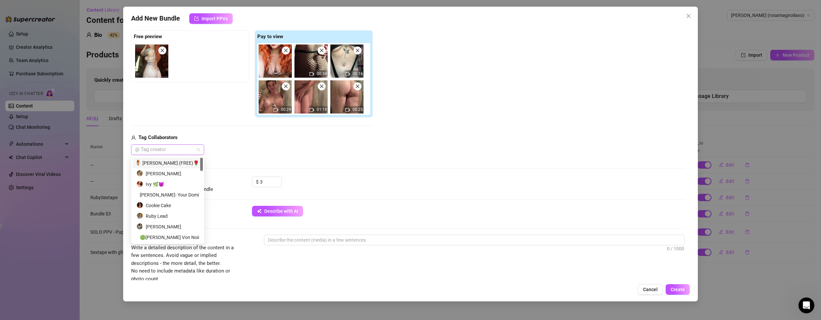
click at [184, 150] on div at bounding box center [163, 149] width 63 height 9
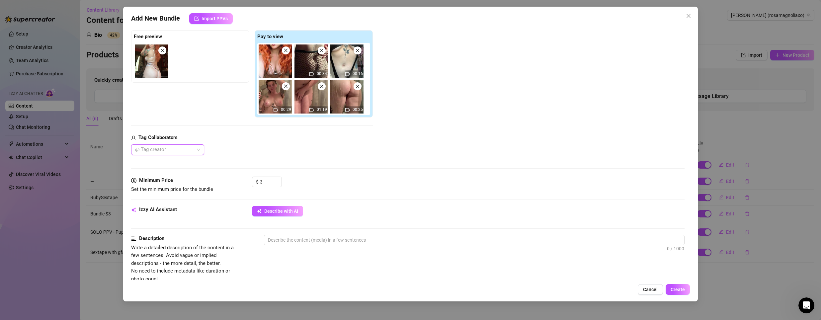
click at [184, 150] on div at bounding box center [163, 149] width 63 height 9
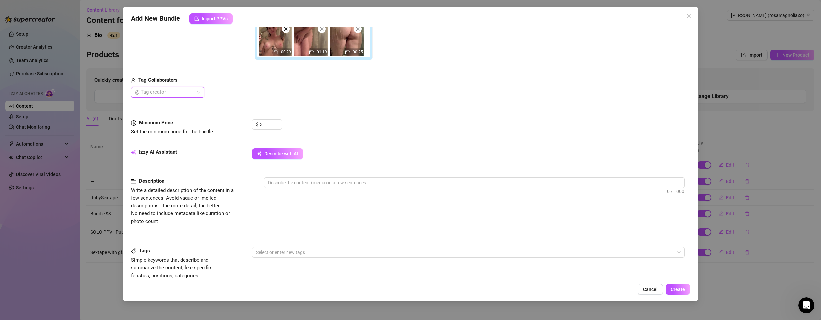
scroll to position [166, 0]
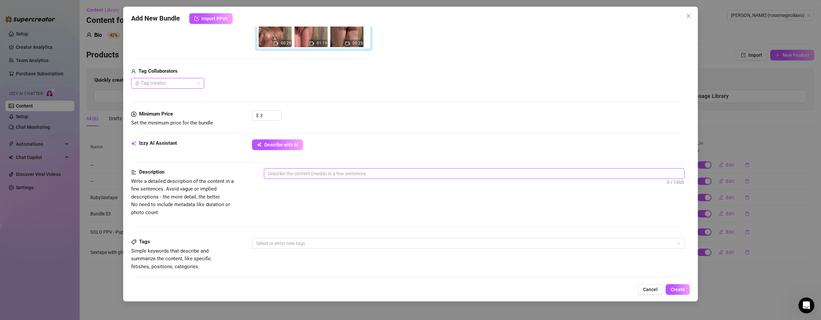
click at [298, 169] on textarea at bounding box center [474, 174] width 420 height 10
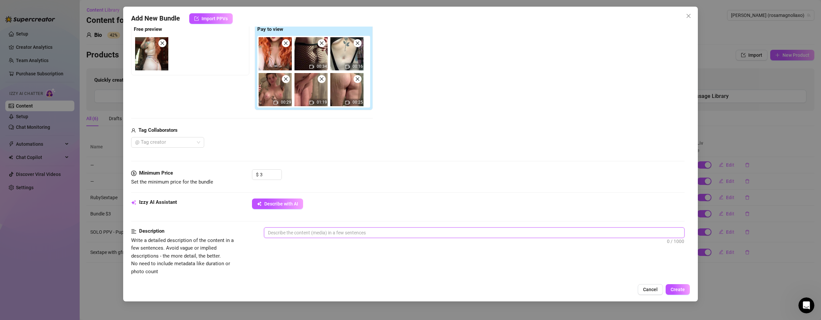
scroll to position [100, 0]
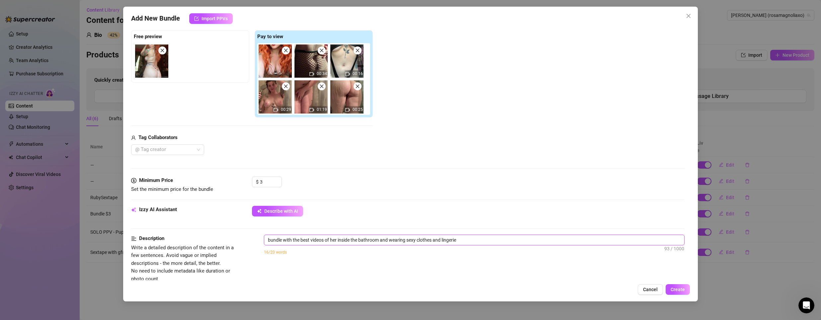
drag, startPoint x: 420, startPoint y: 240, endPoint x: 443, endPoint y: 243, distance: 22.8
click at [443, 243] on textarea "bundle with the best videos of her inside the bathroom and wearing sexy clothes…" at bounding box center [474, 240] width 420 height 10
click at [446, 237] on textarea "bundle with the best videos of her inside the bathroom and wearing sexy lingerie" at bounding box center [474, 240] width 420 height 10
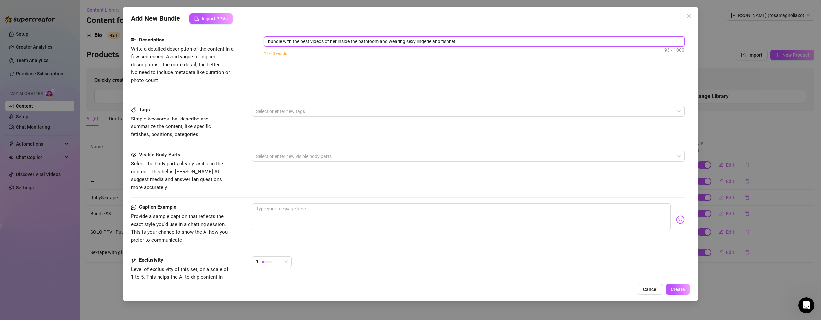
scroll to position [299, 0]
click at [279, 110] on div at bounding box center [464, 110] width 423 height 9
click at [273, 135] on div "Solo" at bounding box center [465, 134] width 416 height 7
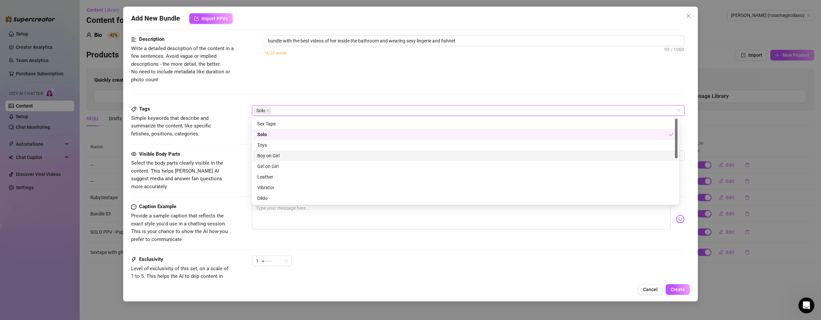
click at [203, 161] on span "Select the body parts clearly visible in the content. This helps [PERSON_NAME] …" at bounding box center [177, 175] width 92 height 30
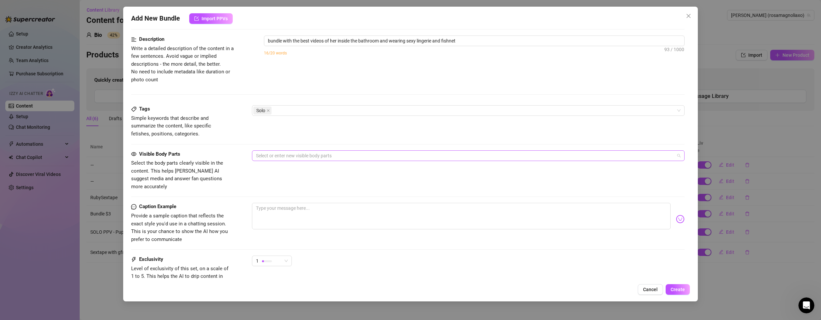
click at [258, 156] on div at bounding box center [464, 155] width 423 height 9
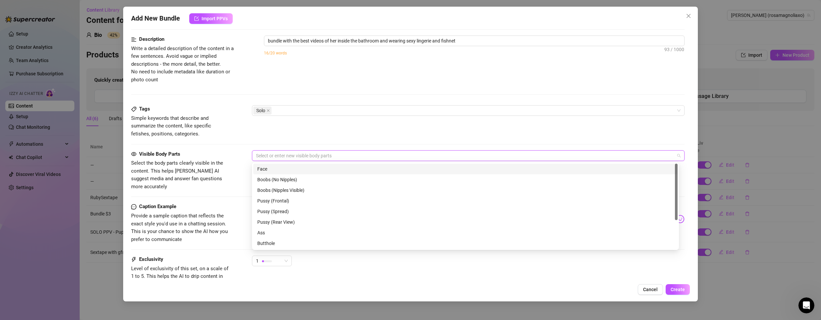
click at [260, 168] on div "Face" at bounding box center [465, 168] width 416 height 7
click at [262, 178] on div "Boobs (No Nipples)" at bounding box center [465, 179] width 416 height 7
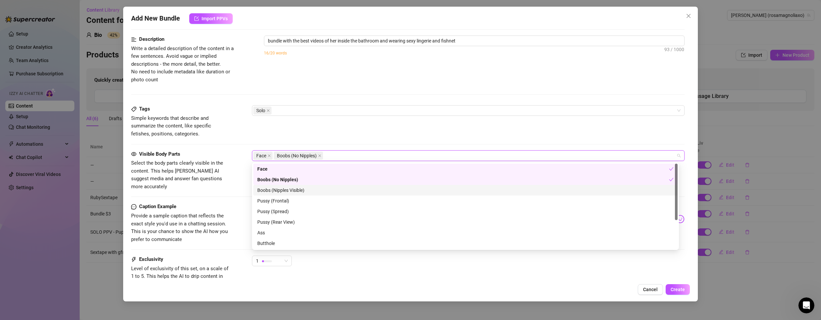
click at [266, 189] on div "Boobs (Nipples Visible)" at bounding box center [465, 190] width 416 height 7
click at [268, 179] on div "Boobs (No Nipples)" at bounding box center [463, 179] width 412 height 7
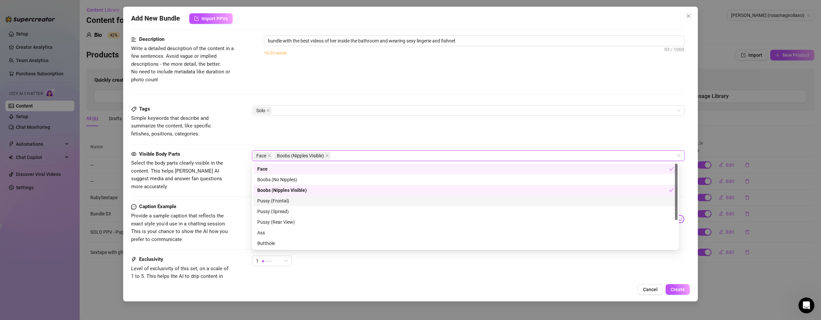
click at [265, 200] on div "Pussy (Frontal)" at bounding box center [465, 200] width 416 height 7
click at [232, 192] on div "Visible Body Parts Select the body parts clearly visible in the content. This h…" at bounding box center [408, 176] width 554 height 53
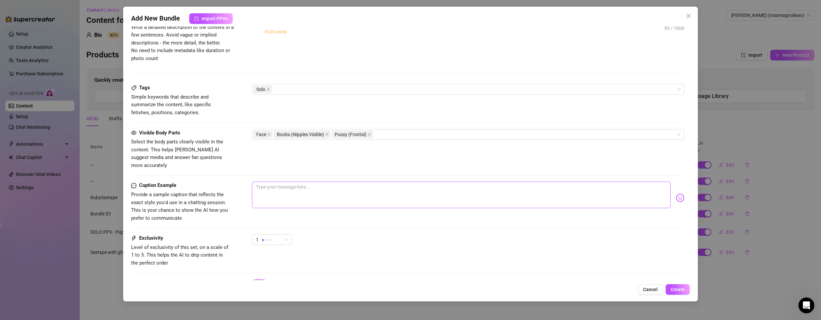
scroll to position [332, 0]
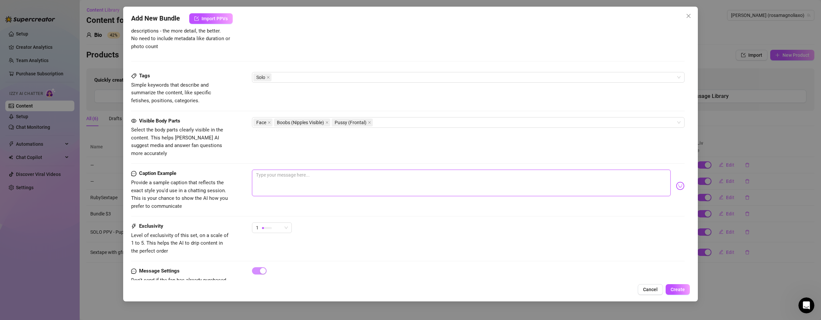
click at [262, 170] on textarea at bounding box center [461, 183] width 419 height 27
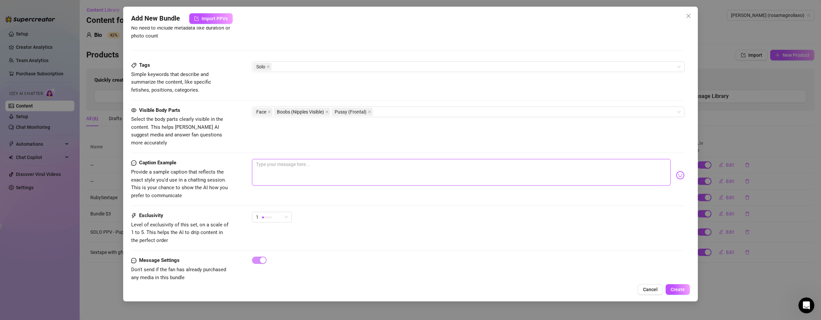
scroll to position [349, 0]
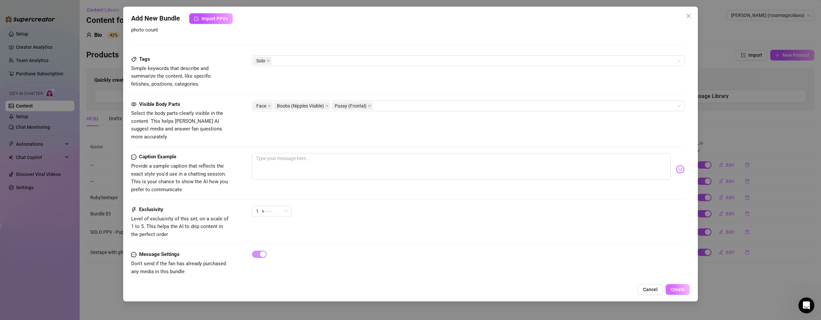
click at [682, 291] on span "Create" at bounding box center [678, 289] width 14 height 5
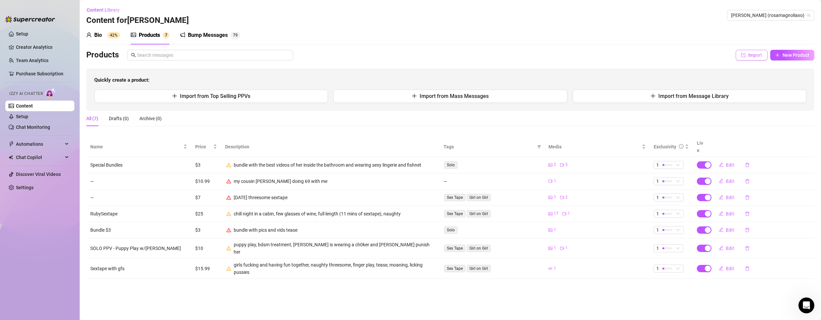
click at [757, 56] on span "Import" at bounding box center [755, 54] width 14 height 5
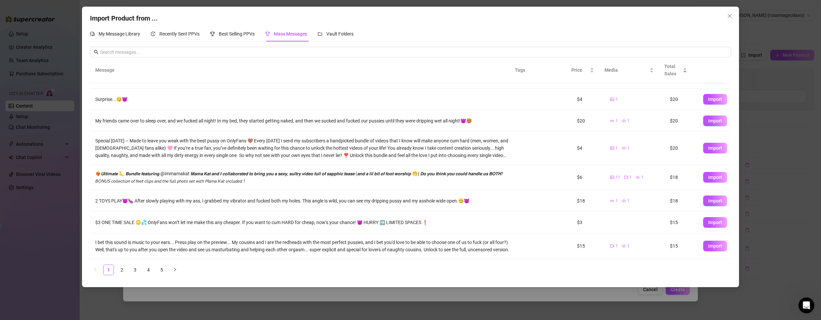
scroll to position [74, 0]
click at [710, 243] on span "Import" at bounding box center [715, 245] width 14 height 5
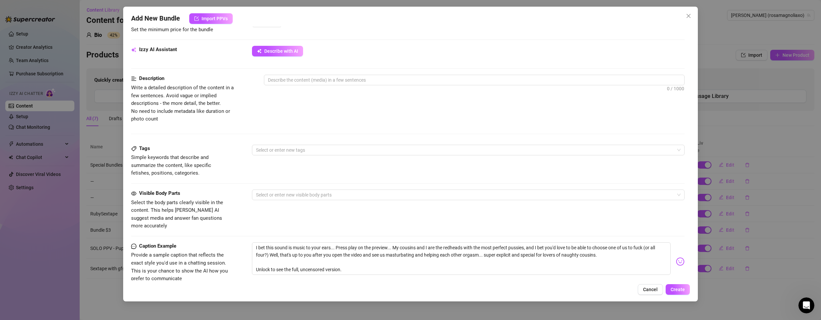
scroll to position [199, 0]
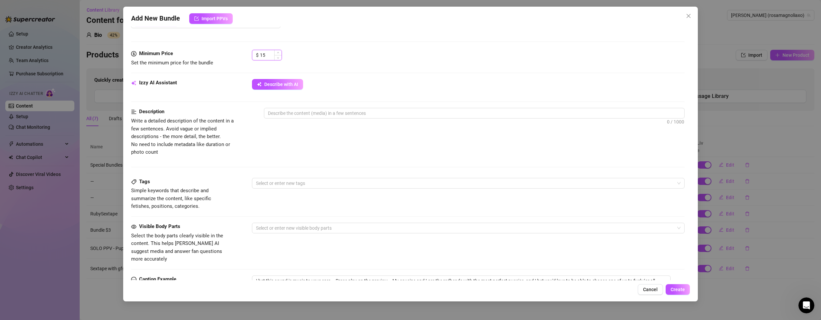
drag, startPoint x: 267, startPoint y: 55, endPoint x: 254, endPoint y: 55, distance: 13.0
click at [254, 55] on div "$ 15" at bounding box center [267, 55] width 30 height 11
click at [383, 58] on div "$ 10" at bounding box center [468, 58] width 433 height 17
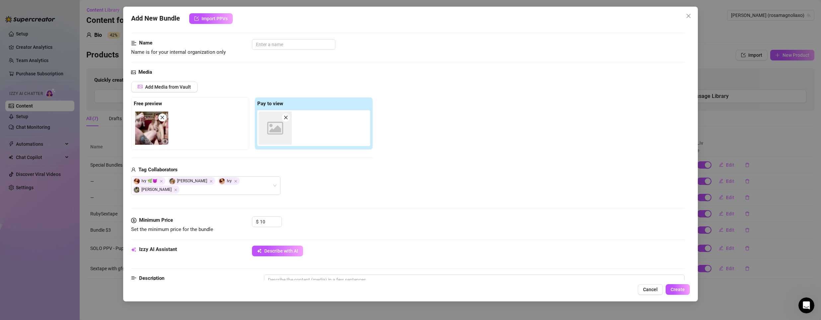
scroll to position [0, 0]
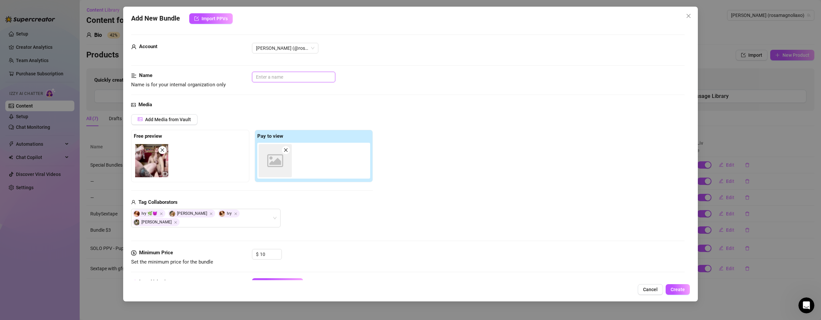
click at [293, 76] on input "text" at bounding box center [293, 77] width 83 height 11
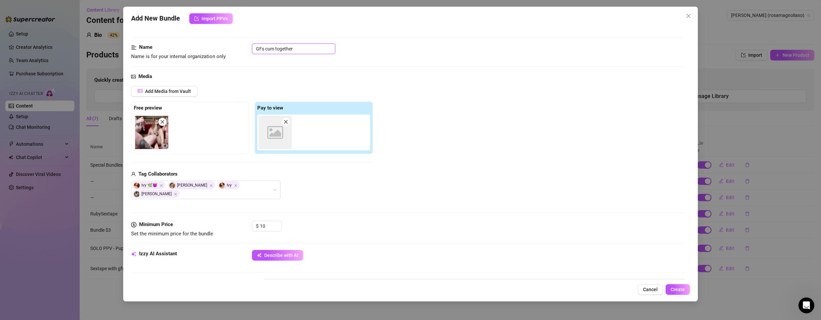
scroll to position [166, 0]
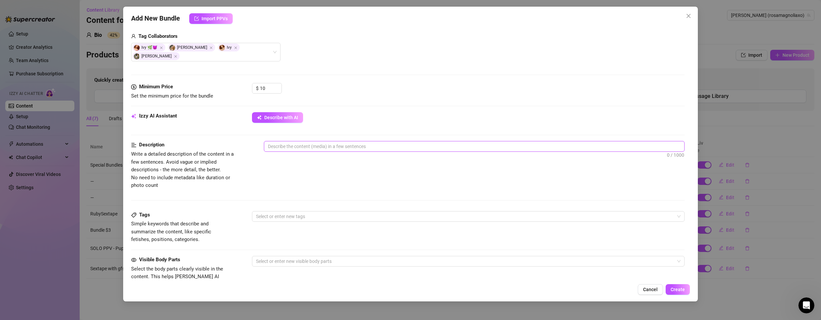
click at [318, 143] on textarea at bounding box center [474, 146] width 420 height 10
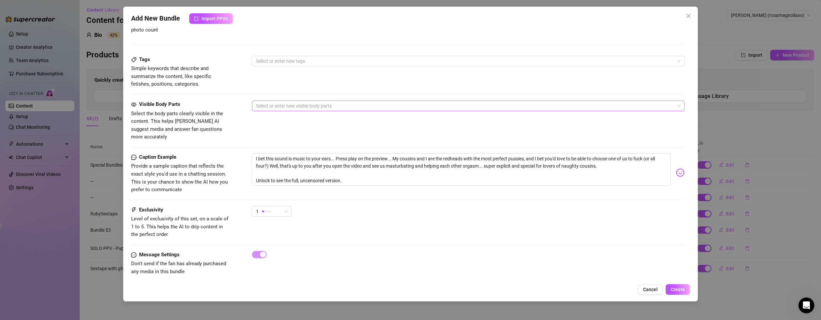
scroll to position [288, 0]
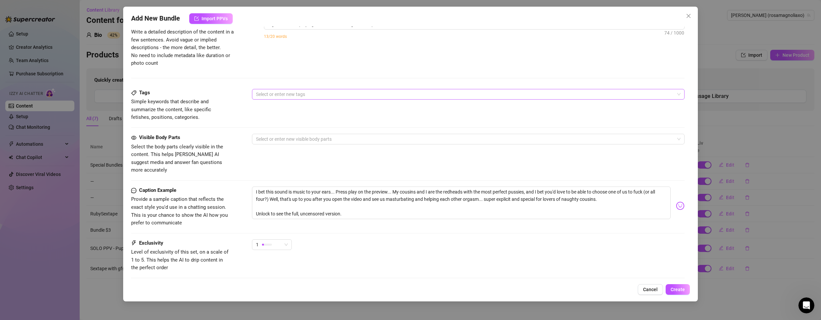
drag, startPoint x: 282, startPoint y: 100, endPoint x: 284, endPoint y: 91, distance: 8.9
click at [283, 98] on div "Tags Simple keywords that describe and summarize the content, like specific fet…" at bounding box center [408, 105] width 554 height 33
click at [284, 91] on div at bounding box center [464, 94] width 423 height 9
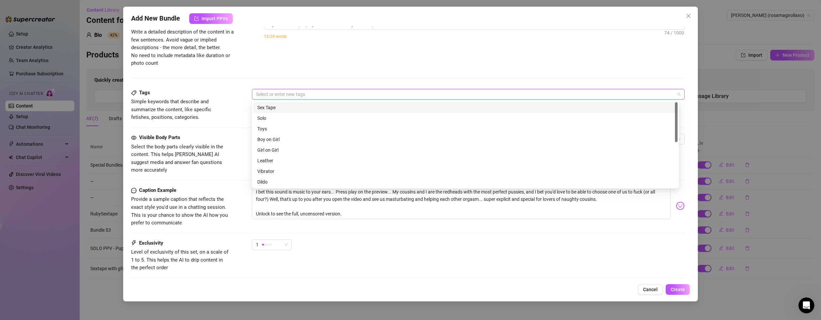
click at [280, 106] on div "Sex Tape" at bounding box center [465, 107] width 416 height 7
click at [263, 150] on div "Girl on Girl" at bounding box center [465, 149] width 416 height 7
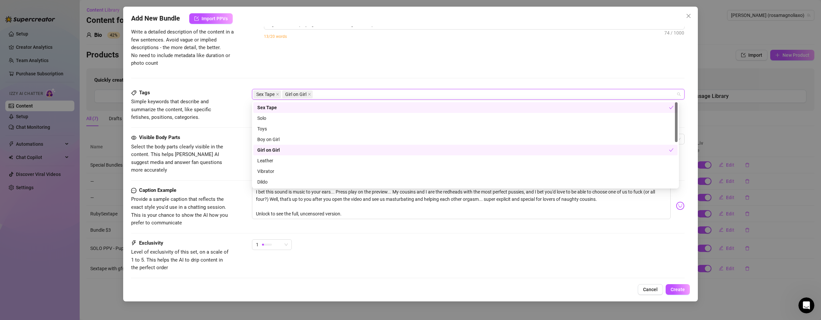
click at [210, 140] on div "Visible Body Parts" at bounding box center [181, 138] width 100 height 8
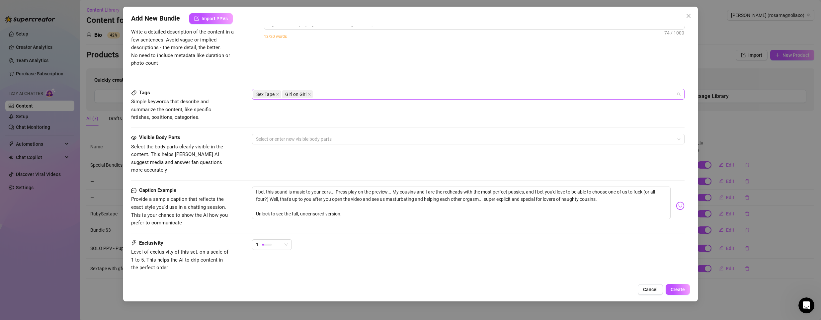
click at [348, 98] on div "Sex Tape Girl on Girl" at bounding box center [464, 94] width 423 height 9
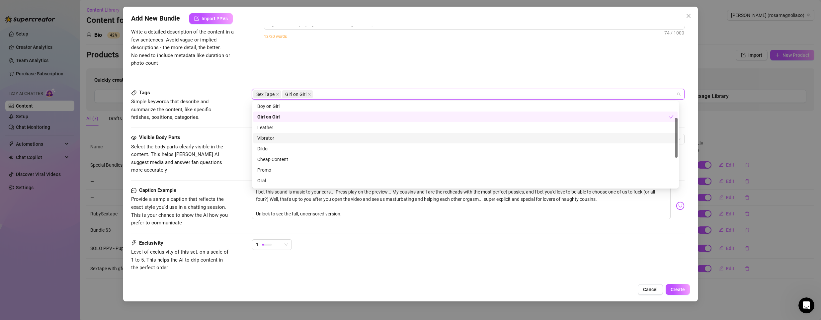
click at [272, 136] on div "Vibrator" at bounding box center [465, 137] width 416 height 7
click at [269, 146] on div "Dildo" at bounding box center [465, 148] width 416 height 7
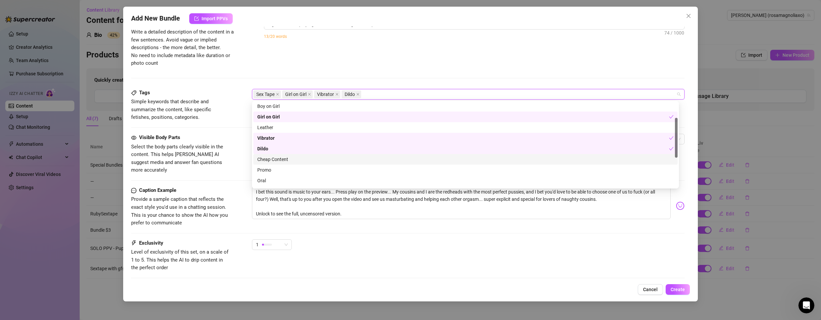
click at [266, 162] on div "Cheap Content" at bounding box center [465, 159] width 416 height 7
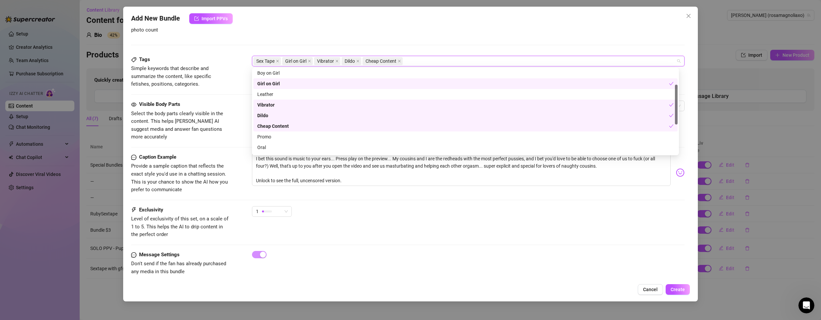
scroll to position [96, 0]
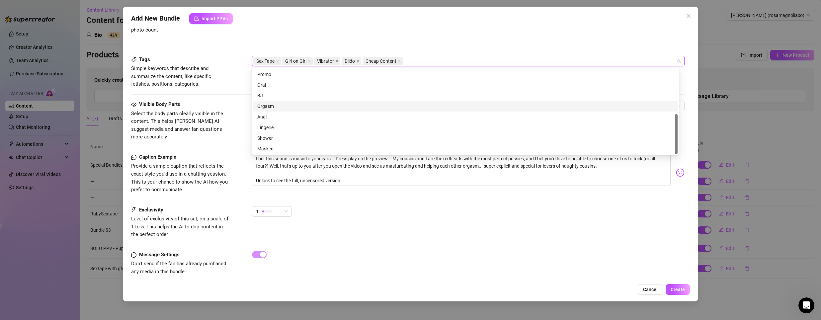
click at [287, 108] on div "Orgasm" at bounding box center [465, 106] width 416 height 7
click at [228, 89] on div "Tags Simple keywords that describe and summarize the content, like specific fet…" at bounding box center [408, 78] width 554 height 45
click at [282, 105] on div at bounding box center [464, 105] width 423 height 9
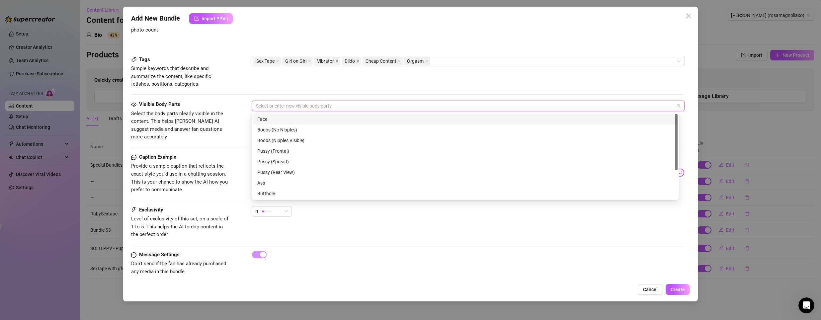
click at [278, 120] on div "Face" at bounding box center [465, 119] width 416 height 7
click at [292, 142] on div "Boobs (Nipples Visible)" at bounding box center [465, 140] width 416 height 7
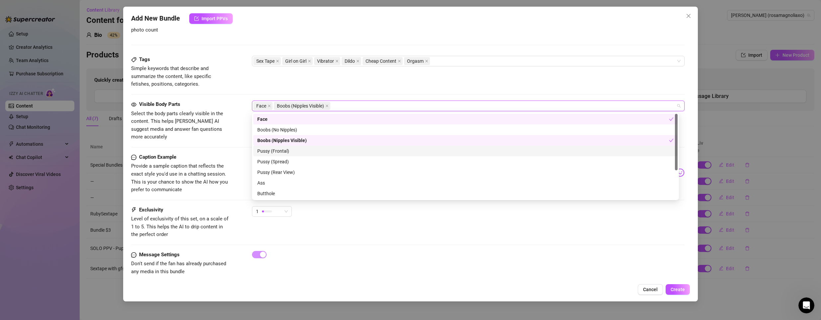
drag, startPoint x: 288, startPoint y: 150, endPoint x: 287, endPoint y: 156, distance: 6.1
click at [288, 150] on div "Pussy (Frontal)" at bounding box center [465, 150] width 416 height 7
click at [284, 159] on div "Pussy (Spread)" at bounding box center [465, 161] width 416 height 7
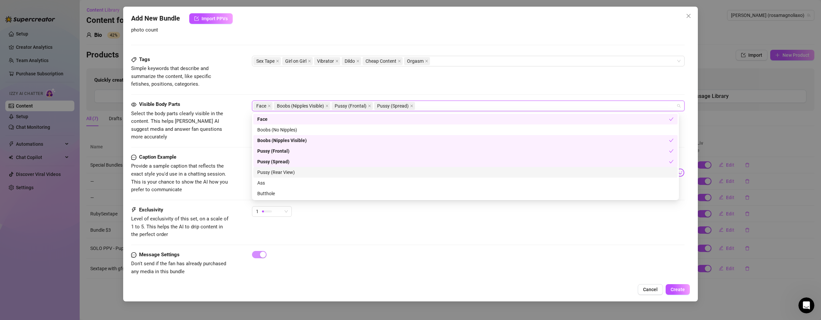
click at [289, 172] on div "Pussy (Rear View)" at bounding box center [465, 172] width 416 height 7
click at [282, 181] on div "Ass" at bounding box center [465, 182] width 416 height 7
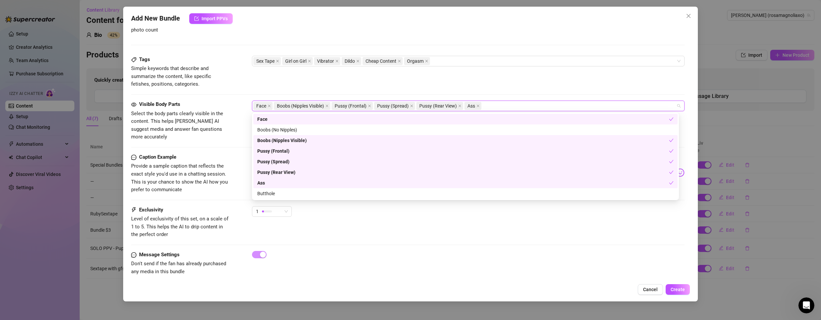
scroll to position [33, 0]
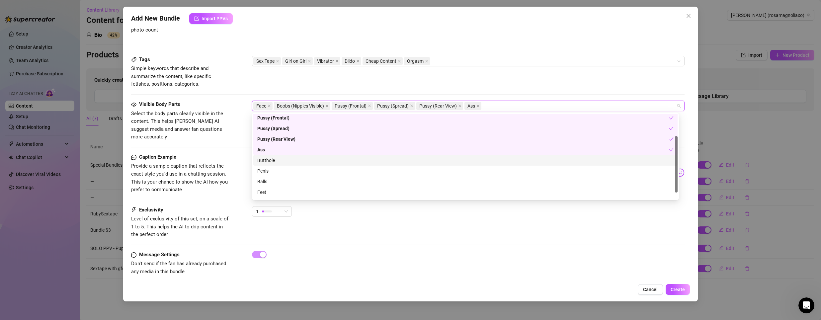
click at [276, 159] on div "Butthole" at bounding box center [465, 160] width 416 height 7
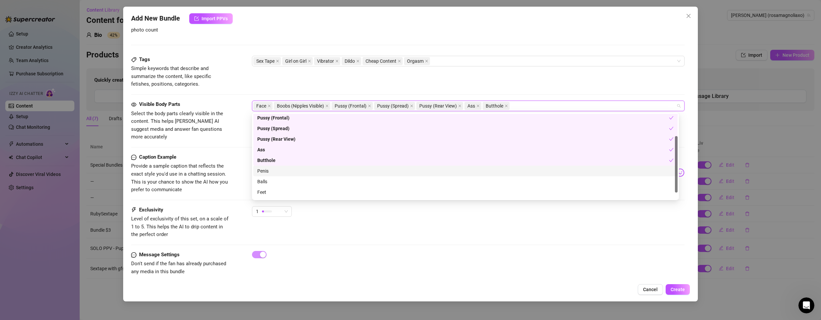
scroll to position [43, 0]
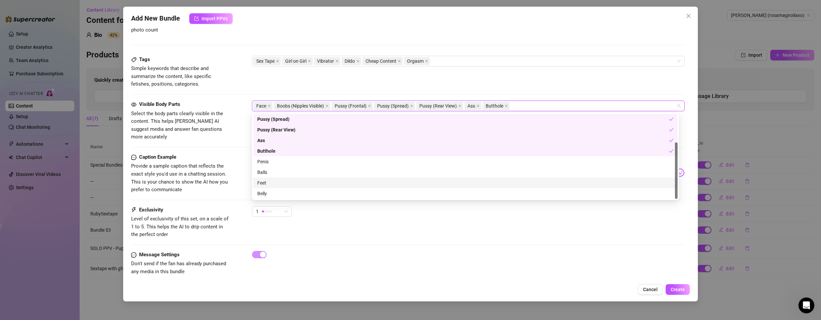
click at [274, 184] on div "Feet" at bounding box center [465, 182] width 416 height 7
click at [274, 191] on div "Belly" at bounding box center [465, 193] width 416 height 7
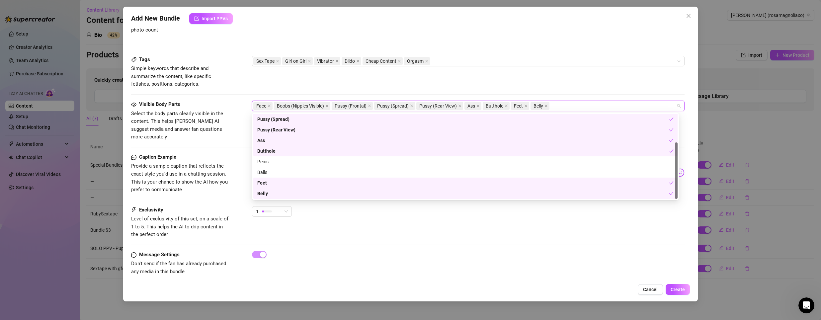
click at [207, 175] on span "Provide a sample caption that reflects the exact style you'd use in a chatting …" at bounding box center [179, 178] width 97 height 30
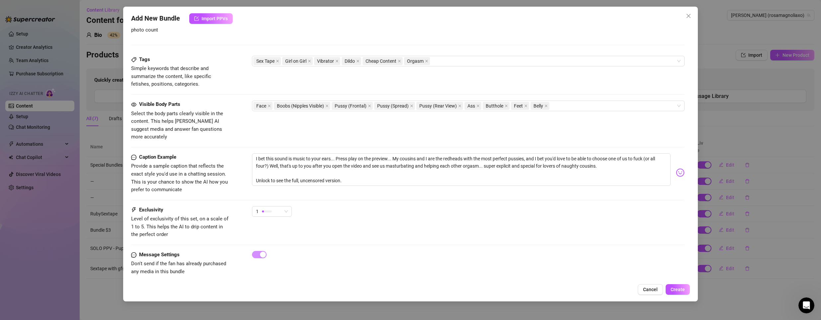
scroll to position [288, 0]
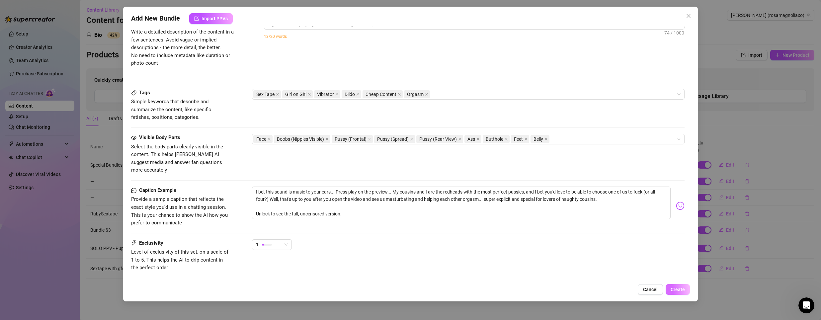
click at [685, 291] on button "Create" at bounding box center [678, 289] width 24 height 11
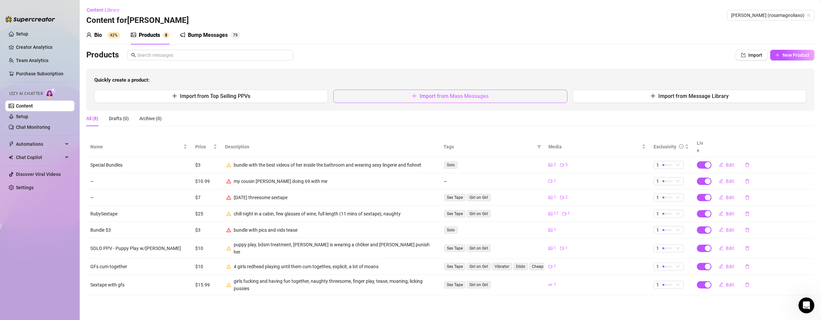
click at [393, 99] on button "Import from Mass Messages" at bounding box center [450, 96] width 234 height 13
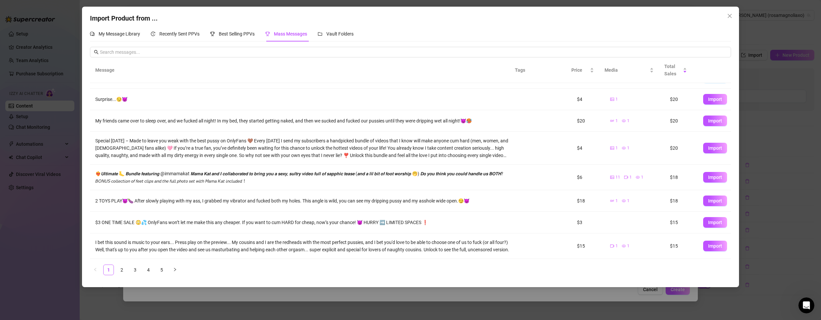
scroll to position [74, 0]
click at [123, 269] on link "2" at bounding box center [122, 270] width 10 height 10
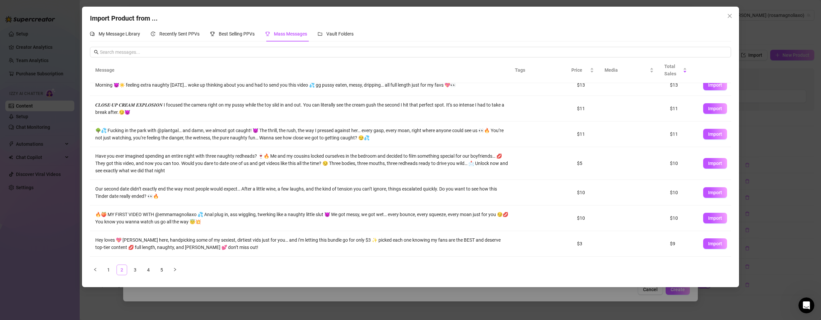
scroll to position [0, 0]
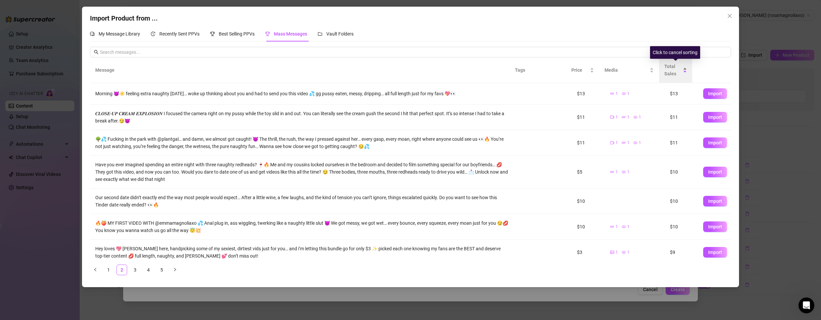
click at [684, 67] on div "Total Sales" at bounding box center [675, 70] width 23 height 15
click at [677, 77] on span "Total Sales" at bounding box center [672, 70] width 17 height 15
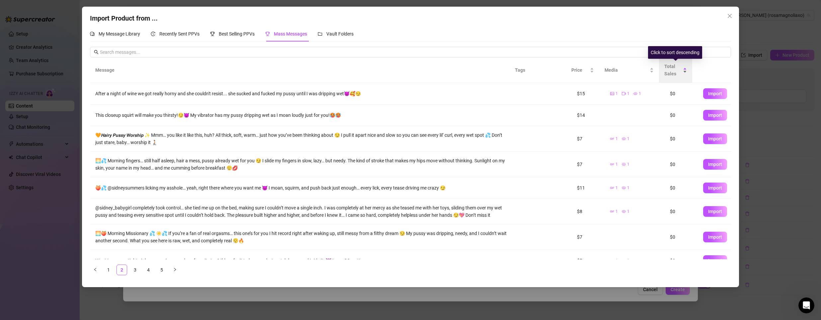
click at [686, 73] on div "Total Sales" at bounding box center [675, 70] width 23 height 15
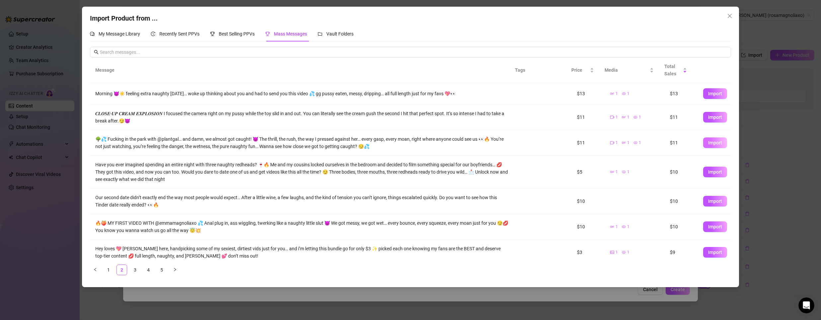
click at [711, 142] on span "Import" at bounding box center [715, 142] width 14 height 5
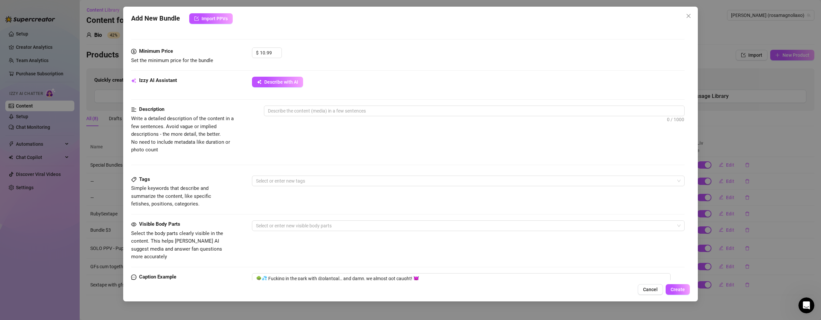
scroll to position [199, 0]
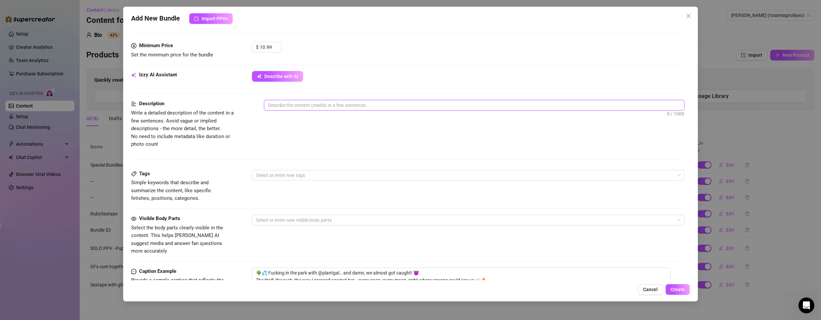
click at [374, 105] on textarea at bounding box center [474, 105] width 420 height 10
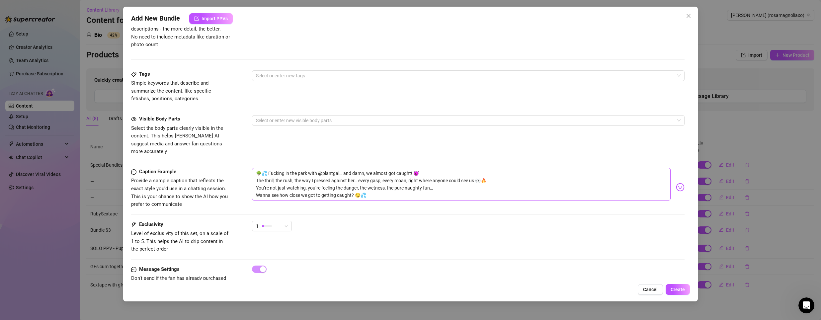
scroll to position [313, 0]
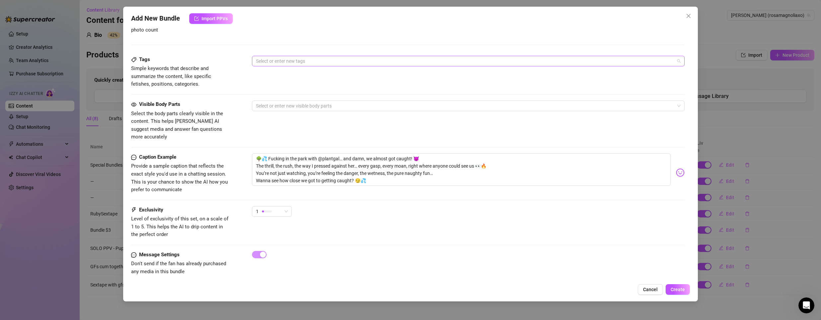
click at [353, 62] on div at bounding box center [464, 60] width 423 height 9
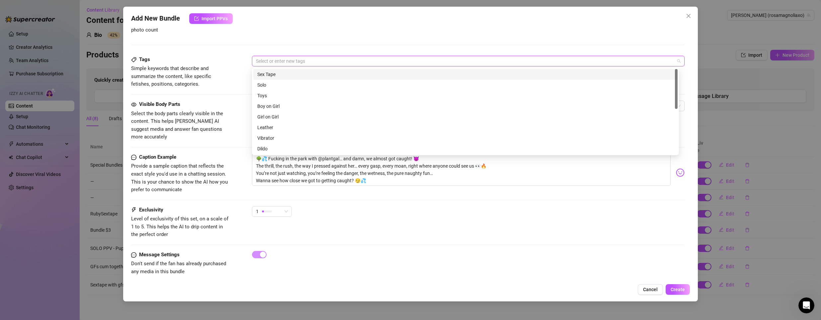
click at [312, 75] on div "Sex Tape" at bounding box center [465, 74] width 416 height 7
click at [181, 88] on div "Tags Simple keywords that describe and summarize the content, like specific fet…" at bounding box center [408, 78] width 554 height 45
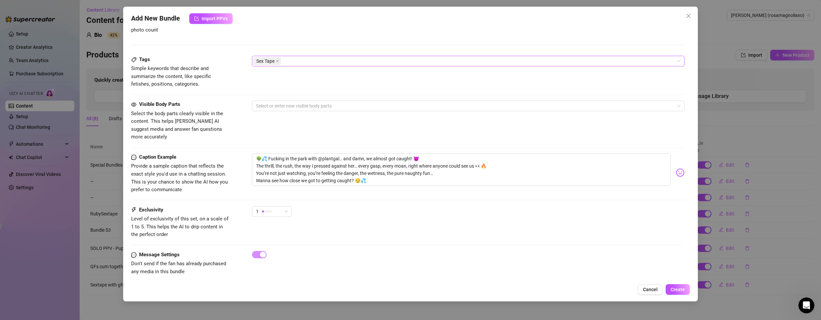
click at [304, 66] on div "Sex Tape" at bounding box center [468, 61] width 433 height 11
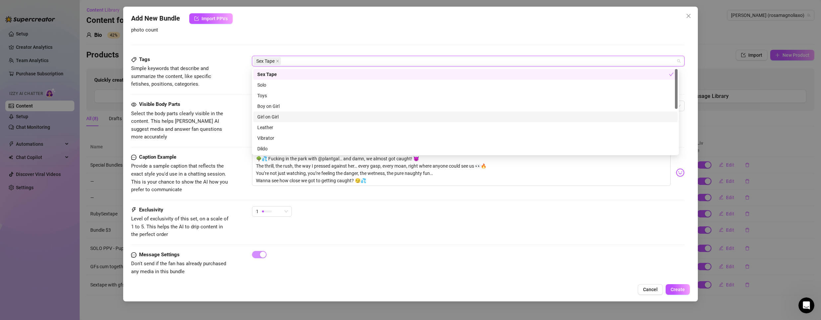
click at [272, 118] on div "Girl on Girl" at bounding box center [465, 116] width 416 height 7
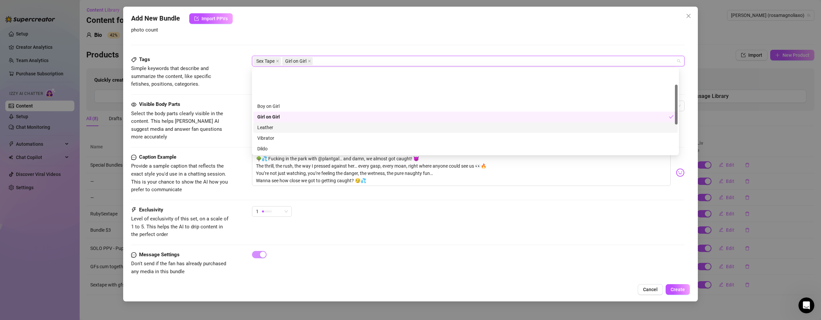
scroll to position [96, 0]
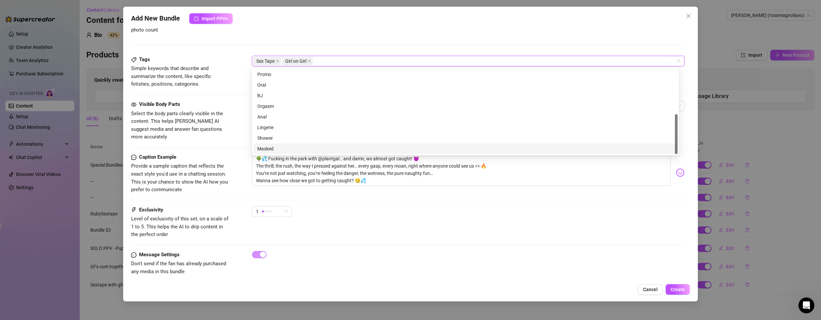
click at [269, 147] on div "Masked" at bounding box center [465, 148] width 416 height 7
drag, startPoint x: 269, startPoint y: 147, endPoint x: 288, endPoint y: 146, distance: 19.6
click at [283, 150] on div "Masked" at bounding box center [463, 148] width 412 height 7
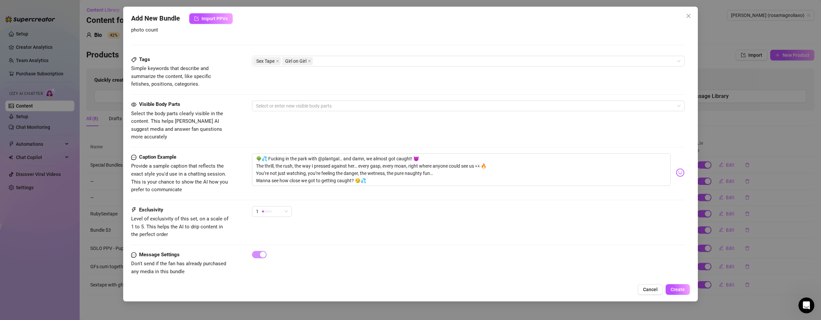
click at [210, 106] on div "Visible Body Parts" at bounding box center [181, 105] width 100 height 8
click at [286, 108] on div at bounding box center [464, 105] width 423 height 9
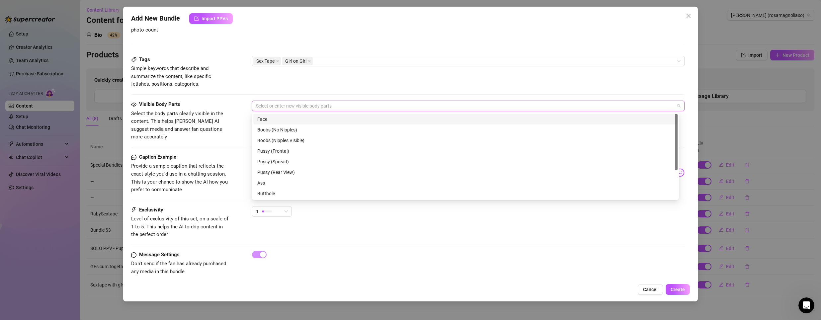
click at [280, 115] on div "Face" at bounding box center [465, 119] width 424 height 11
click at [278, 139] on div "Boobs (Nipples Visible)" at bounding box center [465, 140] width 416 height 7
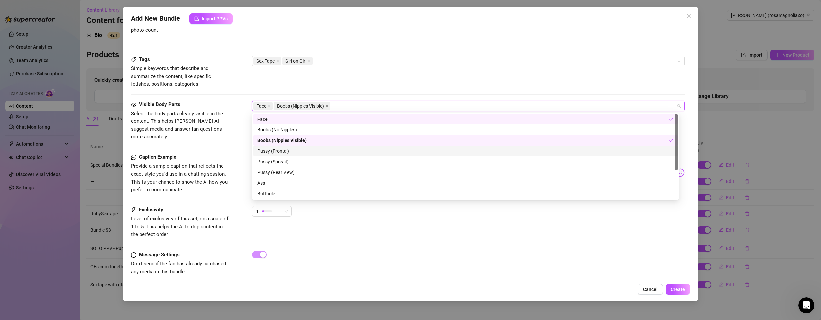
click at [278, 153] on div "Pussy (Frontal)" at bounding box center [465, 150] width 416 height 7
click at [284, 162] on div "Pussy (Spread)" at bounding box center [465, 161] width 416 height 7
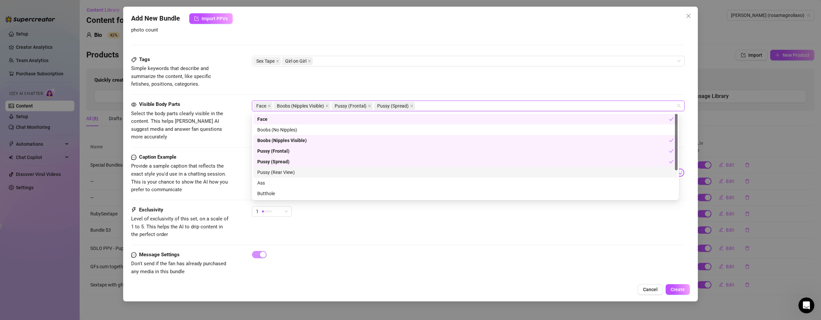
click at [287, 173] on div "Pussy (Rear View)" at bounding box center [465, 172] width 416 height 7
click at [274, 183] on div "Ass" at bounding box center [465, 182] width 416 height 7
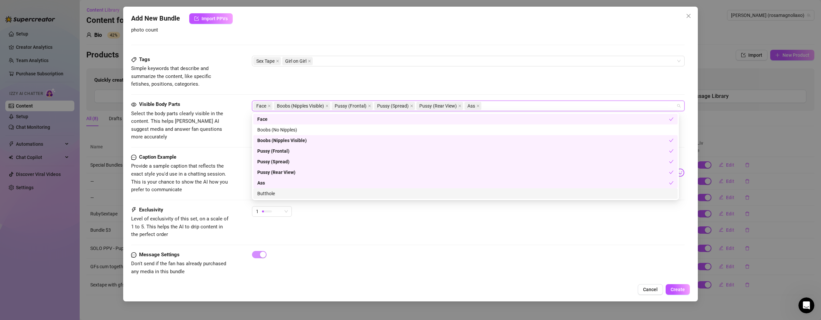
click at [274, 191] on div "Butthole" at bounding box center [465, 193] width 416 height 7
click at [453, 54] on div "Description Write a detailed description of the content in a few sentences. Avo…" at bounding box center [408, 21] width 554 height 70
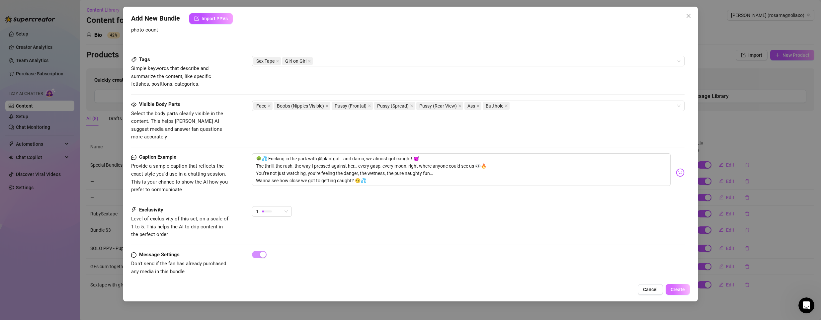
click at [689, 291] on button "Create" at bounding box center [678, 289] width 24 height 11
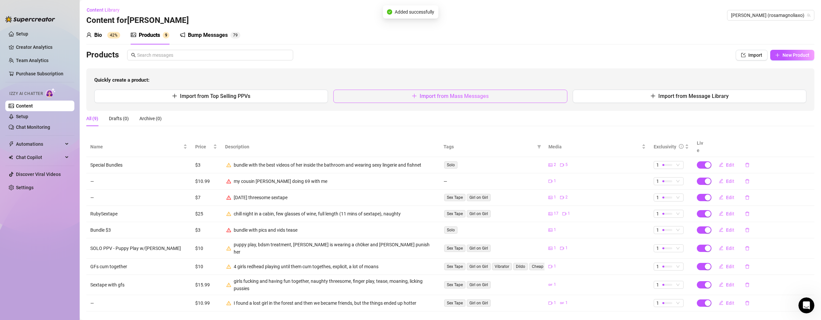
click at [418, 98] on button "Import from Mass Messages" at bounding box center [450, 96] width 234 height 13
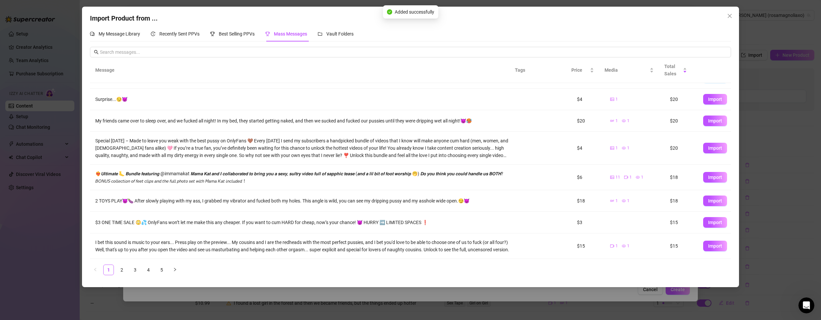
scroll to position [74, 0]
click at [136, 269] on link "3" at bounding box center [135, 270] width 10 height 10
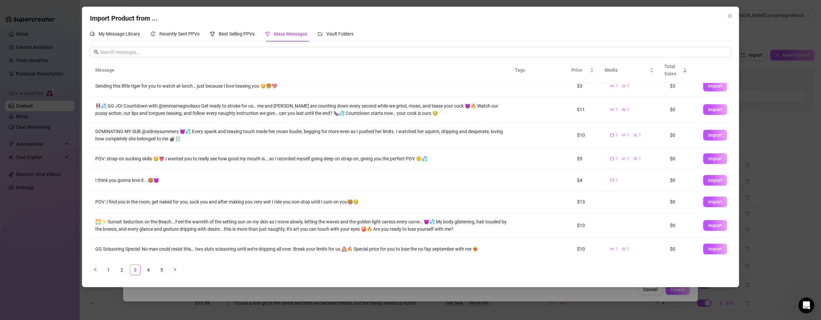
scroll to position [59, 0]
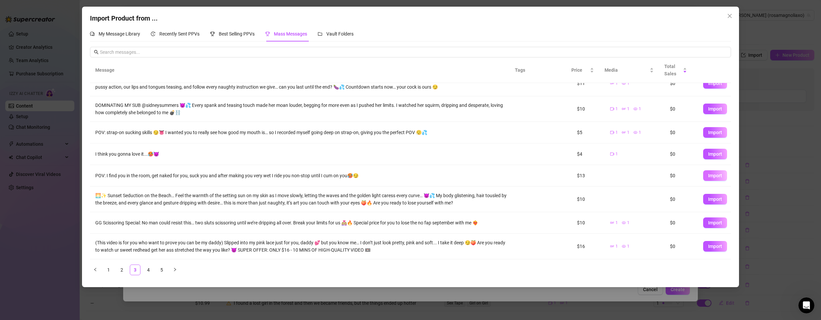
click at [703, 177] on button "Import" at bounding box center [715, 175] width 24 height 11
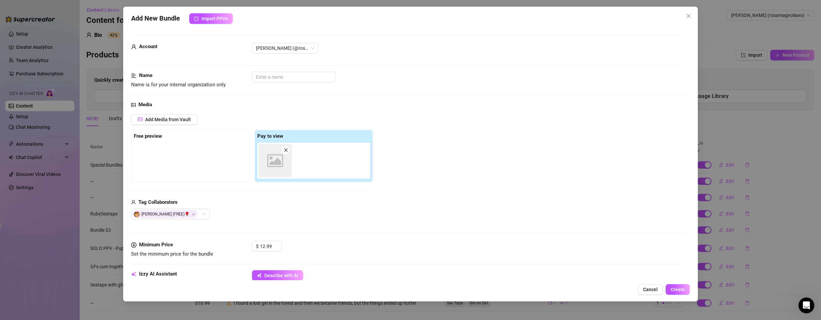
click at [293, 71] on div "Account [PERSON_NAME] (@rosamagnoliaxo)" at bounding box center [408, 57] width 554 height 29
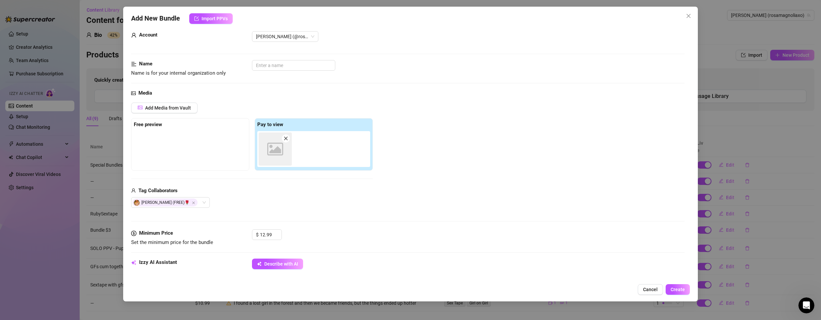
scroll to position [0, 0]
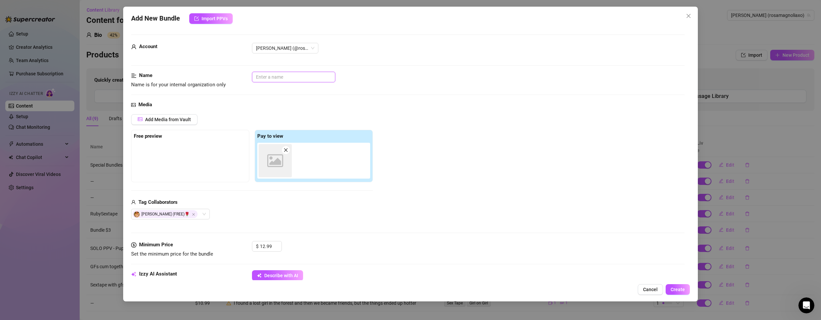
click at [292, 73] on input "text" at bounding box center [293, 77] width 83 height 11
click at [348, 109] on div "Media Add Media from Vault Free preview Pay to view Image placeholder Tag Colla…" at bounding box center [408, 171] width 554 height 140
click at [647, 286] on button "Cancel" at bounding box center [650, 289] width 25 height 11
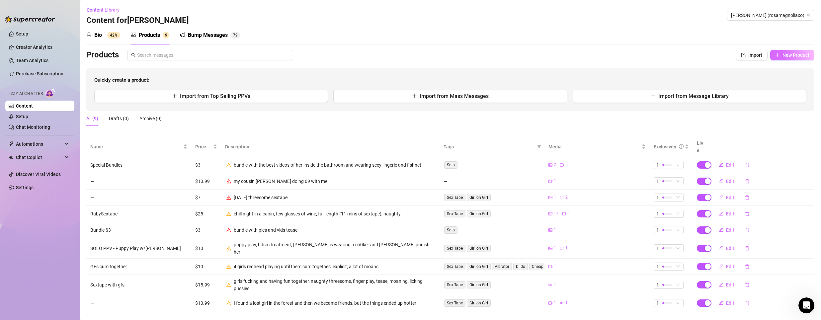
click at [782, 57] on button "New Product" at bounding box center [792, 55] width 44 height 11
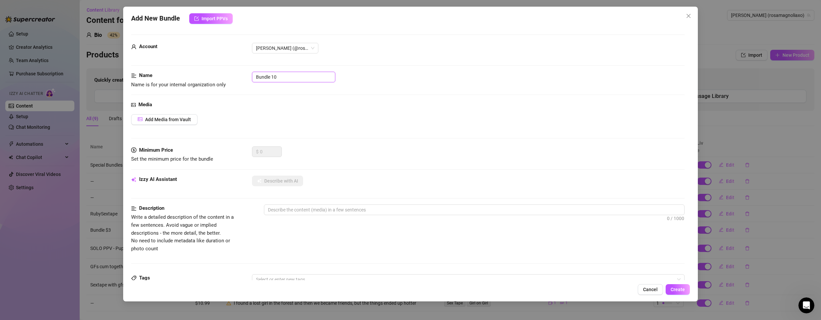
drag, startPoint x: 282, startPoint y: 76, endPoint x: 238, endPoint y: 74, distance: 43.5
click at [238, 74] on div "Name Name is for your internal organization only Bundle 10" at bounding box center [408, 80] width 554 height 17
click at [182, 117] on span "Add Media from Vault" at bounding box center [168, 119] width 46 height 5
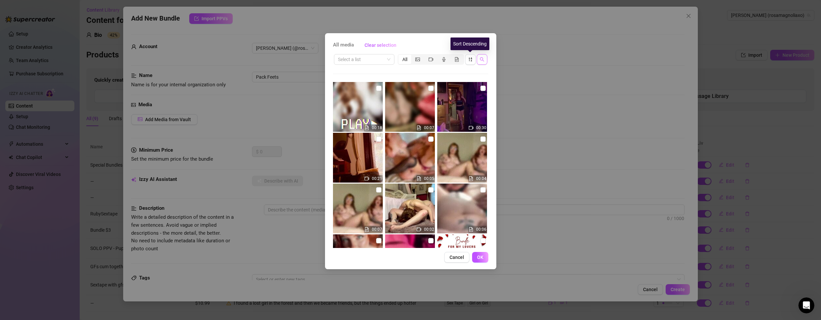
click at [480, 58] on icon "search" at bounding box center [482, 59] width 5 height 5
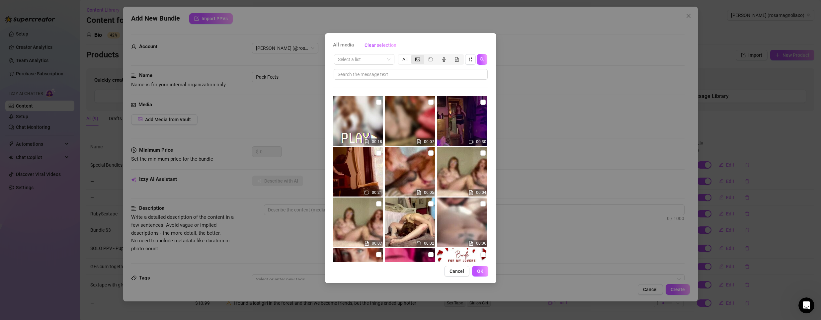
click at [416, 60] on icon "picture" at bounding box center [417, 59] width 5 height 5
click at [413, 56] on input "segmented control" at bounding box center [413, 56] width 0 height 0
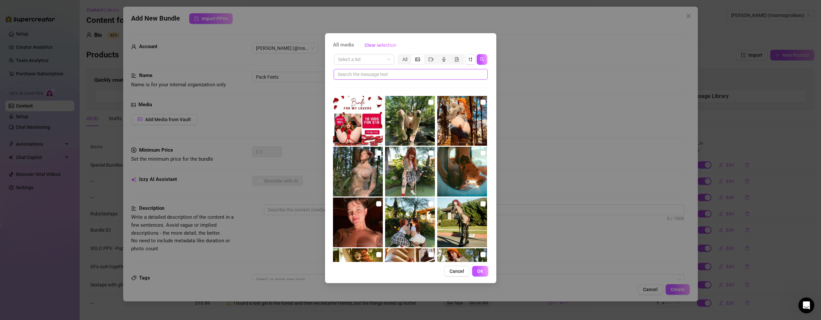
click at [417, 73] on input "text" at bounding box center [408, 74] width 141 height 7
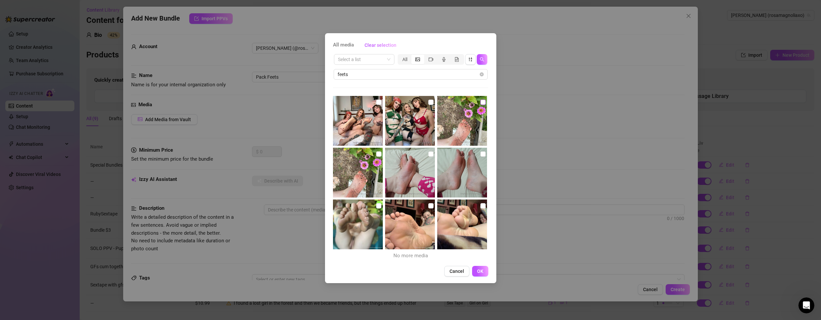
click at [480, 104] on input "checkbox" at bounding box center [482, 102] width 5 height 5
click at [375, 158] on img at bounding box center [358, 173] width 50 height 50
click at [428, 205] on input "checkbox" at bounding box center [430, 205] width 5 height 5
click at [480, 206] on input "checkbox" at bounding box center [482, 205] width 5 height 5
click at [433, 61] on span "segmented control" at bounding box center [431, 59] width 5 height 5
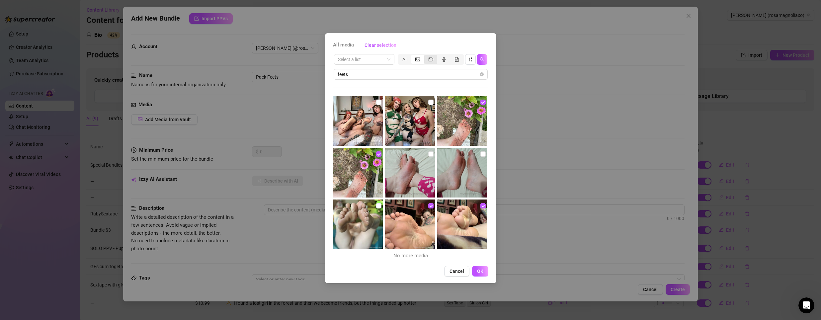
click at [426, 56] on input "segmented control" at bounding box center [426, 56] width 0 height 0
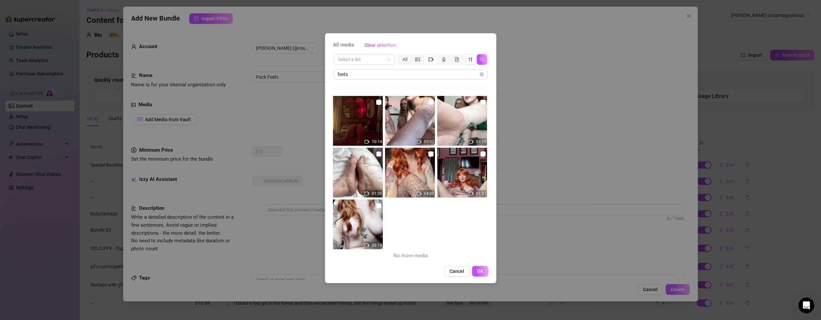
click at [378, 157] on label at bounding box center [378, 153] width 5 height 7
click at [378, 157] on input "checkbox" at bounding box center [378, 153] width 5 height 5
click at [486, 267] on button "OK" at bounding box center [480, 271] width 16 height 11
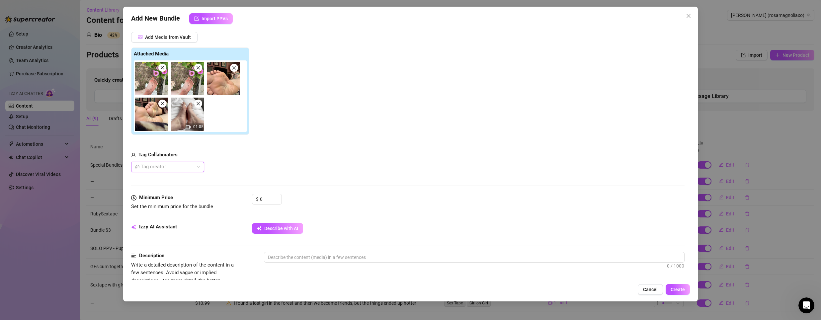
scroll to position [100, 0]
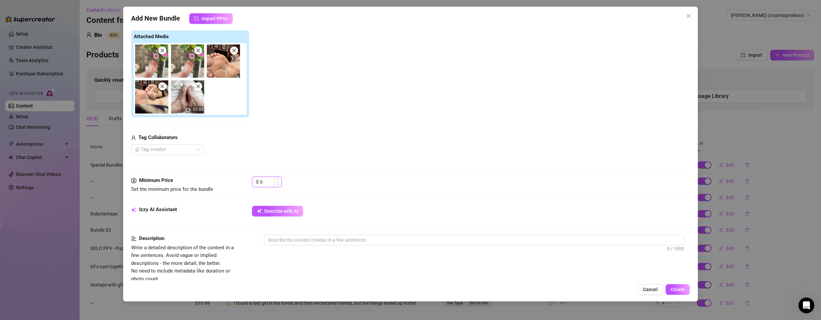
click at [262, 183] on input "0" at bounding box center [271, 182] width 22 height 10
click at [259, 184] on div "$ 0" at bounding box center [267, 182] width 30 height 11
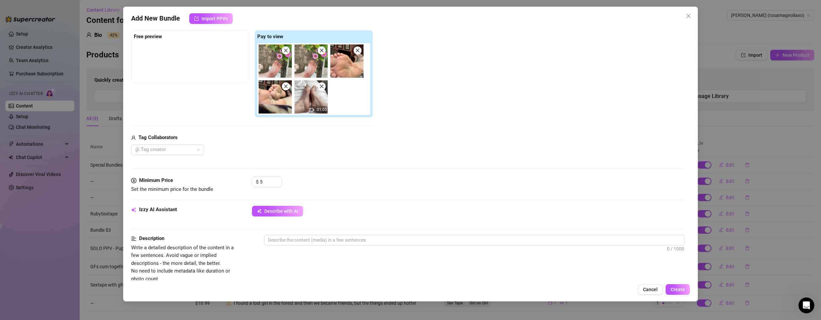
click at [367, 187] on div "$ 5" at bounding box center [468, 185] width 433 height 17
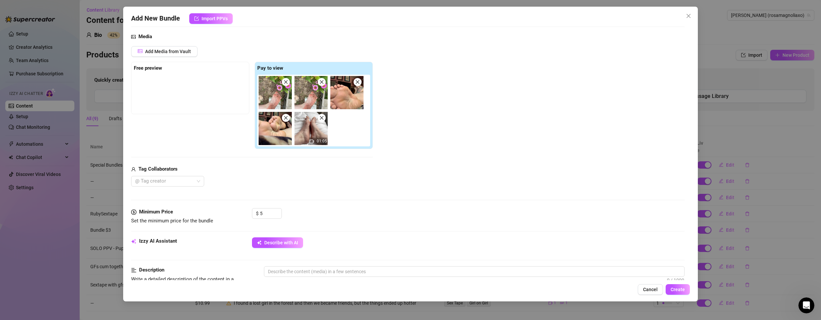
scroll to position [33, 0]
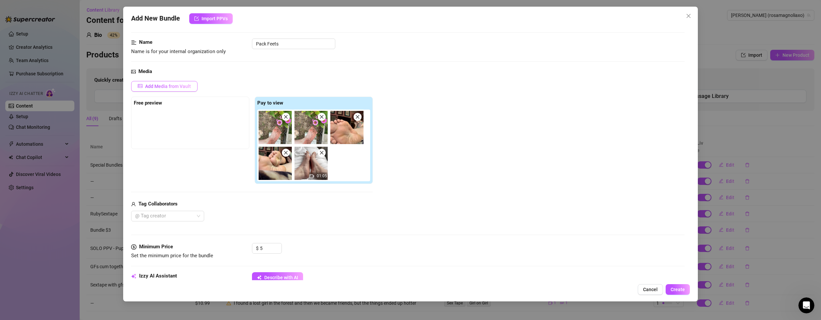
click at [179, 87] on span "Add Media from Vault" at bounding box center [168, 86] width 46 height 5
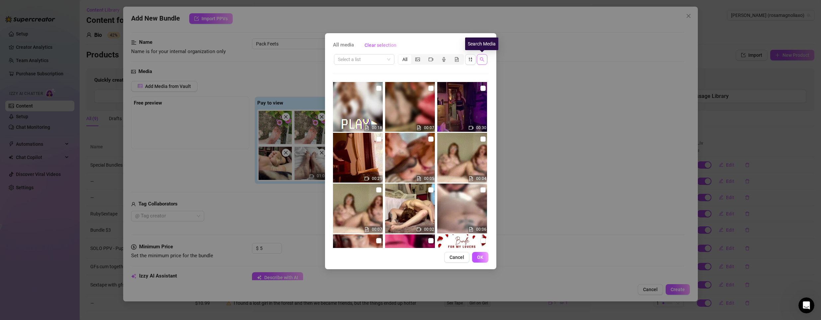
click at [483, 57] on icon "search" at bounding box center [482, 59] width 5 height 5
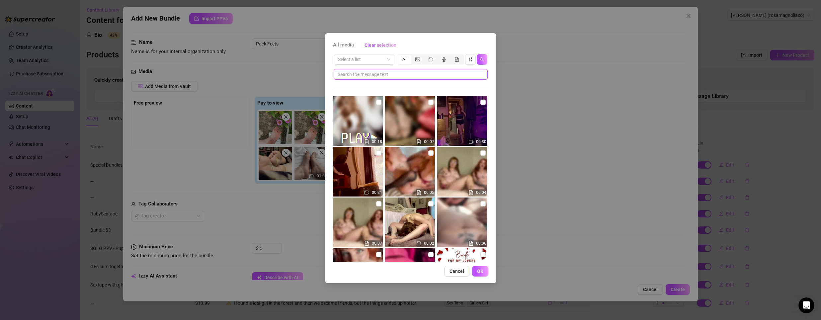
click at [433, 73] on input "text" at bounding box center [408, 74] width 141 height 7
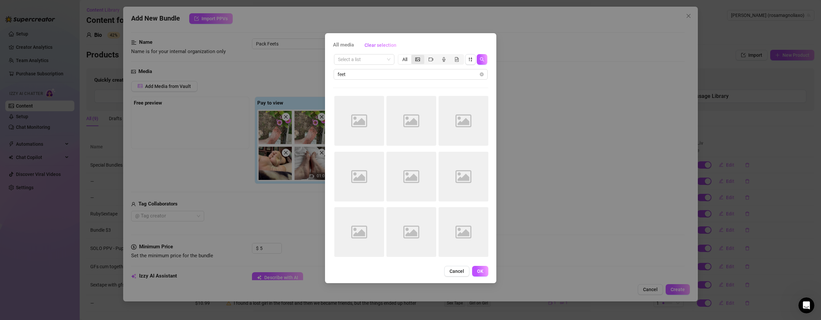
click at [419, 59] on icon "picture" at bounding box center [417, 59] width 5 height 4
click at [413, 56] on input "segmented control" at bounding box center [413, 56] width 0 height 0
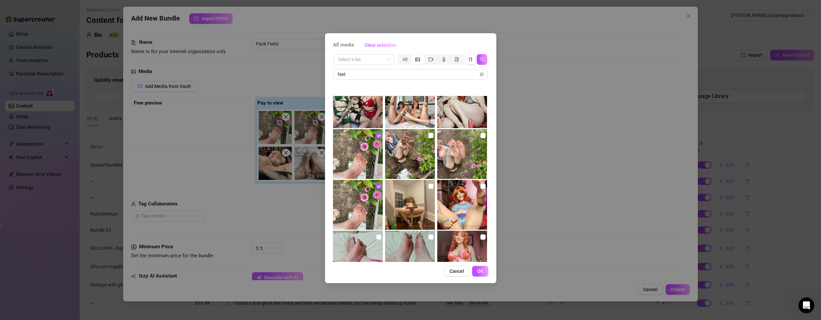
scroll to position [232, 0]
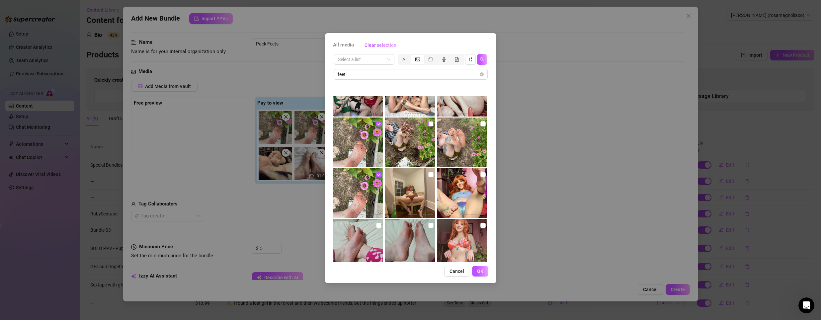
click at [428, 122] on input "checkbox" at bounding box center [430, 123] width 5 height 5
click at [480, 124] on input "checkbox" at bounding box center [482, 123] width 5 height 5
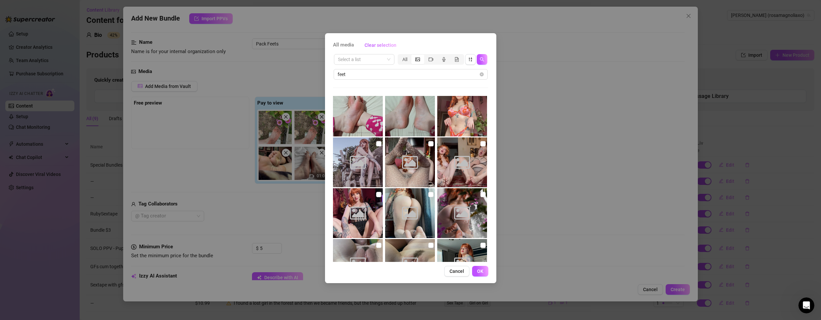
scroll to position [416, 0]
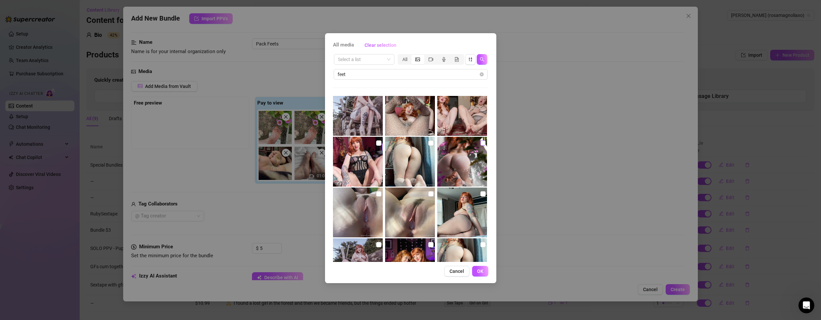
click at [480, 143] on input "checkbox" at bounding box center [482, 142] width 5 height 5
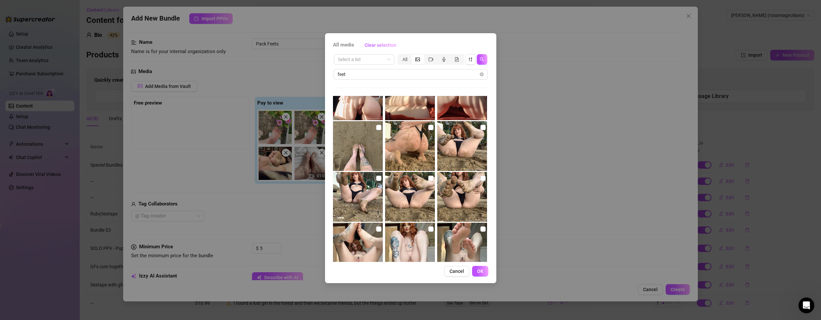
scroll to position [748, 0]
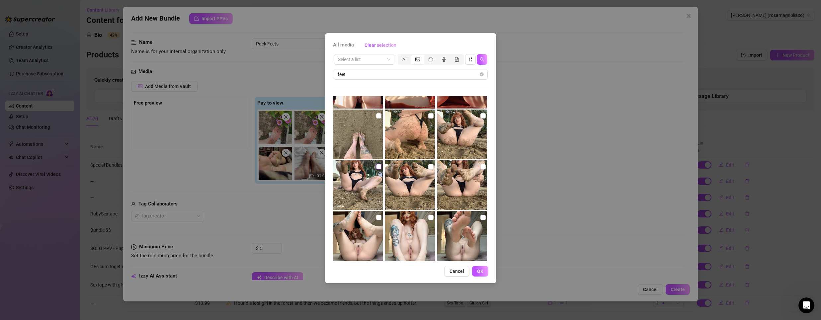
click at [379, 165] on input "checkbox" at bounding box center [378, 166] width 5 height 5
click at [430, 164] on label at bounding box center [430, 166] width 5 height 7
click at [430, 164] on input "checkbox" at bounding box center [430, 166] width 5 height 5
click at [428, 164] on input "checkbox" at bounding box center [430, 166] width 5 height 5
click at [429, 166] on input "checkbox" at bounding box center [430, 166] width 5 height 5
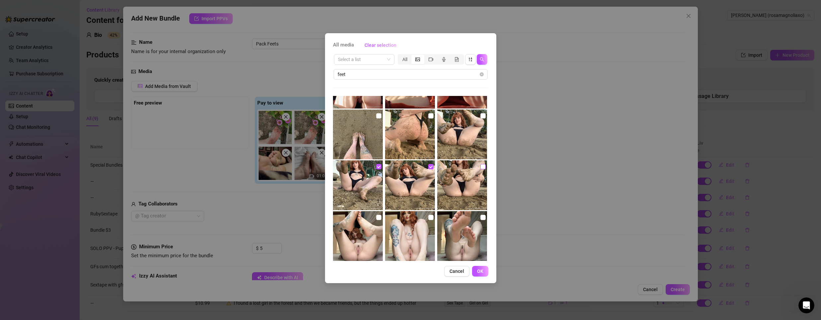
click at [480, 166] on input "checkbox" at bounding box center [482, 166] width 5 height 5
click at [480, 117] on input "checkbox" at bounding box center [482, 115] width 5 height 5
click at [428, 115] on input "checkbox" at bounding box center [430, 115] width 5 height 5
click at [378, 116] on input "checkbox" at bounding box center [378, 115] width 5 height 5
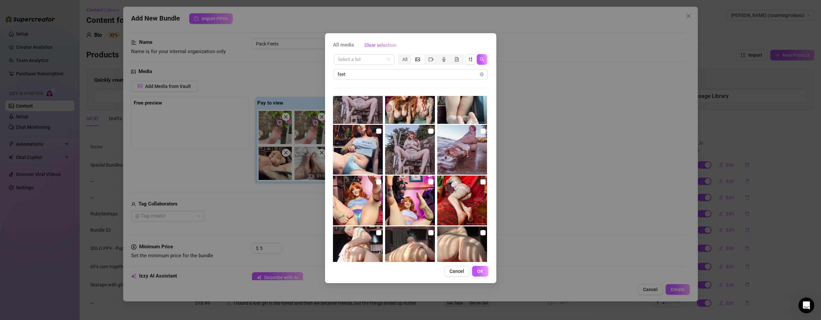
scroll to position [514, 0]
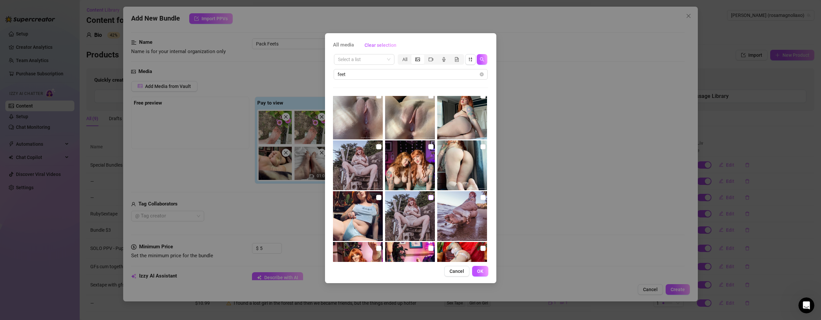
click at [428, 197] on input "checkbox" at bounding box center [430, 197] width 5 height 5
click at [483, 273] on span "OK" at bounding box center [480, 271] width 6 height 5
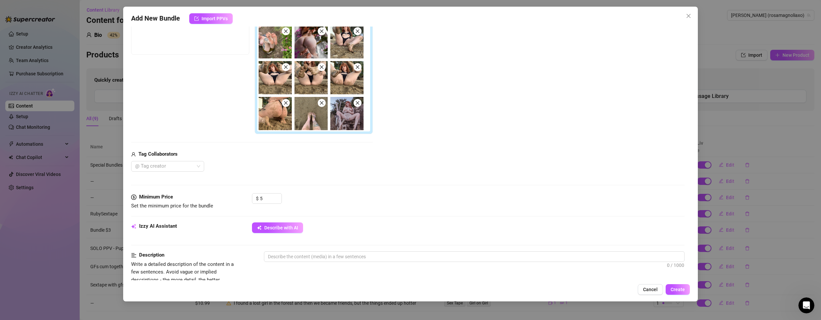
scroll to position [133, 0]
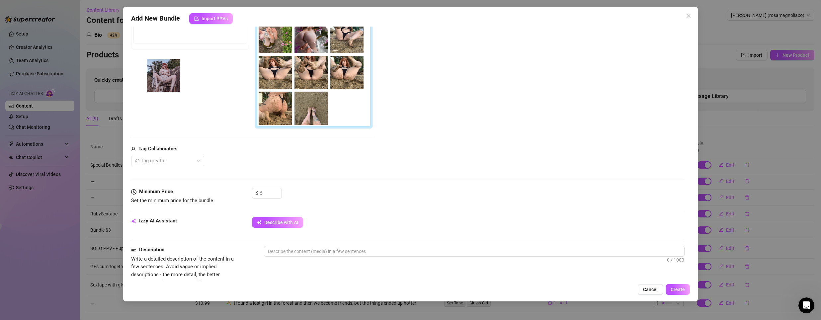
drag, startPoint x: 352, startPoint y: 112, endPoint x: 166, endPoint y: 80, distance: 188.1
click at [166, 80] on div "Free preview Pay to view 01:05" at bounding box center [252, 63] width 242 height 132
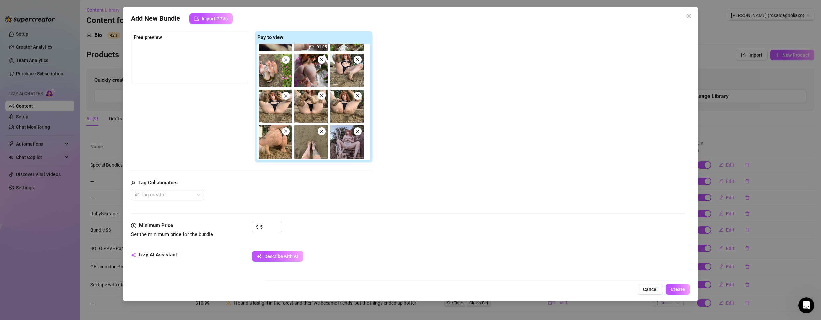
scroll to position [100, 0]
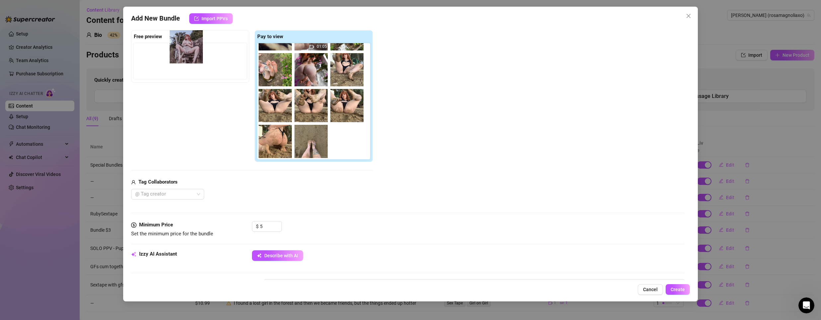
drag, startPoint x: 350, startPoint y: 149, endPoint x: 185, endPoint y: 54, distance: 190.6
click at [185, 53] on div "Free preview Pay to view 01:05" at bounding box center [252, 96] width 242 height 132
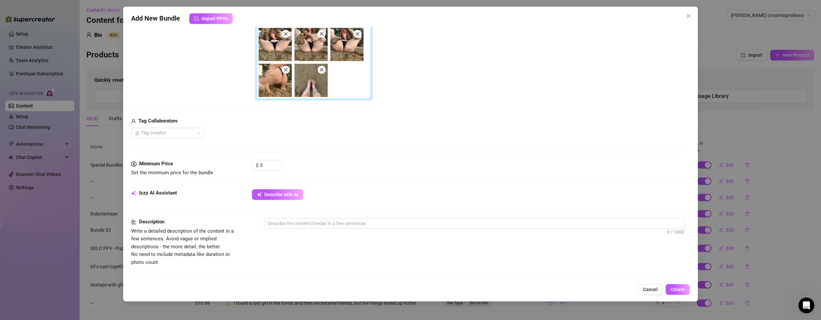
scroll to position [166, 0]
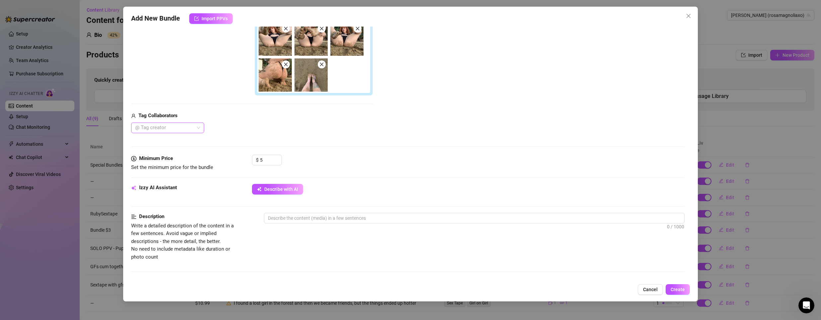
click at [173, 128] on div at bounding box center [163, 127] width 63 height 9
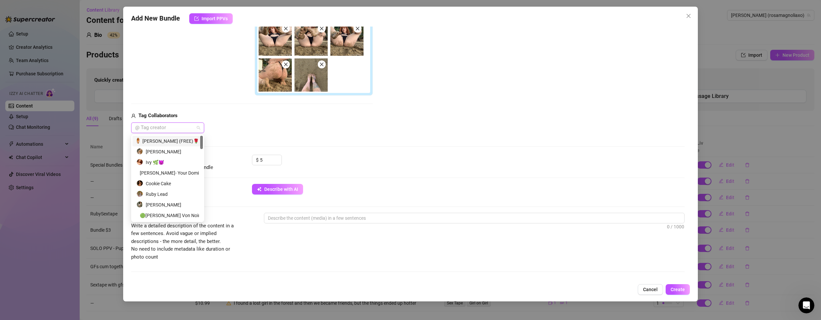
click at [173, 128] on div at bounding box center [163, 127] width 63 height 9
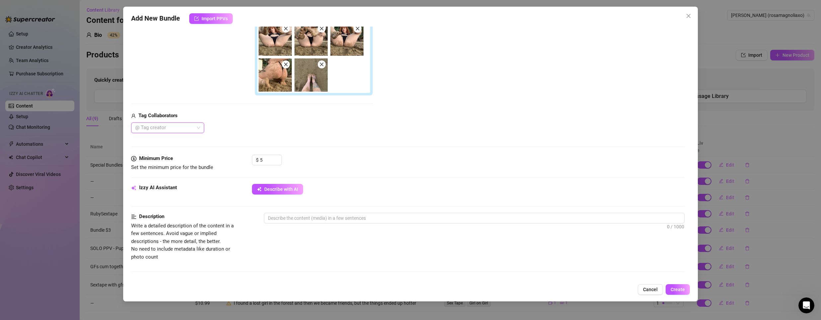
click at [265, 128] on div "@ Tag creator" at bounding box center [252, 128] width 242 height 11
drag, startPoint x: 268, startPoint y: 160, endPoint x: 254, endPoint y: 160, distance: 14.0
click at [254, 160] on div "$ 5" at bounding box center [267, 160] width 30 height 11
click at [384, 155] on div "$ 3" at bounding box center [468, 163] width 433 height 17
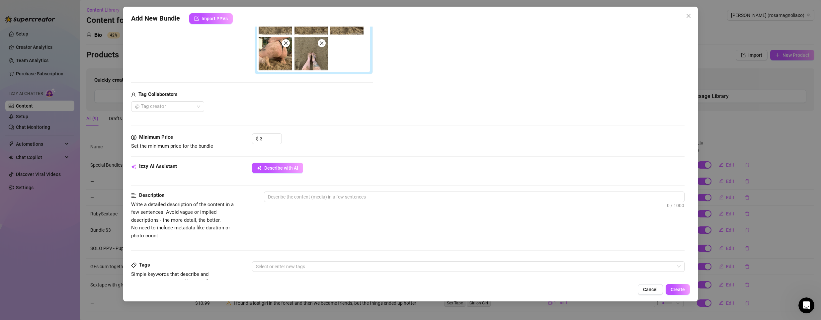
scroll to position [199, 0]
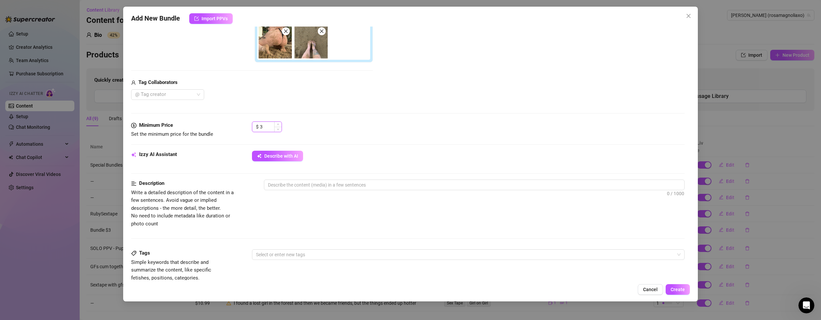
click at [258, 130] on div "$ 3" at bounding box center [267, 127] width 30 height 11
click at [400, 136] on div "$ 5" at bounding box center [468, 130] width 433 height 17
click at [332, 183] on textarea at bounding box center [474, 185] width 420 height 10
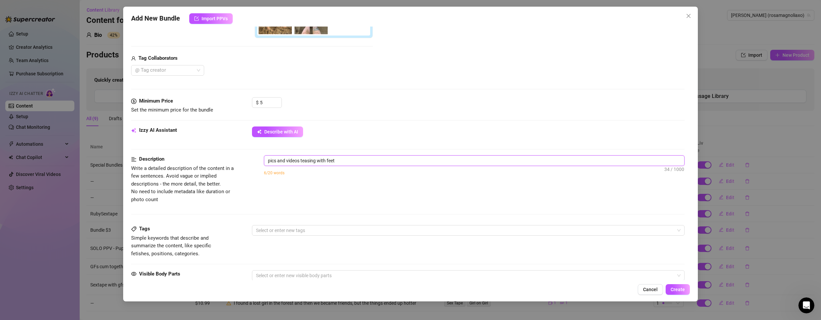
scroll to position [266, 0]
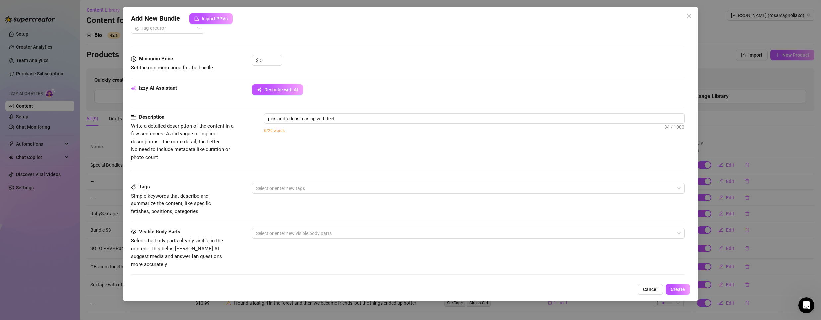
click at [320, 182] on div "Description Write a detailed description of the content in a few sentences. Avo…" at bounding box center [408, 148] width 554 height 70
click at [320, 187] on div at bounding box center [464, 188] width 423 height 9
click at [278, 209] on div "Solo" at bounding box center [465, 212] width 416 height 7
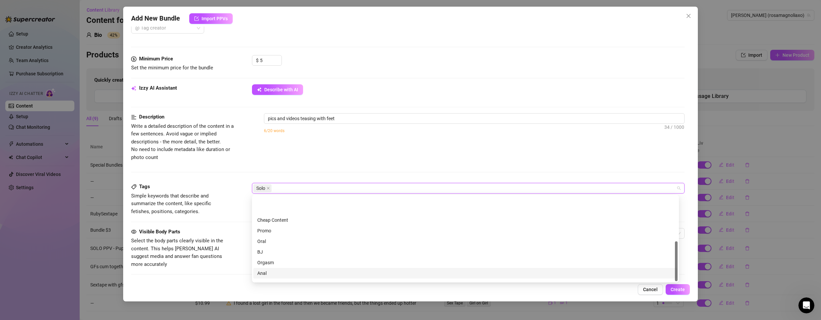
scroll to position [96, 0]
click at [346, 134] on div "6/20 words" at bounding box center [474, 130] width 421 height 11
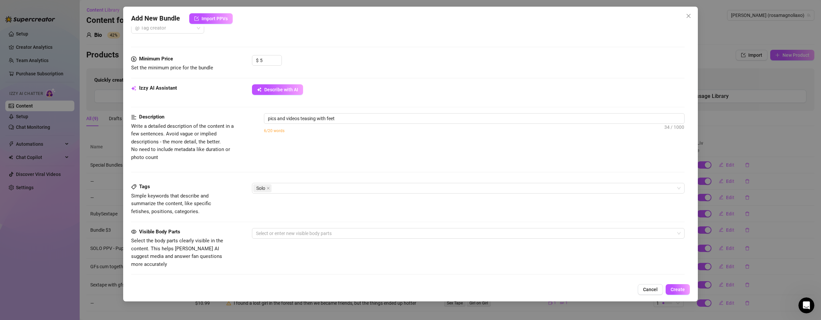
click at [288, 240] on div "Visible Body Parts Select the body parts clearly visible in the content. This h…" at bounding box center [408, 248] width 554 height 41
click at [286, 234] on div at bounding box center [464, 233] width 423 height 9
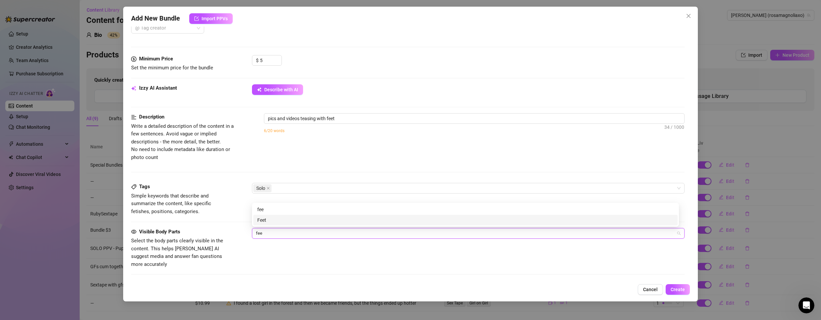
click at [276, 220] on div "Feet" at bounding box center [465, 220] width 416 height 7
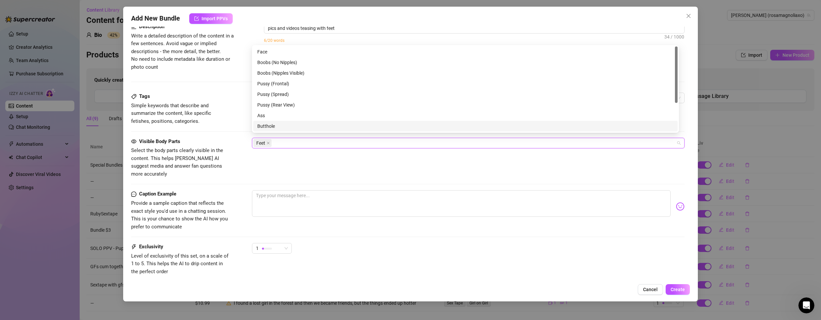
scroll to position [365, 0]
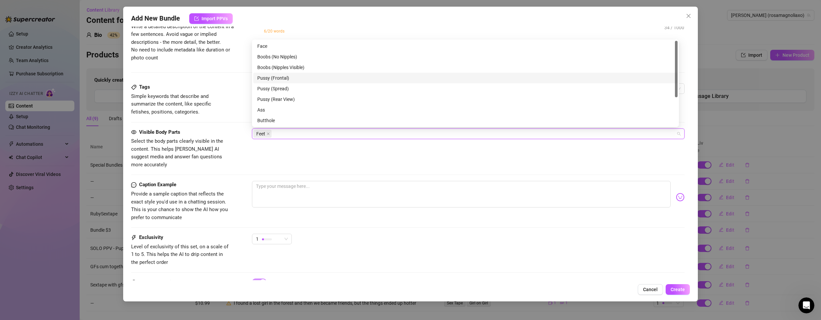
click at [266, 76] on div "Pussy (Frontal)" at bounding box center [465, 77] width 416 height 7
click at [265, 85] on div "Pussy (Spread)" at bounding box center [465, 88] width 416 height 7
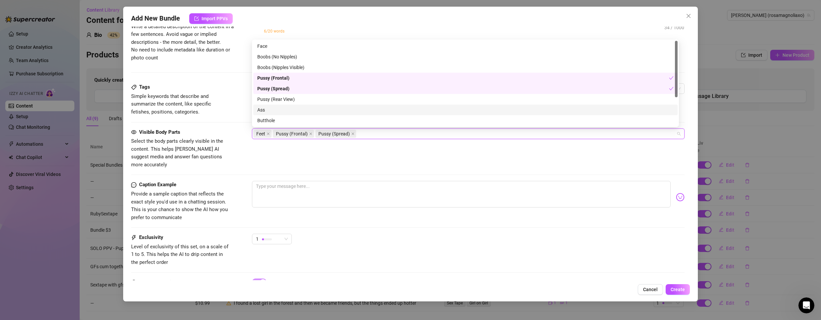
click at [259, 109] on div "Ass" at bounding box center [465, 109] width 416 height 7
click at [331, 192] on textarea at bounding box center [461, 194] width 419 height 27
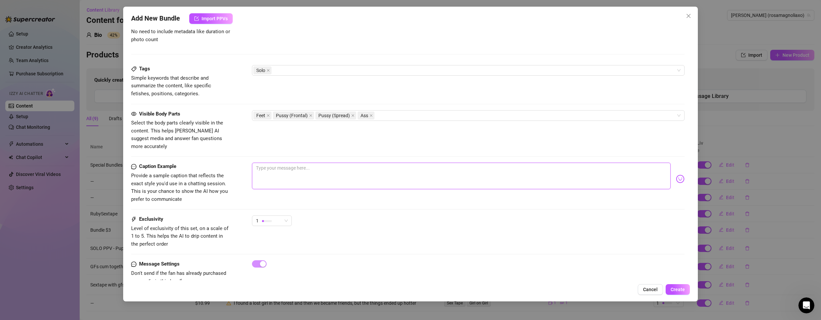
scroll to position [393, 0]
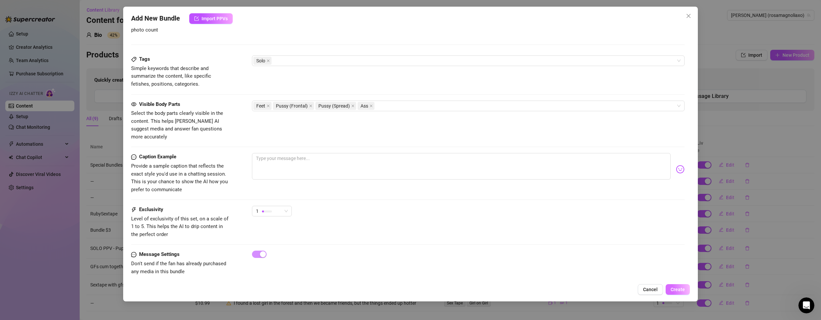
click at [675, 291] on span "Create" at bounding box center [678, 289] width 14 height 5
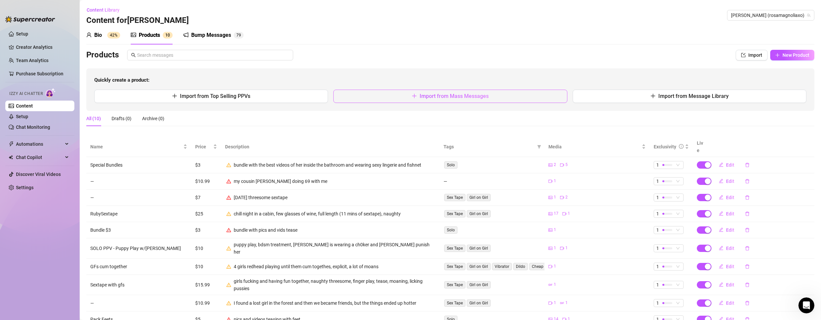
click at [431, 94] on span "Import from Mass Messages" at bounding box center [454, 96] width 69 height 6
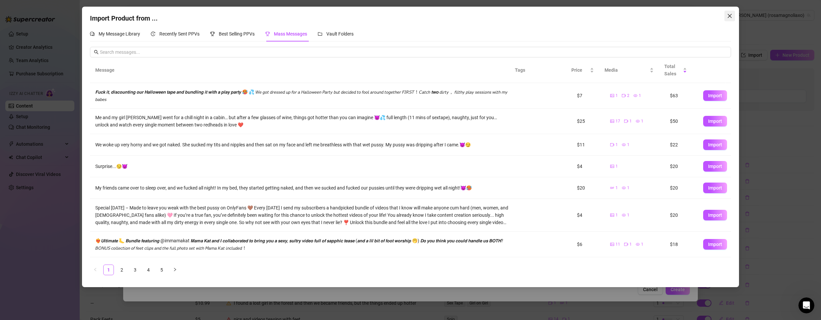
click at [732, 18] on icon "close" at bounding box center [729, 15] width 5 height 5
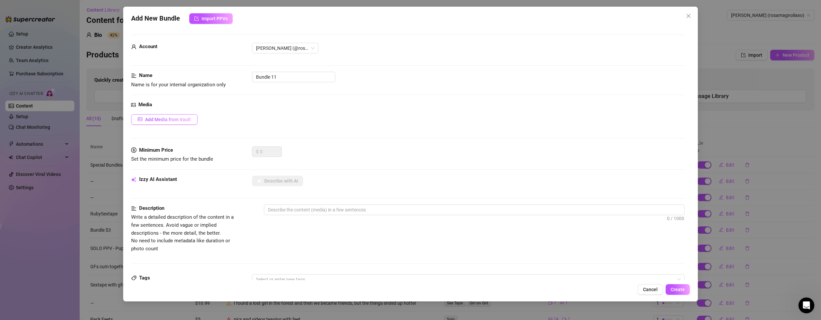
click at [169, 118] on span "Add Media from Vault" at bounding box center [168, 119] width 46 height 5
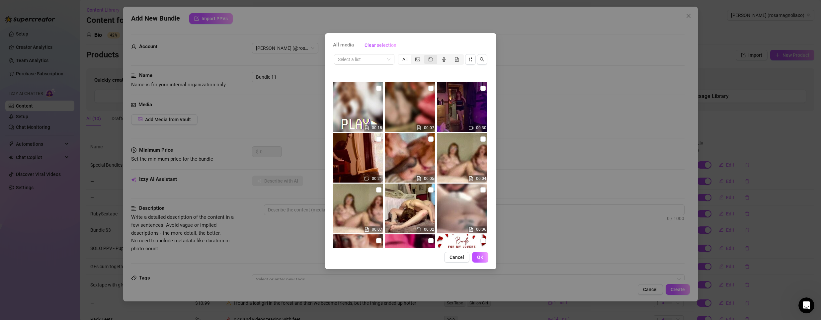
click at [430, 60] on icon "video-camera" at bounding box center [431, 59] width 5 height 5
click at [426, 56] on input "segmented control" at bounding box center [426, 56] width 0 height 0
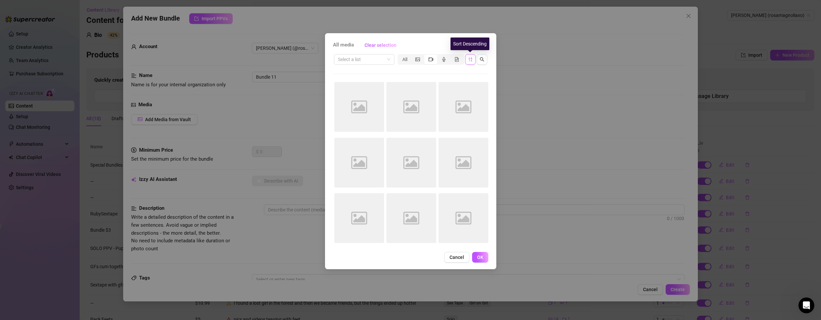
click at [469, 61] on icon "sort-descending" at bounding box center [470, 59] width 5 height 5
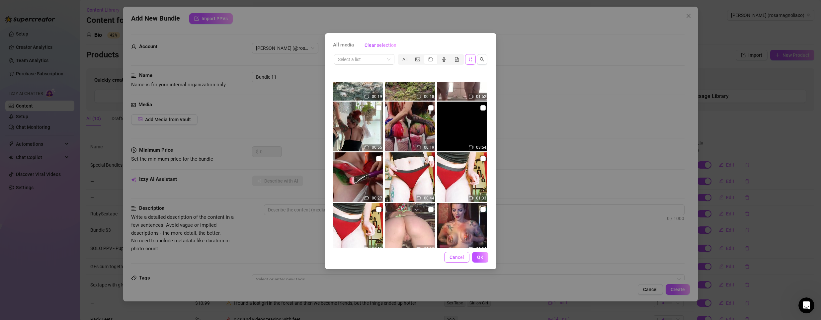
scroll to position [856, 0]
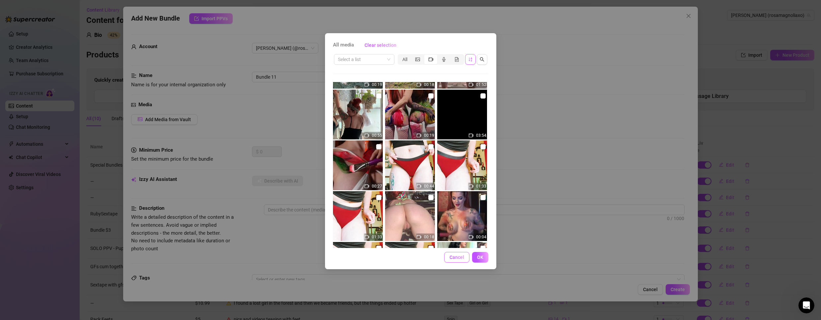
click at [457, 258] on span "Cancel" at bounding box center [457, 257] width 15 height 5
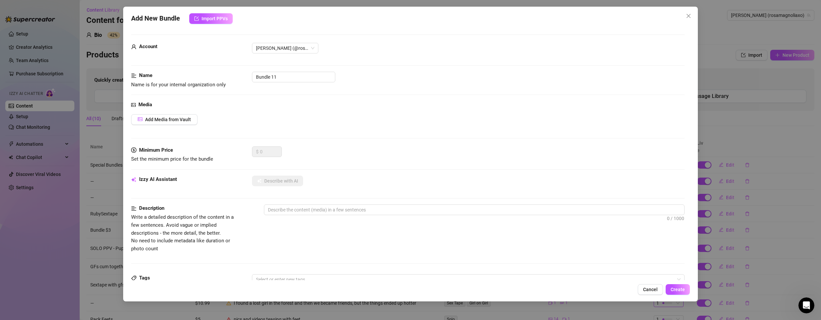
click at [652, 289] on span "Cancel" at bounding box center [650, 289] width 15 height 5
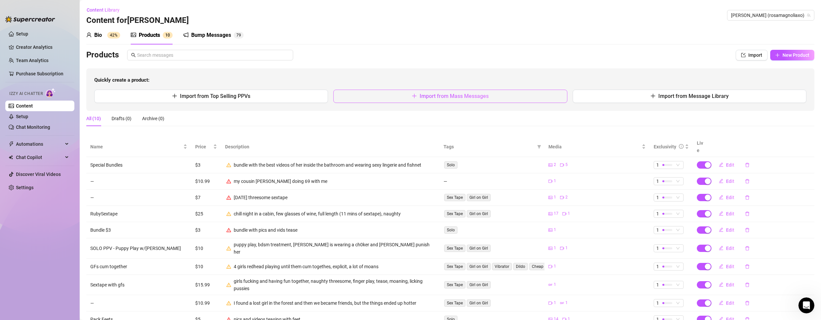
click at [450, 99] on span "Import from Mass Messages" at bounding box center [454, 96] width 69 height 6
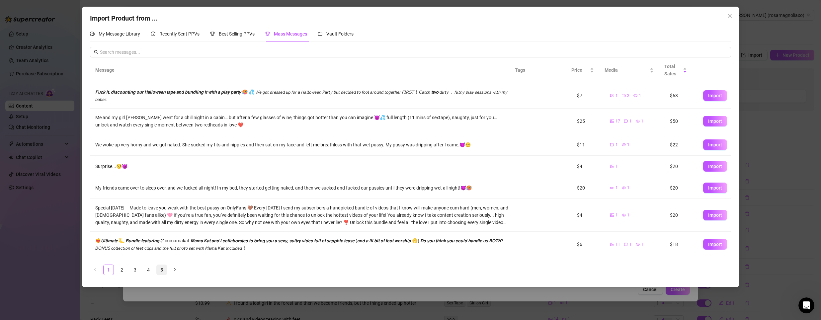
click at [158, 270] on link "5" at bounding box center [162, 270] width 10 height 10
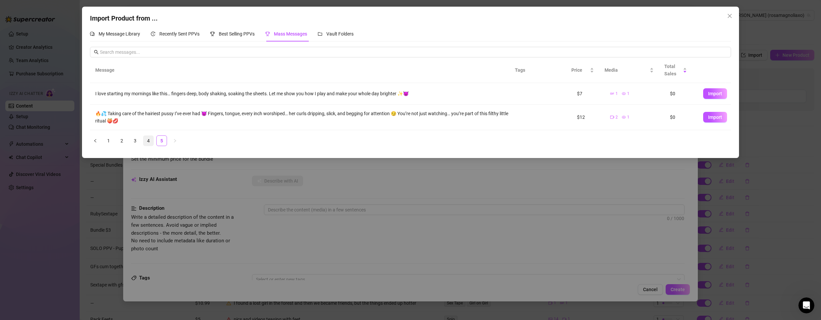
click at [151, 138] on link "4" at bounding box center [148, 141] width 10 height 10
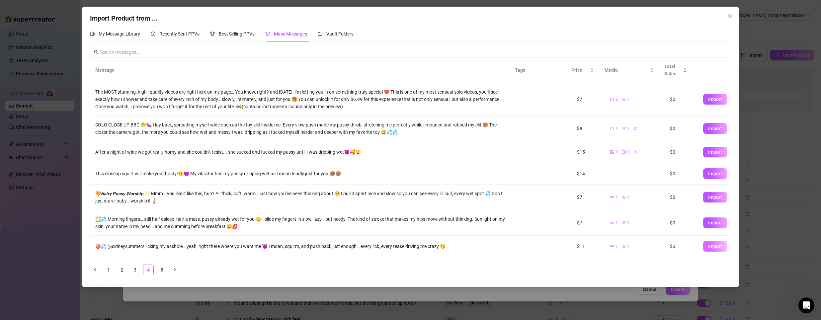
click at [706, 243] on button "Import" at bounding box center [715, 246] width 24 height 11
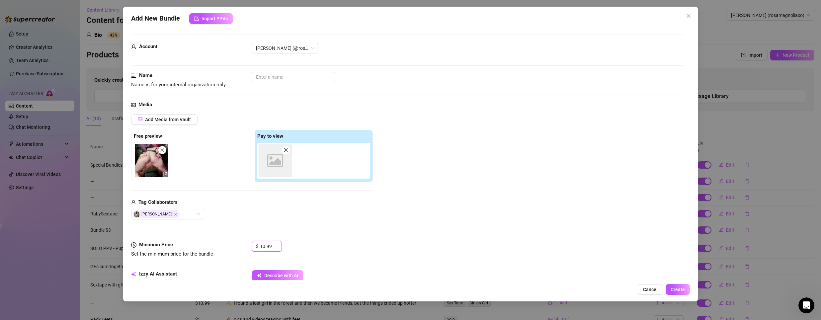
drag, startPoint x: 261, startPoint y: 247, endPoint x: 301, endPoint y: 249, distance: 39.9
click at [301, 249] on div "$ 10.99" at bounding box center [468, 249] width 433 height 17
click at [353, 189] on div "Add Media from Vault Free preview Pay to view Image placeholder Tag Collaborato…" at bounding box center [252, 167] width 242 height 106
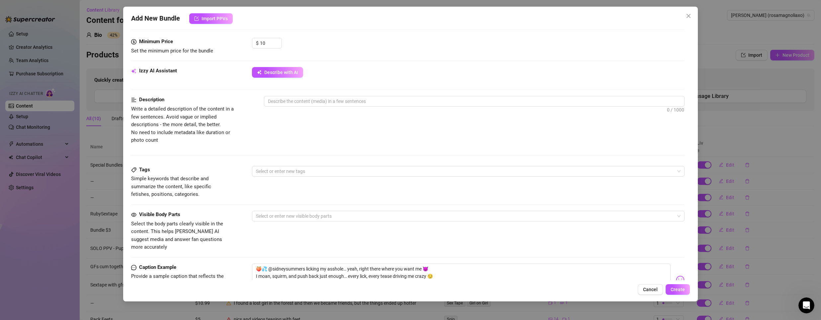
scroll to position [266, 0]
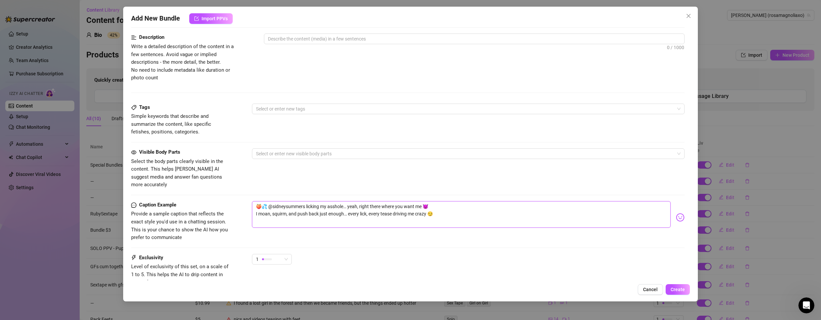
drag, startPoint x: 307, startPoint y: 197, endPoint x: 345, endPoint y: 198, distance: 37.2
click at [345, 201] on textarea "🍑💦 @sidneysummers licking my asshole… yeah, right there where you want me 😈 I m…" at bounding box center [461, 214] width 419 height 27
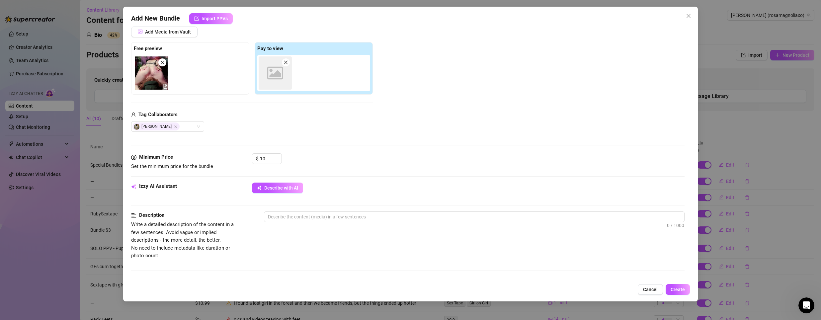
scroll to position [100, 0]
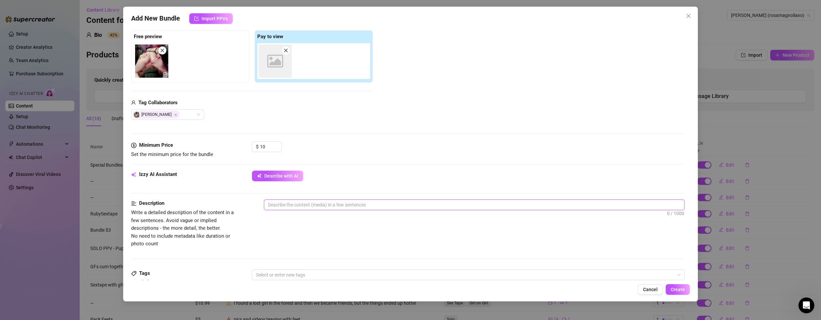
click at [305, 203] on textarea at bounding box center [474, 205] width 420 height 10
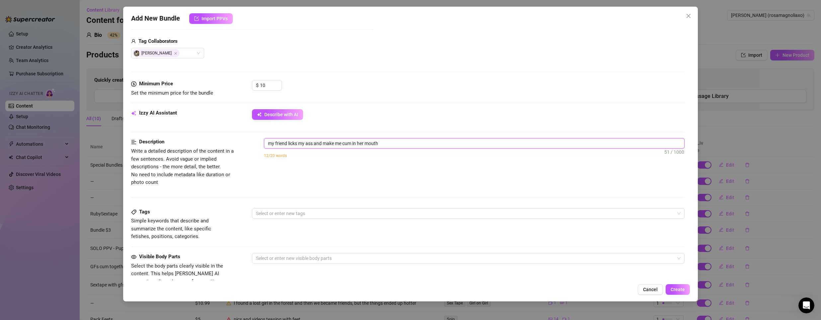
scroll to position [166, 0]
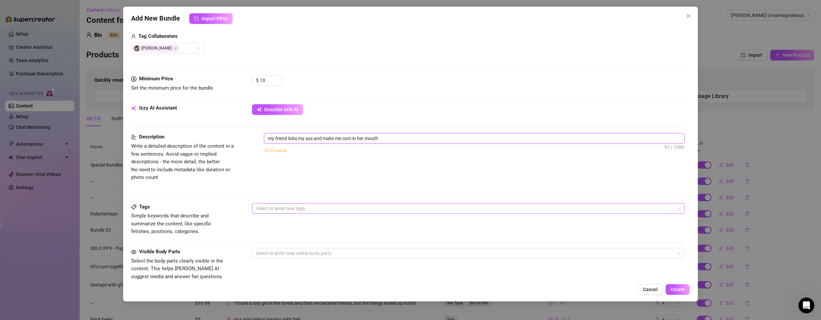
click at [285, 208] on div at bounding box center [464, 208] width 423 height 9
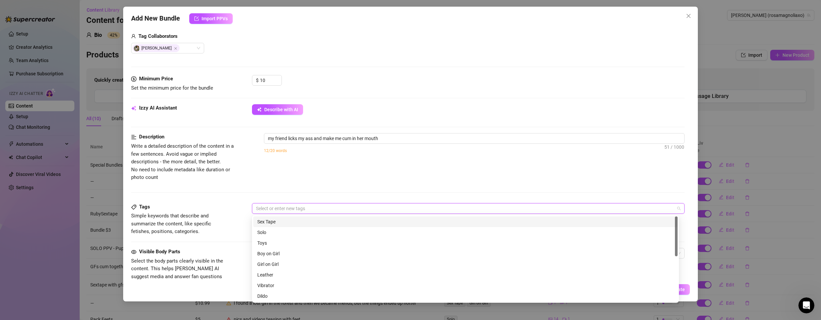
click at [261, 223] on div "Sex Tape" at bounding box center [465, 221] width 416 height 7
click at [210, 239] on div "Tags Simple keywords that describe and summarize the content, like specific fet…" at bounding box center [408, 225] width 554 height 45
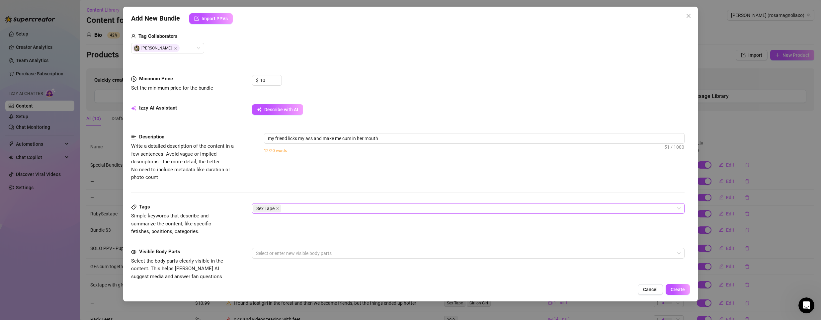
click at [289, 211] on div "Sex Tape" at bounding box center [464, 208] width 423 height 9
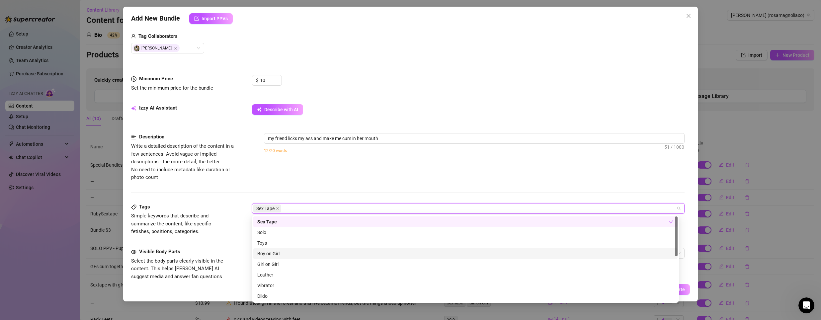
click at [281, 256] on div "Boy on Girl" at bounding box center [465, 253] width 416 height 7
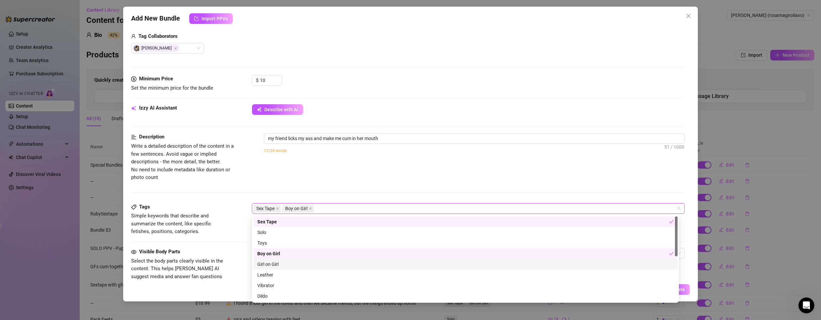
click at [271, 263] on div "Girl on Girl" at bounding box center [465, 264] width 416 height 7
click at [311, 209] on icon "close" at bounding box center [310, 208] width 3 height 3
click at [313, 178] on div "Description Write a detailed description of the content in a few sentences. Avo…" at bounding box center [408, 157] width 554 height 48
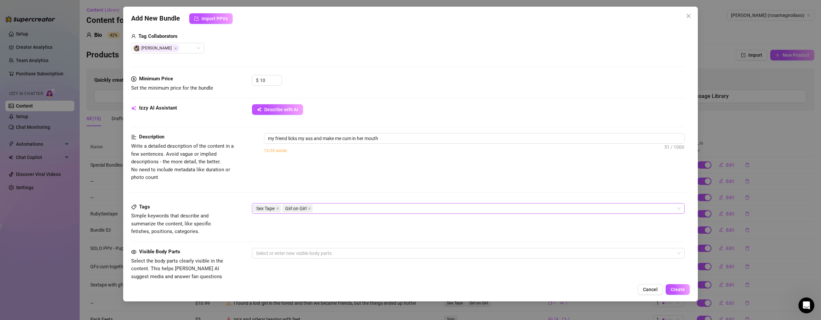
click at [276, 261] on div "Visible Body Parts Select the body parts clearly visible in the content. This h…" at bounding box center [408, 268] width 554 height 41
click at [277, 252] on div at bounding box center [464, 253] width 423 height 9
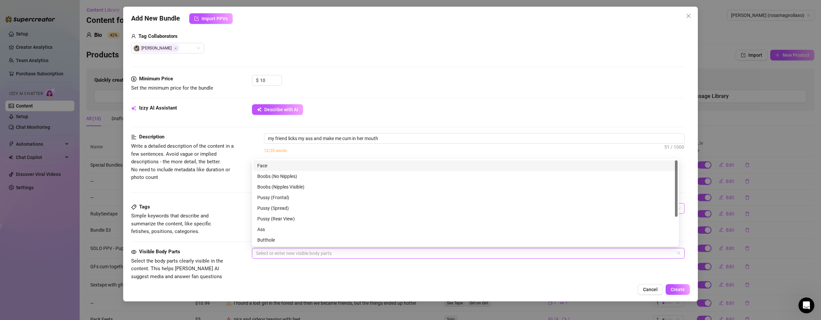
click at [272, 165] on div "Face" at bounding box center [465, 165] width 416 height 7
click at [272, 177] on div "Boobs (No Nipples)" at bounding box center [465, 176] width 416 height 7
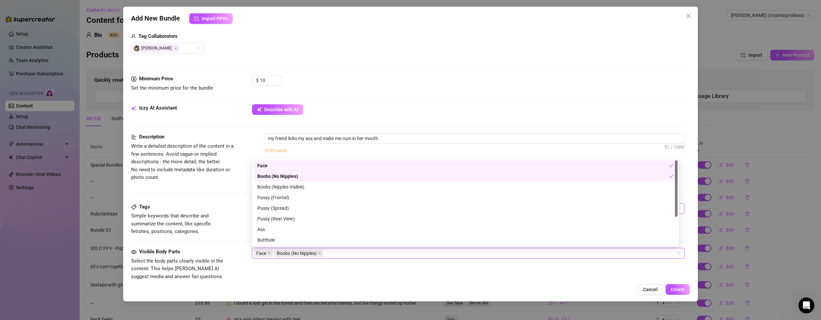
drag, startPoint x: 271, startPoint y: 177, endPoint x: 270, endPoint y: 184, distance: 7.2
click at [271, 176] on div "Boobs (No Nipples)" at bounding box center [463, 176] width 412 height 7
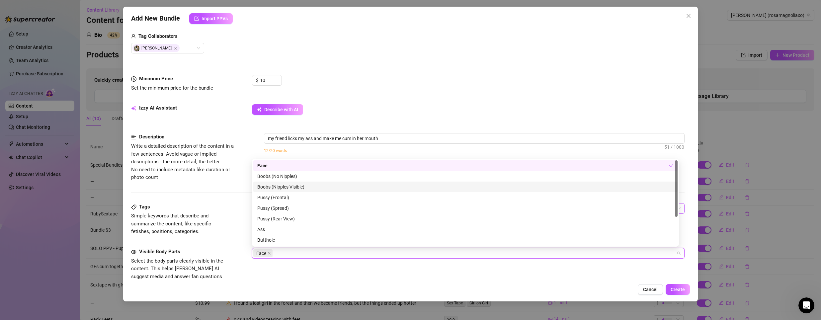
click at [269, 187] on div "Boobs (Nipples Visible)" at bounding box center [465, 186] width 416 height 7
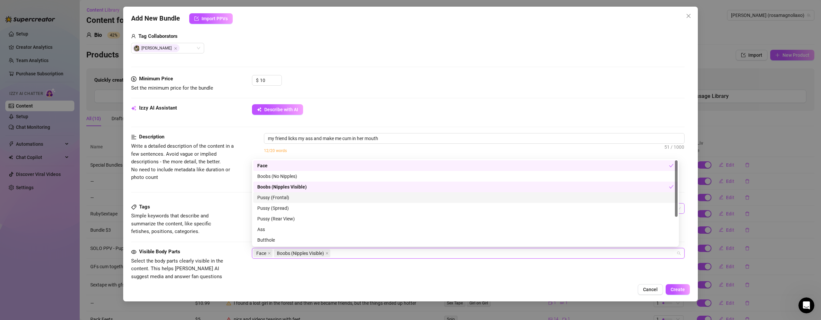
drag, startPoint x: 264, startPoint y: 194, endPoint x: 259, endPoint y: 205, distance: 11.4
click at [264, 195] on div "Pussy (Frontal)" at bounding box center [465, 197] width 416 height 7
click at [259, 207] on div "Pussy (Spread)" at bounding box center [465, 208] width 416 height 7
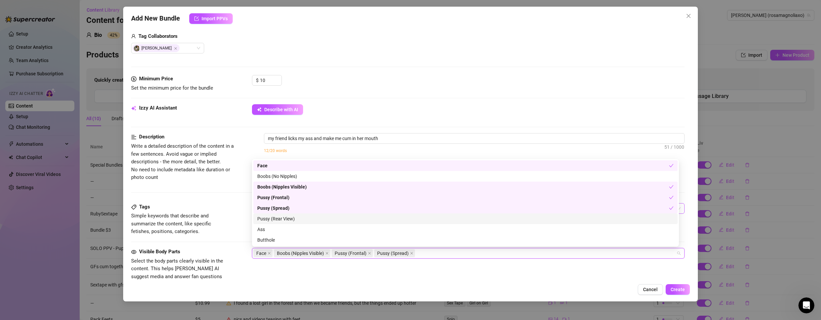
click at [265, 220] on div "Pussy (Rear View)" at bounding box center [465, 218] width 416 height 7
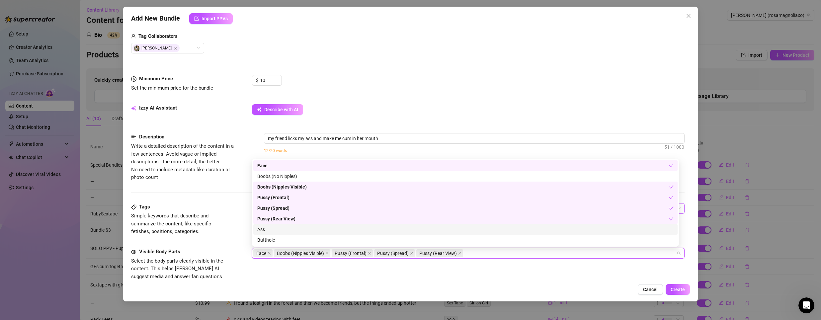
click at [268, 231] on div "Ass" at bounding box center [465, 229] width 416 height 7
click at [267, 243] on div "Butthole" at bounding box center [465, 239] width 416 height 7
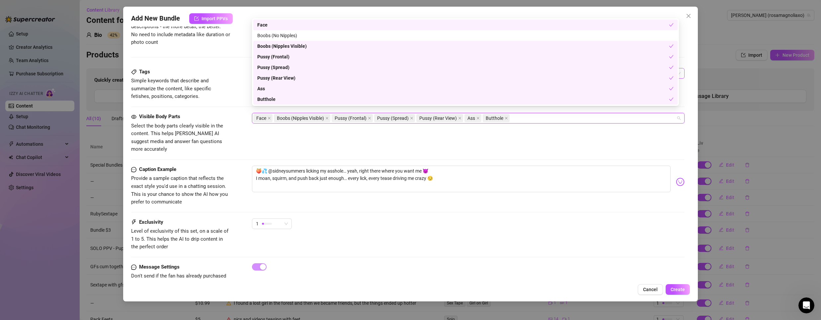
scroll to position [313, 0]
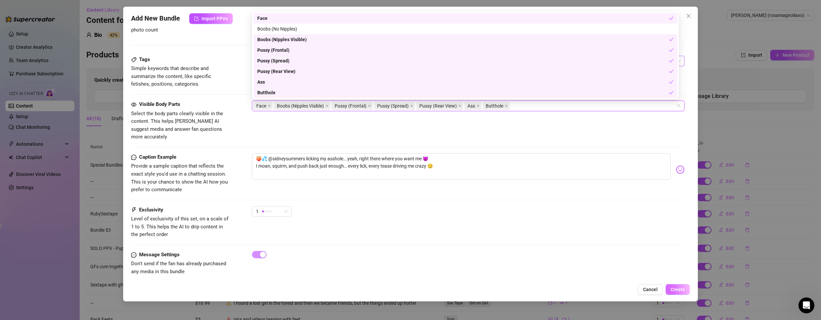
click at [675, 288] on span "Create" at bounding box center [678, 289] width 14 height 5
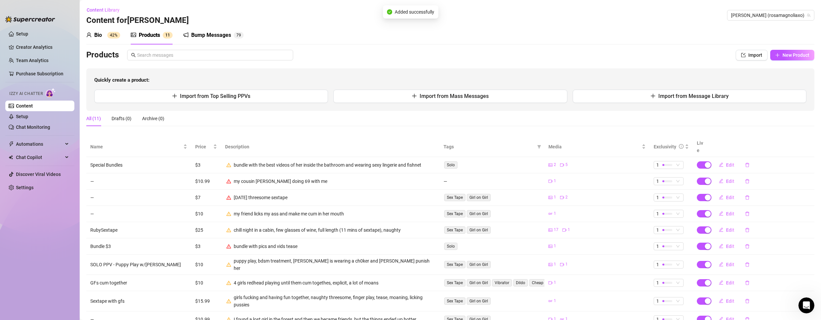
click at [444, 103] on div "Quickly create a product: Import from Top Selling PPVs Import from Mass Message…" at bounding box center [450, 89] width 728 height 43
click at [445, 98] on span "Import from Mass Messages" at bounding box center [454, 96] width 69 height 6
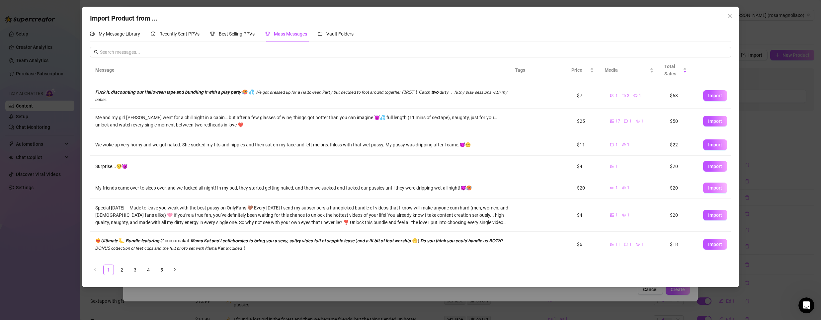
click at [708, 186] on span "Import" at bounding box center [715, 187] width 14 height 5
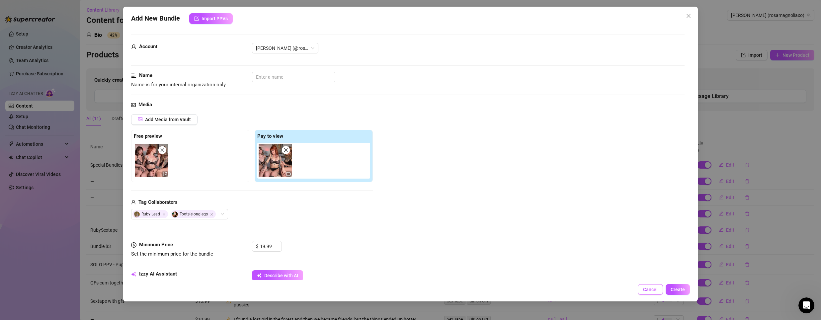
drag, startPoint x: 637, startPoint y: 290, endPoint x: 648, endPoint y: 291, distance: 11.0
click at [639, 291] on div "Cancel Create" at bounding box center [410, 289] width 559 height 11
click at [652, 290] on span "Cancel" at bounding box center [650, 289] width 15 height 5
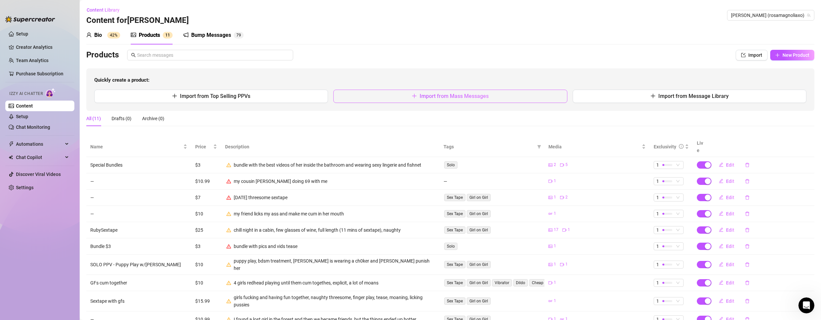
click at [508, 98] on button "Import from Mass Messages" at bounding box center [450, 96] width 234 height 13
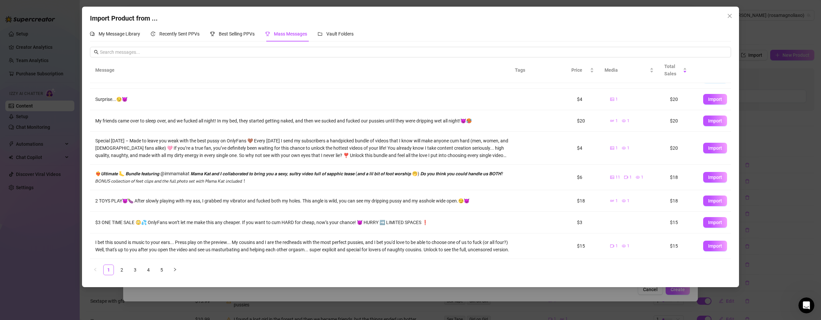
scroll to position [74, 0]
click at [123, 268] on link "2" at bounding box center [122, 270] width 10 height 10
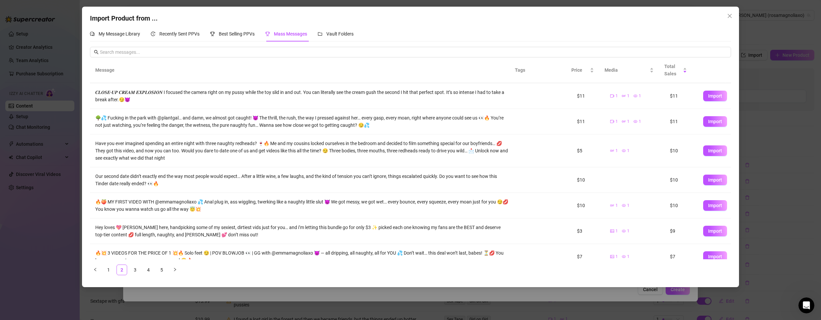
scroll to position [33, 0]
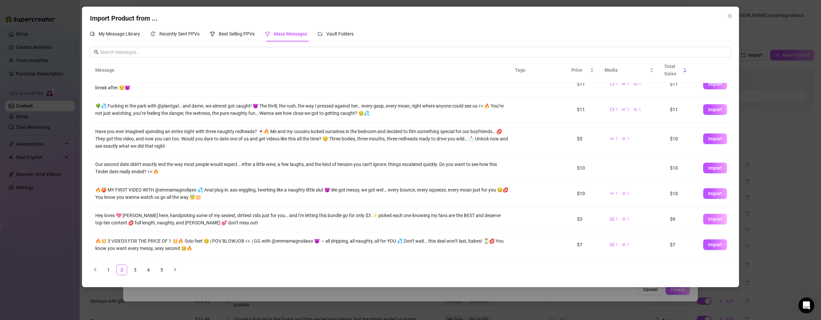
click at [711, 218] on span "Import" at bounding box center [715, 219] width 14 height 5
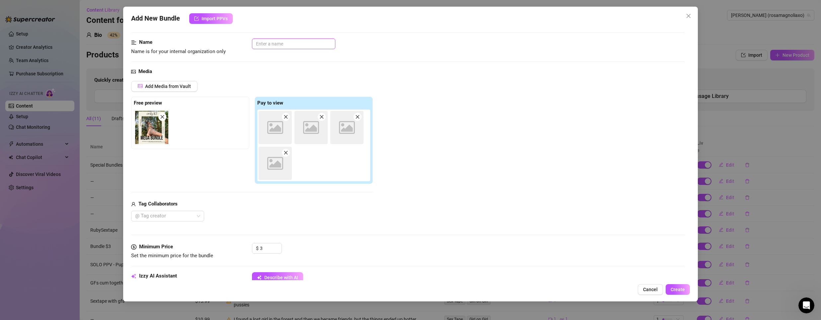
click at [268, 43] on input "text" at bounding box center [293, 44] width 83 height 11
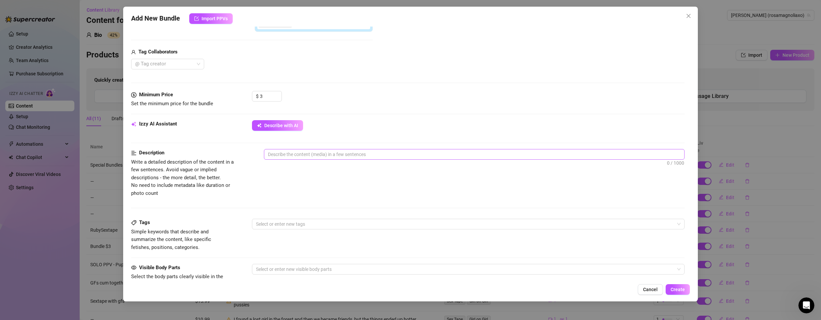
scroll to position [199, 0]
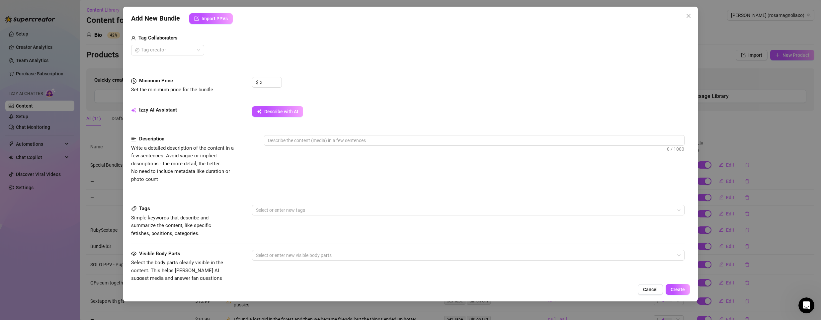
click at [404, 133] on div "Izzy AI Assistant Describe with AI" at bounding box center [408, 120] width 554 height 29
click at [403, 138] on textarea at bounding box center [474, 140] width 420 height 10
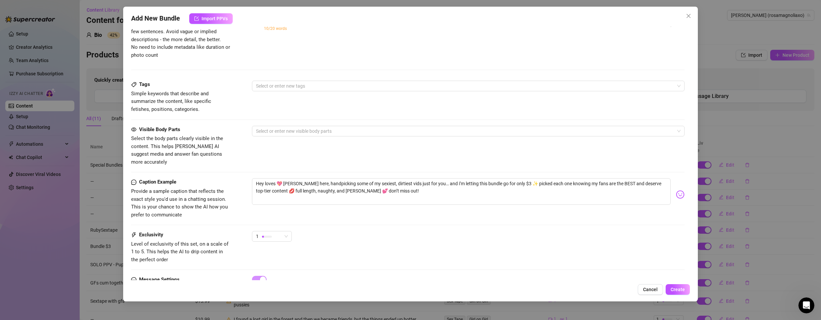
scroll to position [349, 0]
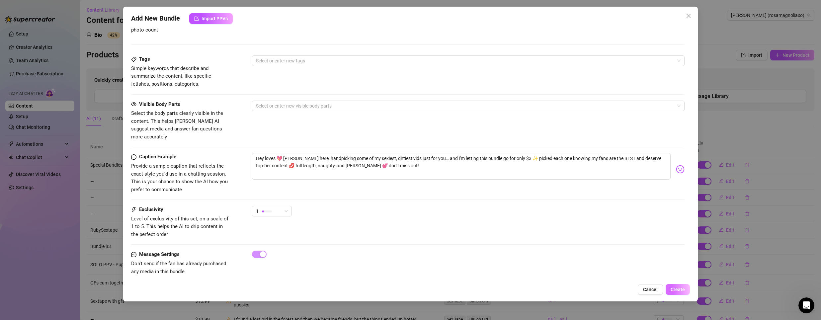
click at [671, 291] on span "Create" at bounding box center [678, 289] width 14 height 5
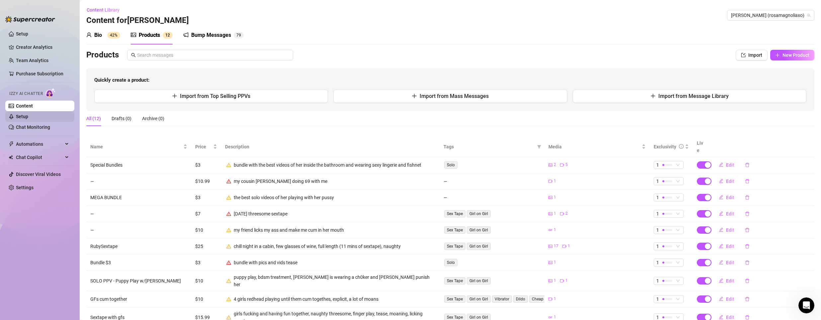
click at [28, 117] on link "Setup" at bounding box center [22, 116] width 12 height 5
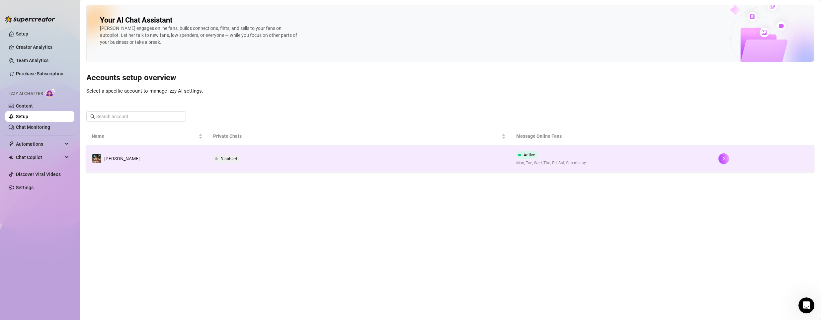
click at [393, 160] on td "Disabled" at bounding box center [360, 158] width 304 height 27
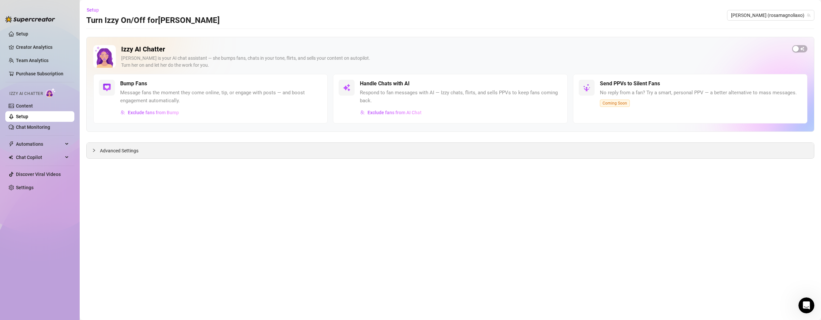
click at [157, 152] on div "Advanced Settings" at bounding box center [451, 151] width 728 height 16
drag, startPoint x: 100, startPoint y: 149, endPoint x: 94, endPoint y: 150, distance: 6.4
click at [98, 149] on div "Advanced Settings" at bounding box center [451, 151] width 728 height 16
click at [103, 151] on span "Advanced Settings" at bounding box center [119, 150] width 39 height 7
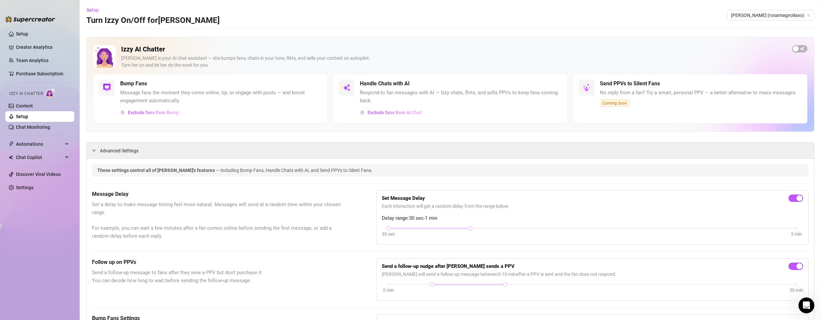
click at [399, 91] on span "Respond to fan messages with AI — Izzy chats, flirts, and sells PPVs to keep fa…" at bounding box center [461, 97] width 202 height 16
click at [793, 47] on div "button" at bounding box center [796, 49] width 6 height 6
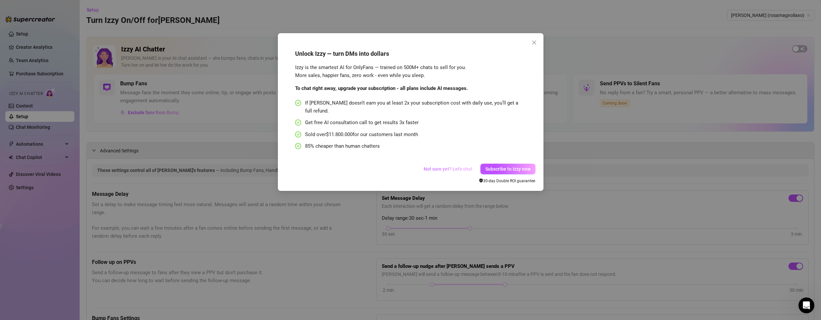
click at [445, 166] on span "Not sure yet? Let's chat" at bounding box center [448, 168] width 49 height 5
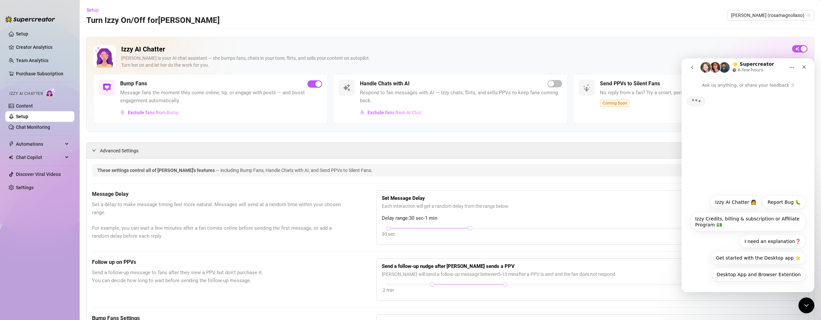
click at [750, 219] on button "Izzy Credits, billing & subscription or Affiliate Program 💵" at bounding box center [748, 221] width 116 height 19
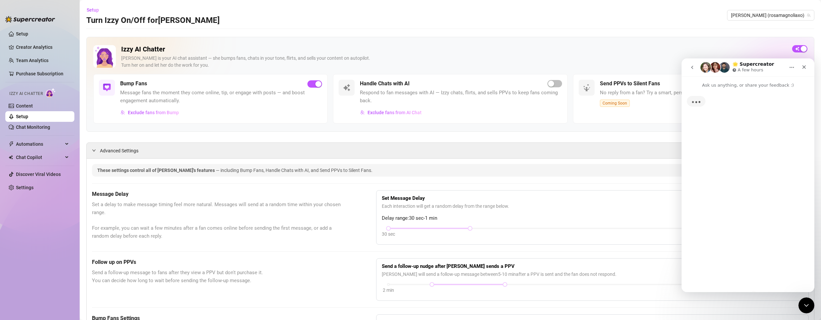
drag, startPoint x: 726, startPoint y: 40, endPoint x: 112, endPoint y: 14, distance: 614.9
click at [726, 40] on div "Izzy AI Chatter [PERSON_NAME] is your AI chat assistant — she bumps fans, chats…" at bounding box center [450, 84] width 728 height 95
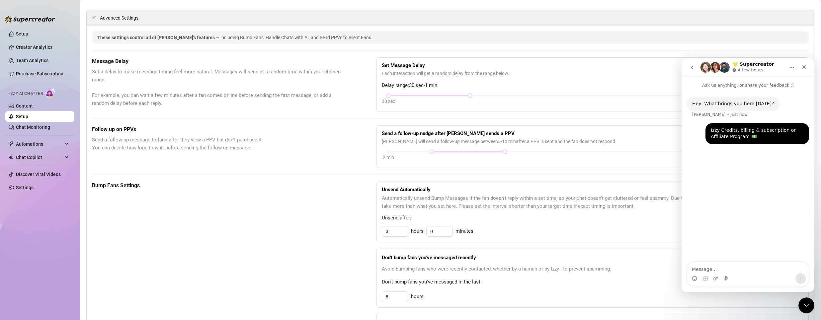
drag, startPoint x: 482, startPoint y: 153, endPoint x: 469, endPoint y: 162, distance: 16.3
click at [477, 154] on div "2 min 30 min" at bounding box center [592, 156] width 421 height 13
click at [478, 226] on div "3 hours 0 minutes" at bounding box center [592, 231] width 421 height 11
drag, startPoint x: 391, startPoint y: 230, endPoint x: 372, endPoint y: 229, distance: 19.0
click at [372, 230] on div "Bump Fans Settings Unsend Automatically Automatically unsend Bump Messages if t…" at bounding box center [450, 276] width 717 height 189
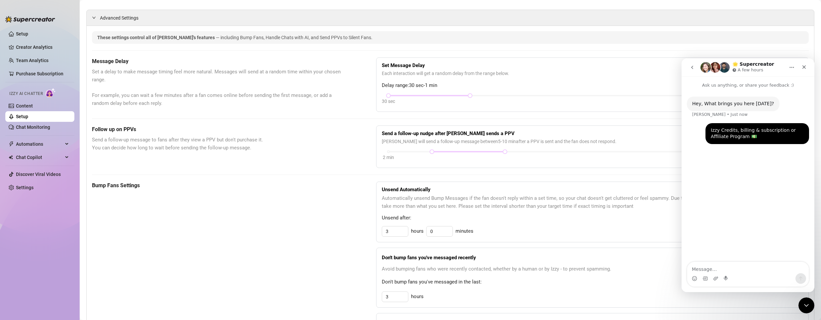
click at [476, 292] on div "3 hours" at bounding box center [592, 297] width 421 height 11
click at [805, 70] on div "Close" at bounding box center [804, 67] width 12 height 12
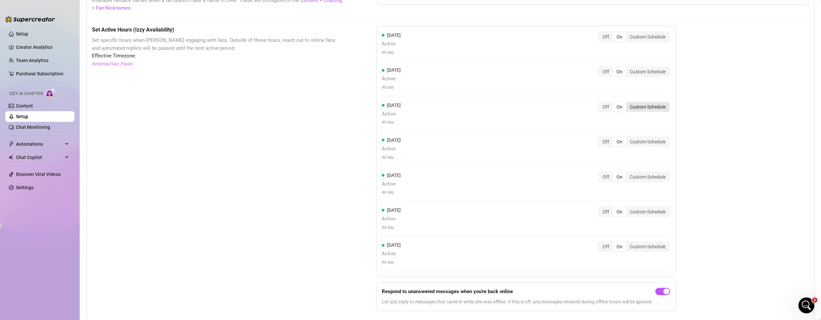
click at [652, 108] on div "Custom Schedule" at bounding box center [647, 106] width 43 height 9
click at [628, 103] on input "Custom Schedule" at bounding box center [628, 103] width 0 height 0
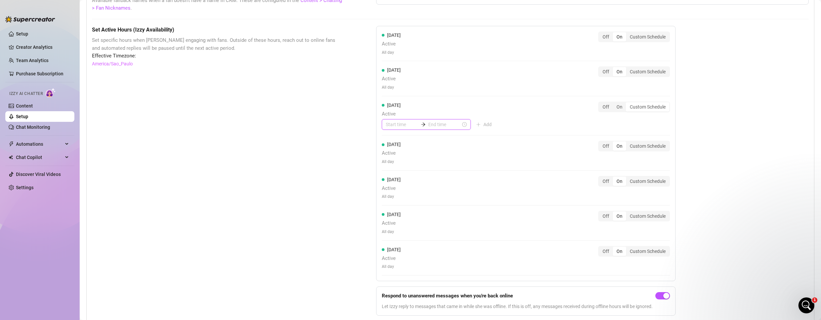
click at [397, 124] on input at bounding box center [402, 124] width 33 height 7
click at [428, 125] on input at bounding box center [444, 124] width 33 height 7
click at [403, 124] on input at bounding box center [402, 124] width 33 height 7
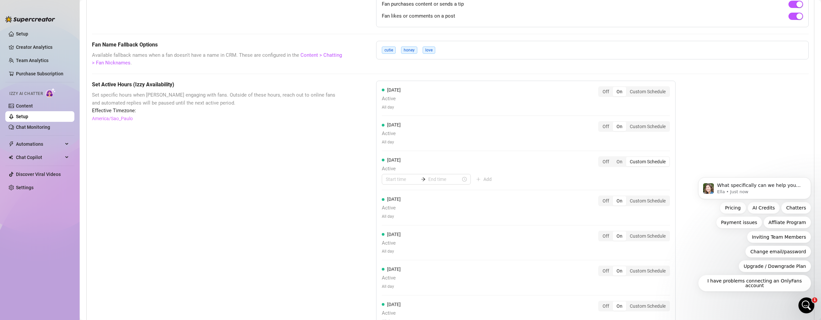
scroll to position [465, 0]
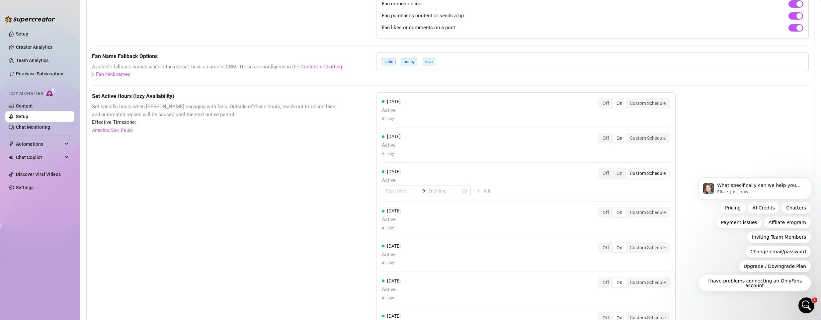
click at [162, 157] on div "Set Active Hours (Izzy Availability) Set specific hours when Izzy engaging with…" at bounding box center [217, 239] width 251 height 295
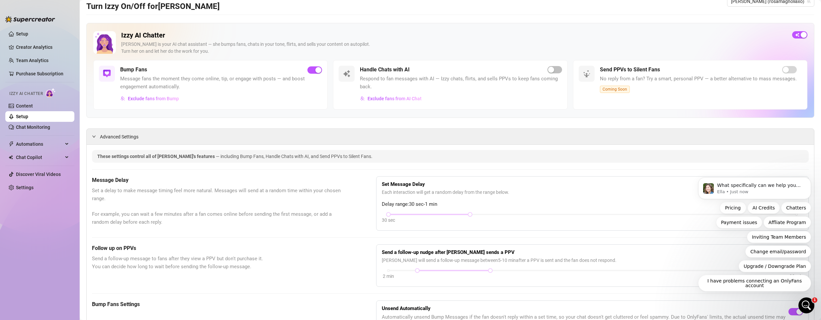
scroll to position [0, 0]
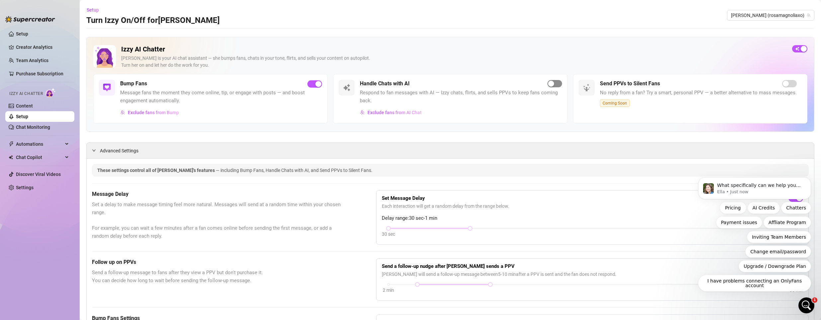
click at [559, 82] on div "Handle Chats with AI Respond to fan messages with AI — Izzy chats, flirts, and …" at bounding box center [450, 98] width 234 height 49
click at [553, 83] on span "button" at bounding box center [555, 83] width 15 height 7
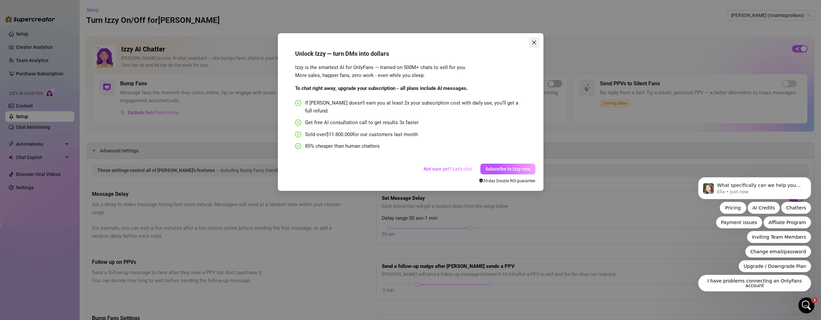
click at [534, 43] on icon "close" at bounding box center [534, 43] width 4 height 4
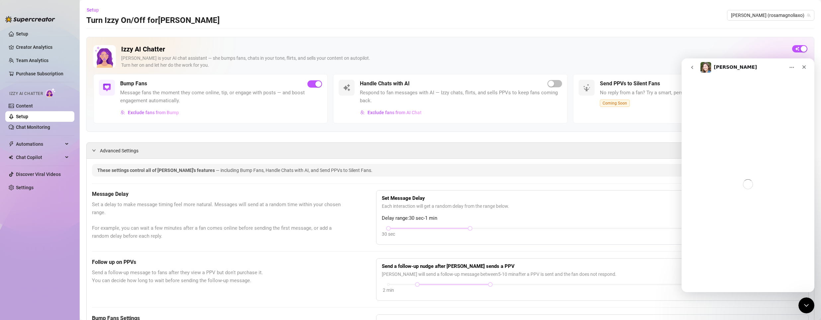
click at [541, 45] on h2 "Izzy AI Chatter" at bounding box center [454, 49] width 666 height 8
click at [803, 66] on icon "Close" at bounding box center [804, 66] width 5 height 5
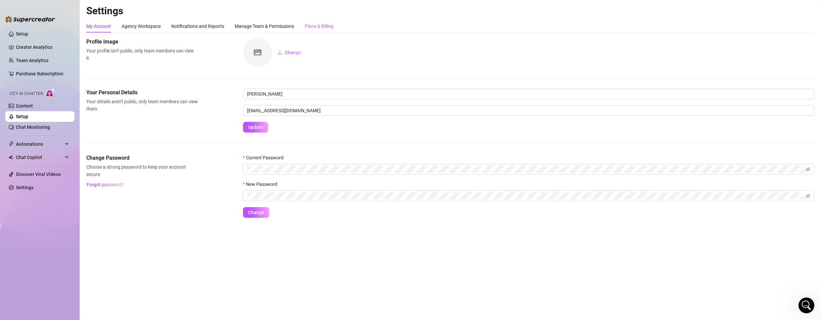
click at [311, 22] on div "Plans & Billing" at bounding box center [319, 26] width 29 height 13
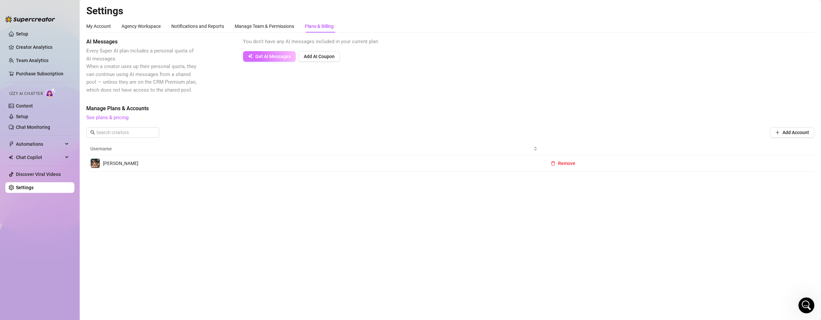
click at [267, 54] on span "Get AI Messages" at bounding box center [273, 56] width 36 height 5
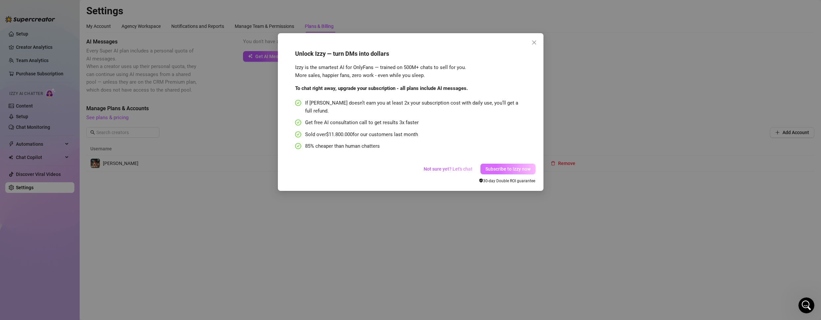
click at [497, 166] on span "Subscribe to Izzy now" at bounding box center [507, 168] width 45 height 5
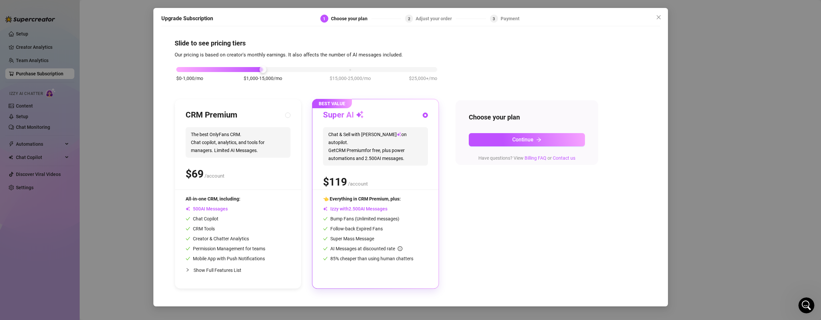
click at [257, 133] on span "The best OnlyFans CRM. Chat copilot, analytics, and tools for managers. Limited…" at bounding box center [238, 142] width 105 height 31
click at [209, 265] on div "Show Full Features List" at bounding box center [238, 270] width 105 height 16
click at [291, 110] on div "CRM Premium The best OnlyFans CRM. Chat copilot, analytics, and tools for manag…" at bounding box center [238, 240] width 126 height 283
click at [658, 15] on icon "close" at bounding box center [658, 17] width 5 height 5
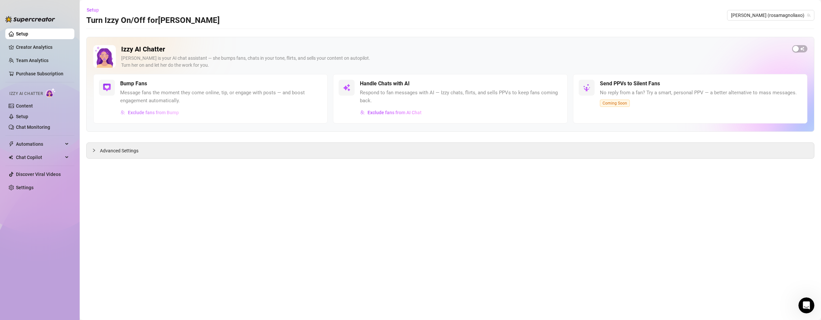
click at [166, 116] on button "Exclude fans from Bump" at bounding box center [149, 112] width 59 height 11
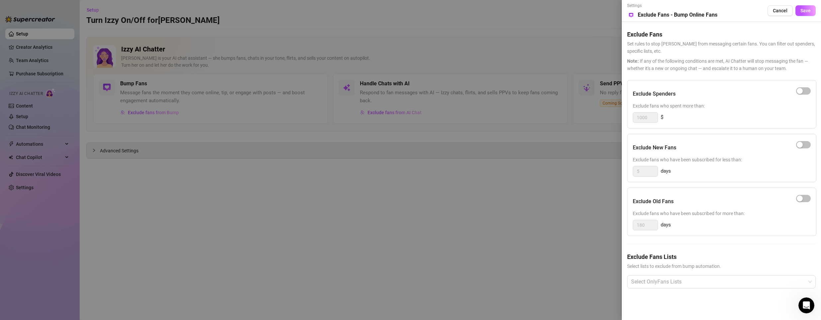
click at [342, 129] on div at bounding box center [410, 160] width 821 height 320
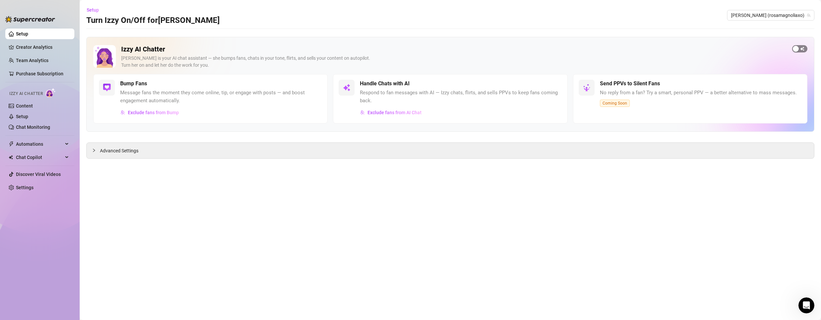
click at [793, 48] on div "button" at bounding box center [796, 49] width 6 height 6
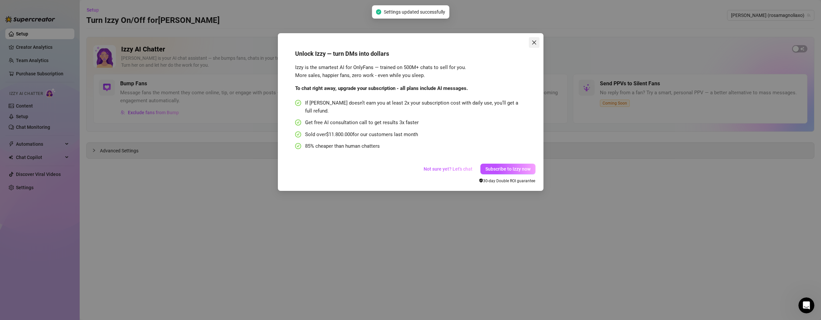
click at [535, 39] on button "Close" at bounding box center [534, 42] width 11 height 11
